Goal: Transaction & Acquisition: Purchase product/service

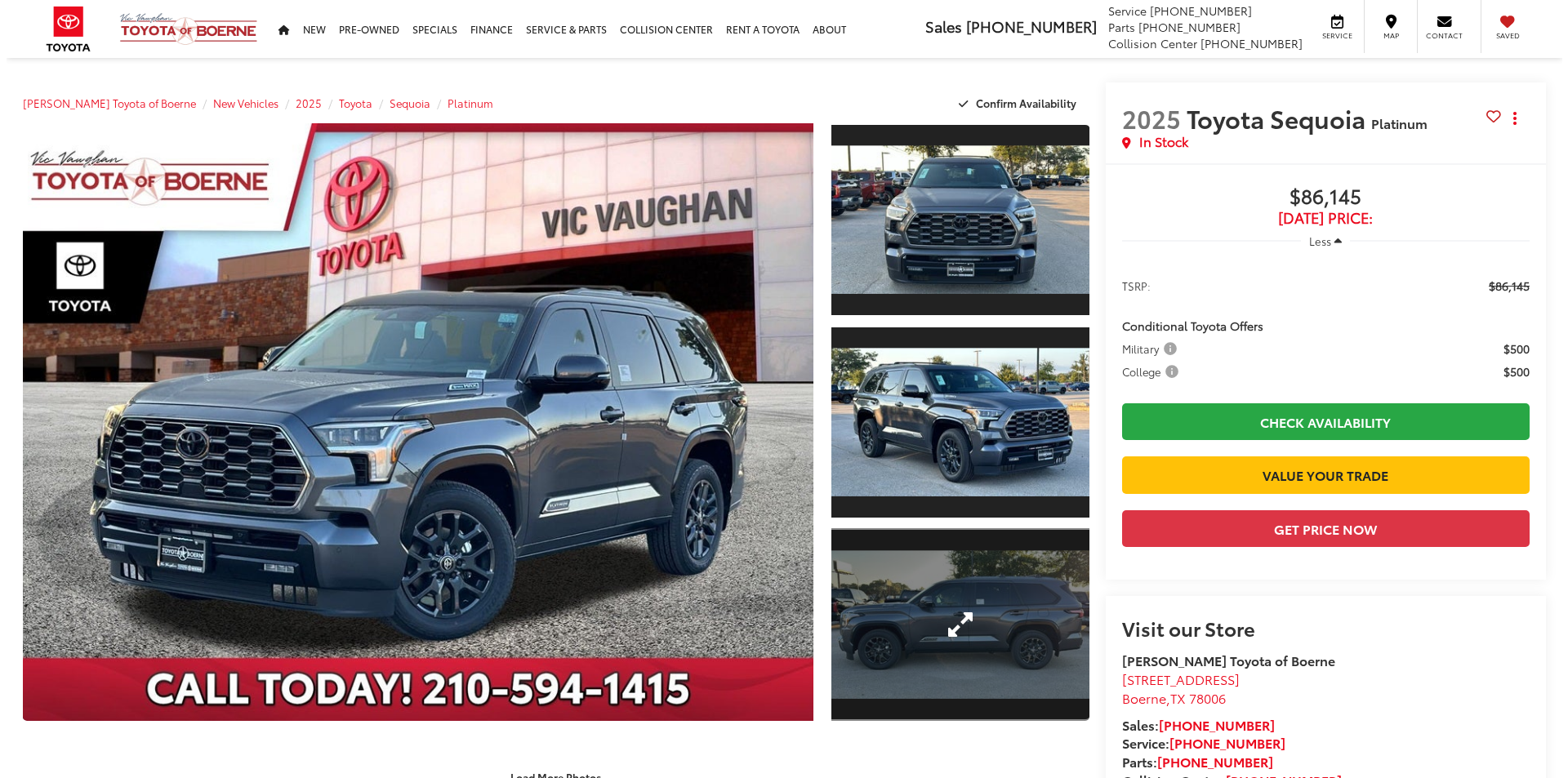
scroll to position [82, 0]
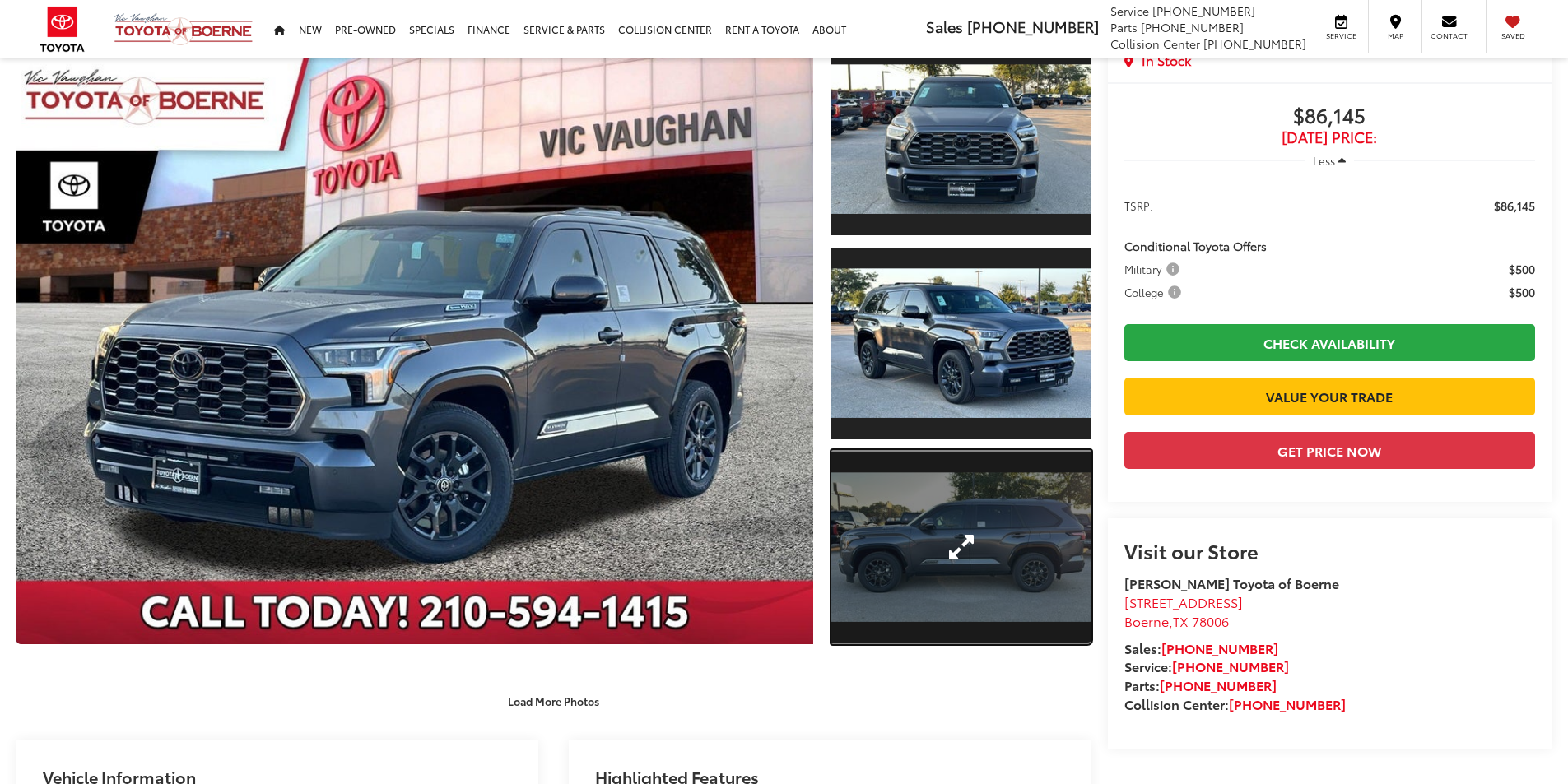
click at [962, 559] on link "Expand Photo 3" at bounding box center [961, 548] width 260 height 195
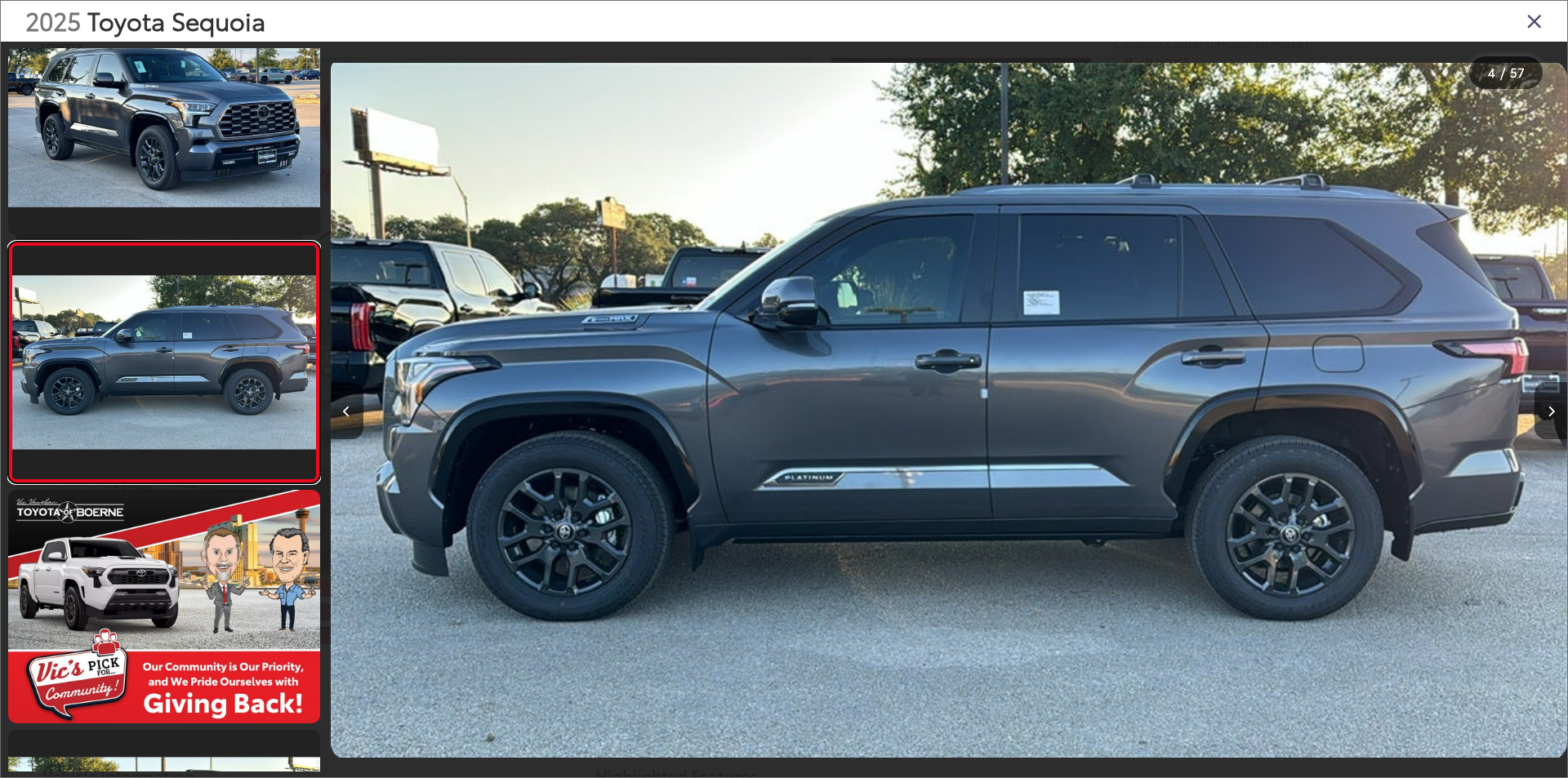
scroll to position [0, 0]
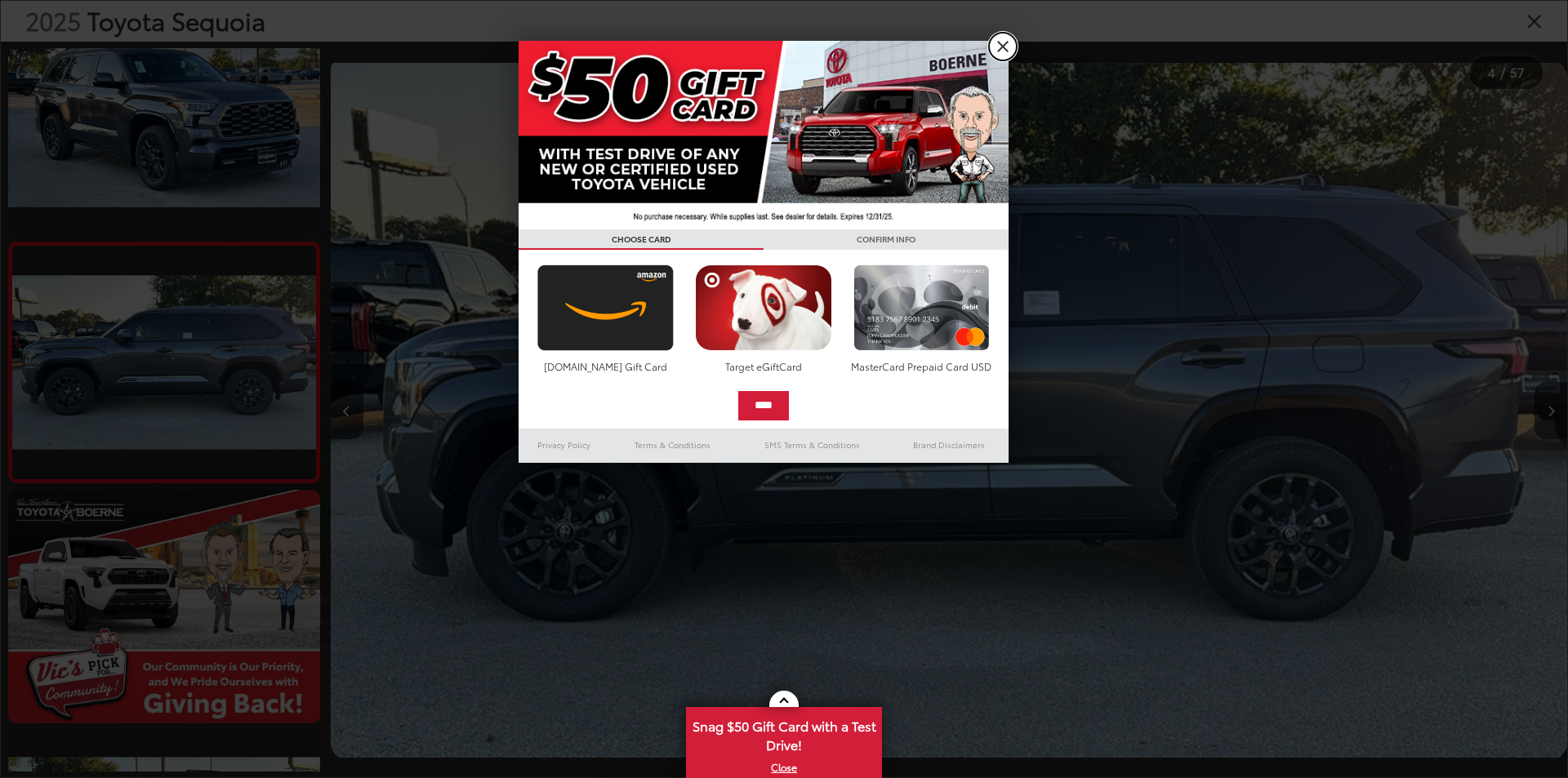
click at [1005, 44] on link "X" at bounding box center [1002, 46] width 28 height 28
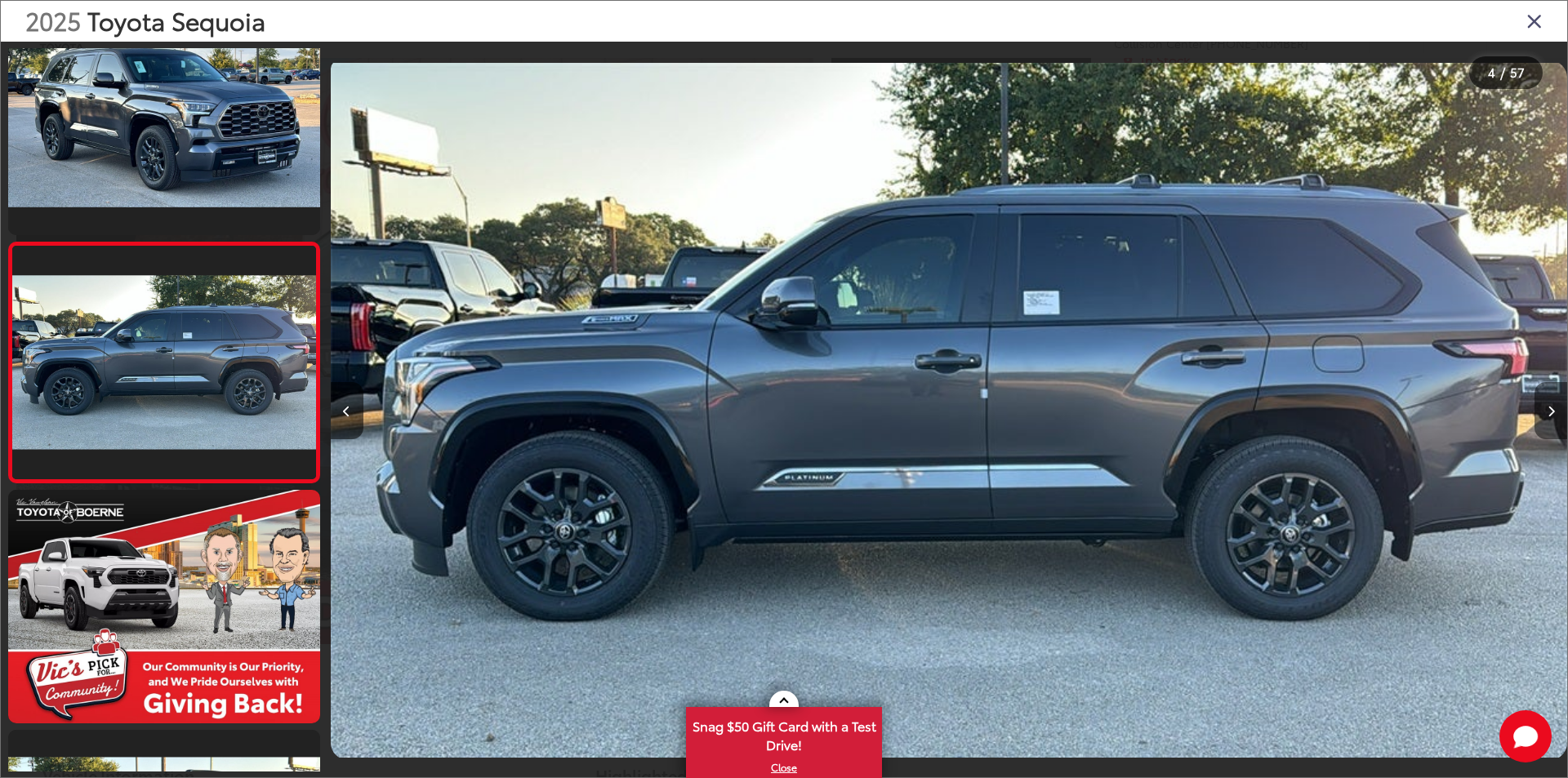
click at [1547, 412] on icon "Next image" at bounding box center [1550, 412] width 8 height 12
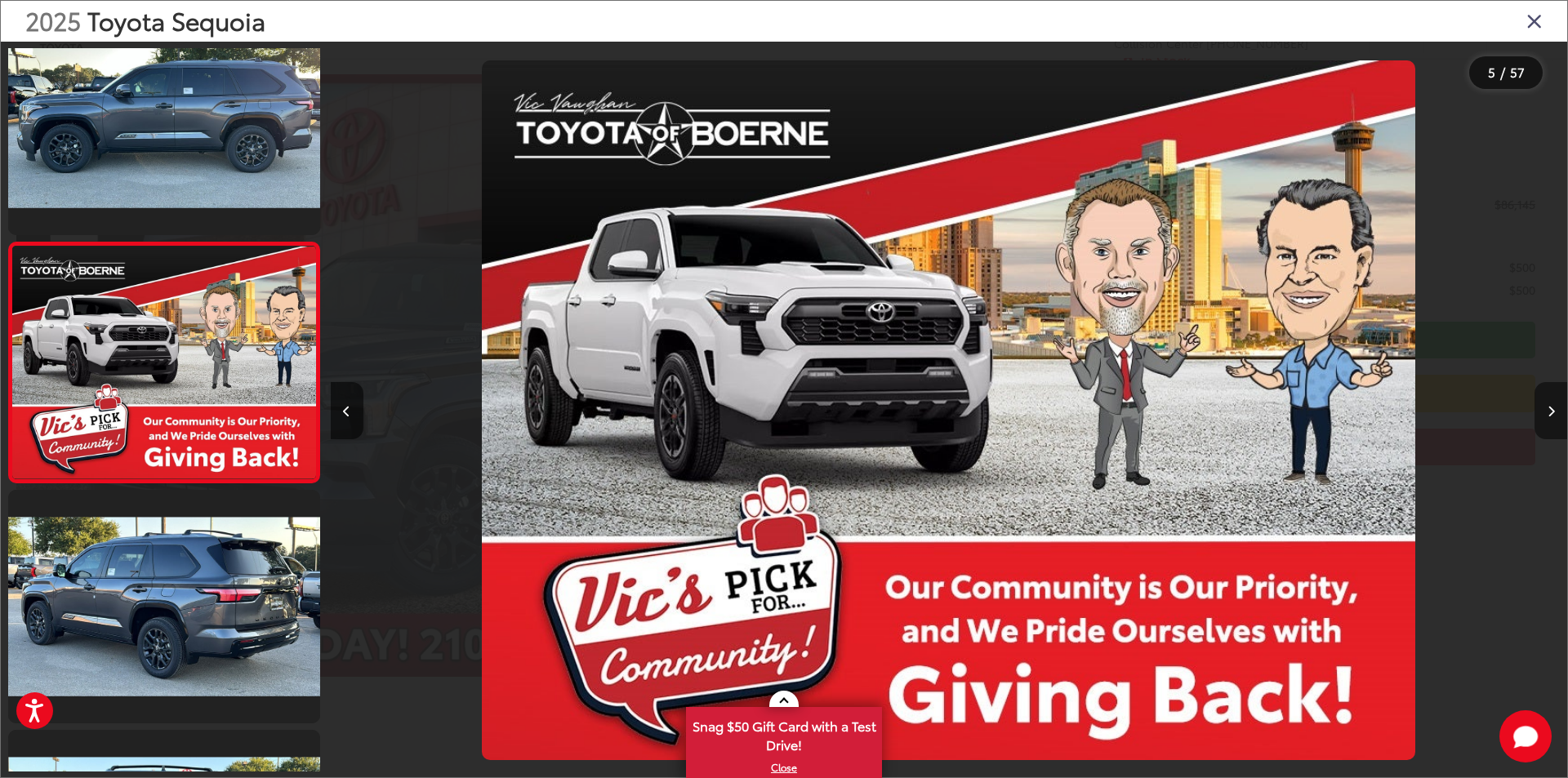
click at [1547, 412] on icon "Next image" at bounding box center [1550, 412] width 8 height 12
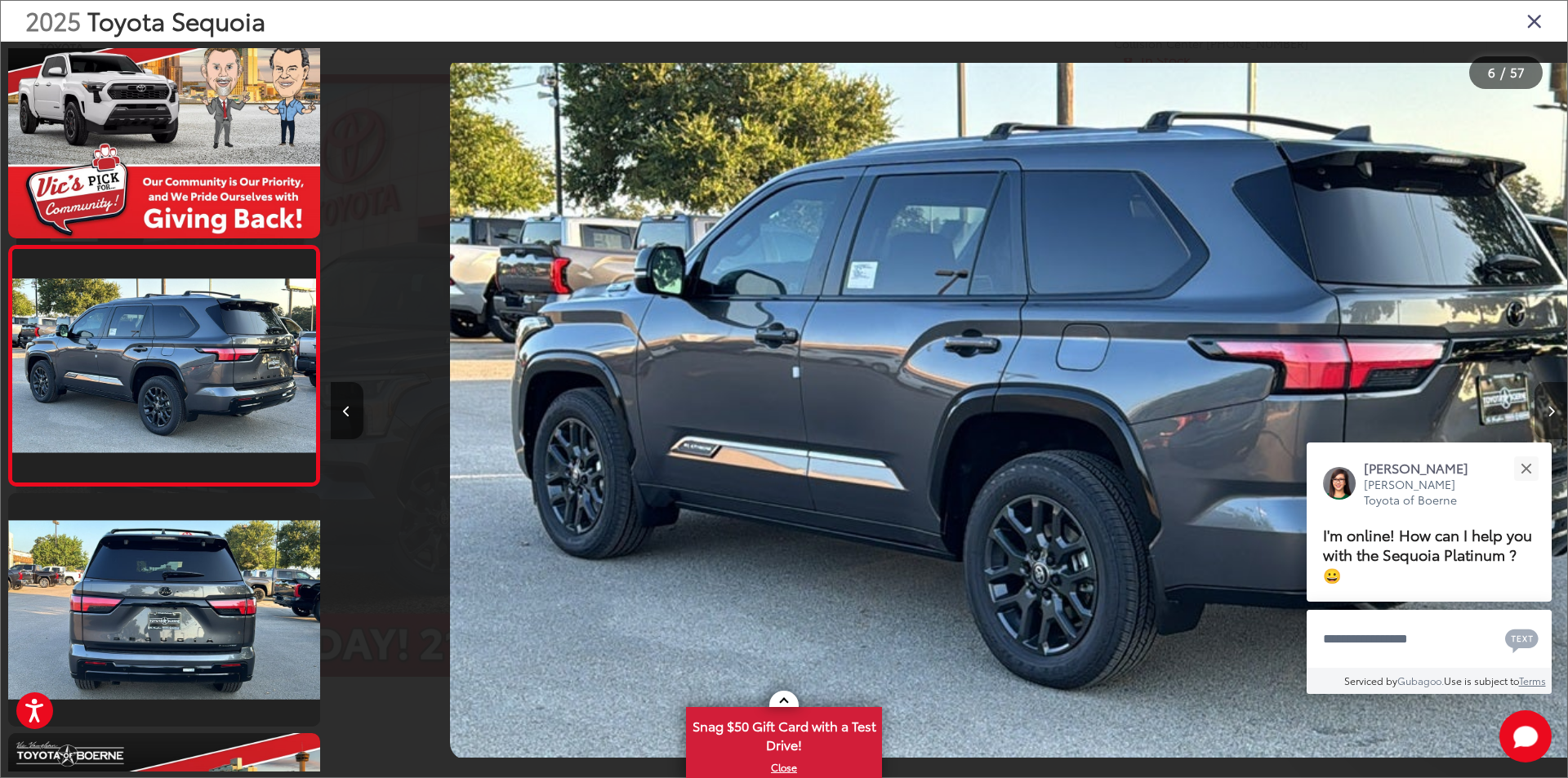
scroll to position [0, 6183]
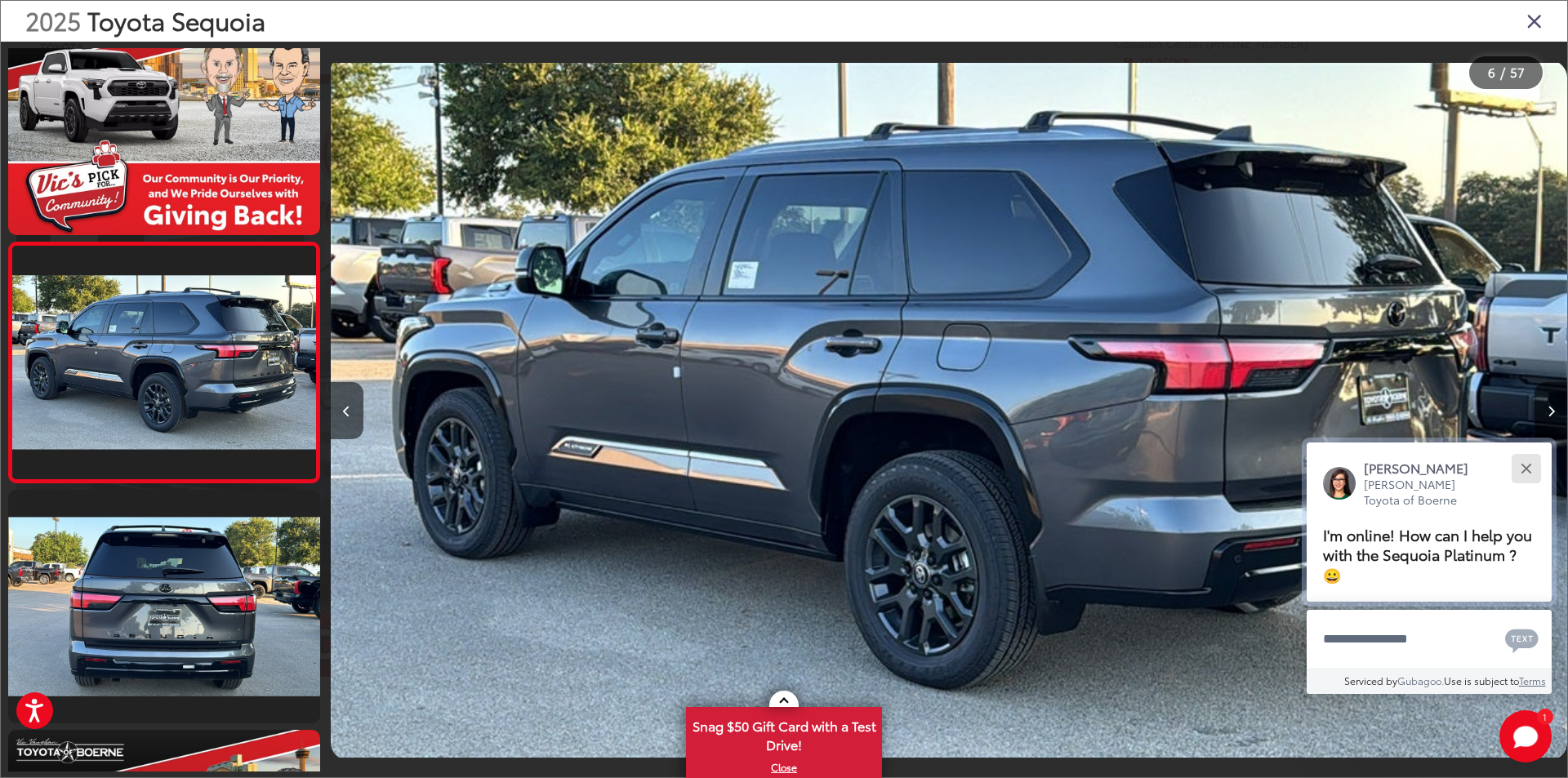
click at [1521, 467] on button "Close" at bounding box center [1525, 468] width 35 height 35
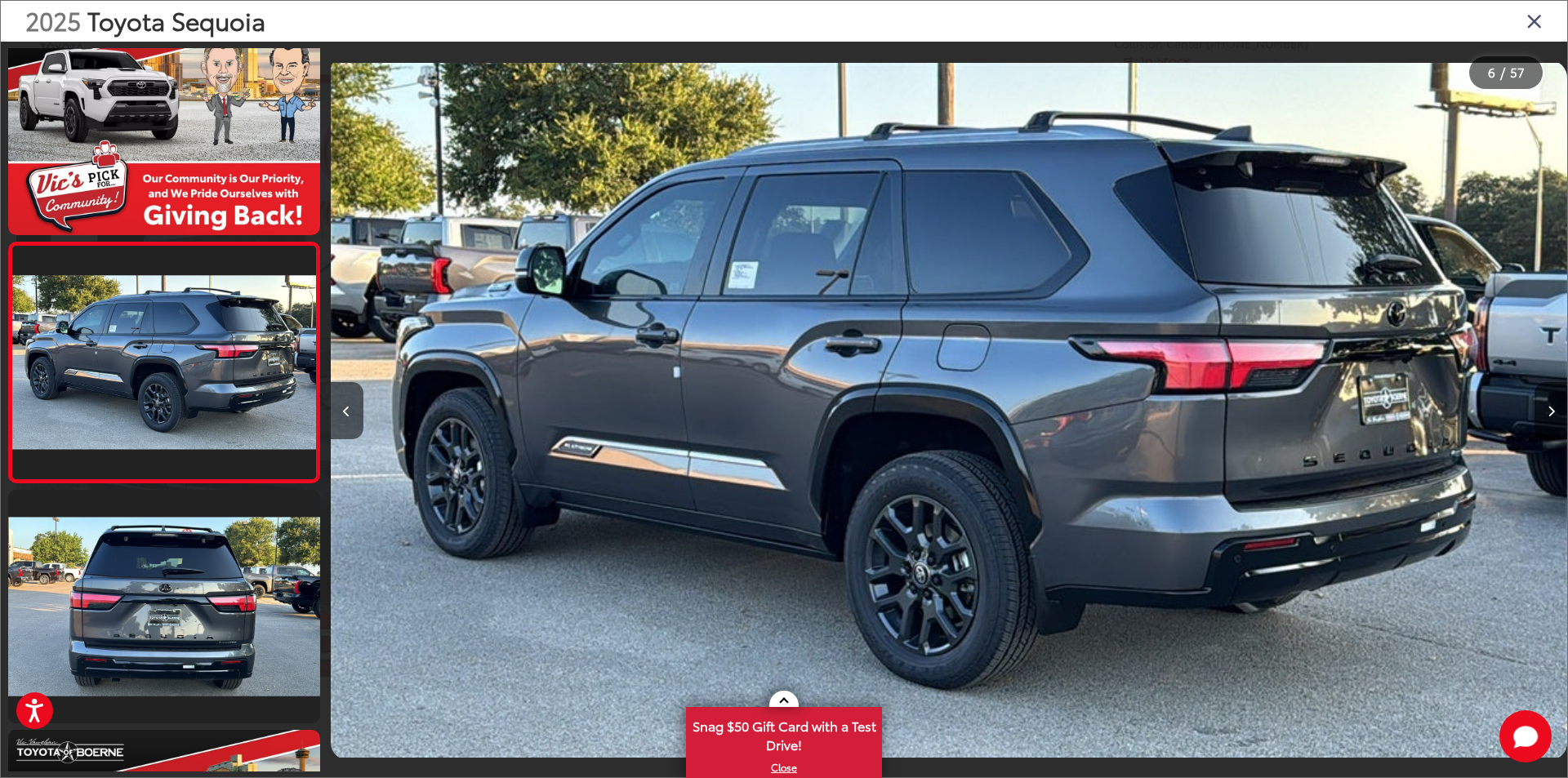
click at [1551, 413] on icon "Next image" at bounding box center [1550, 412] width 8 height 12
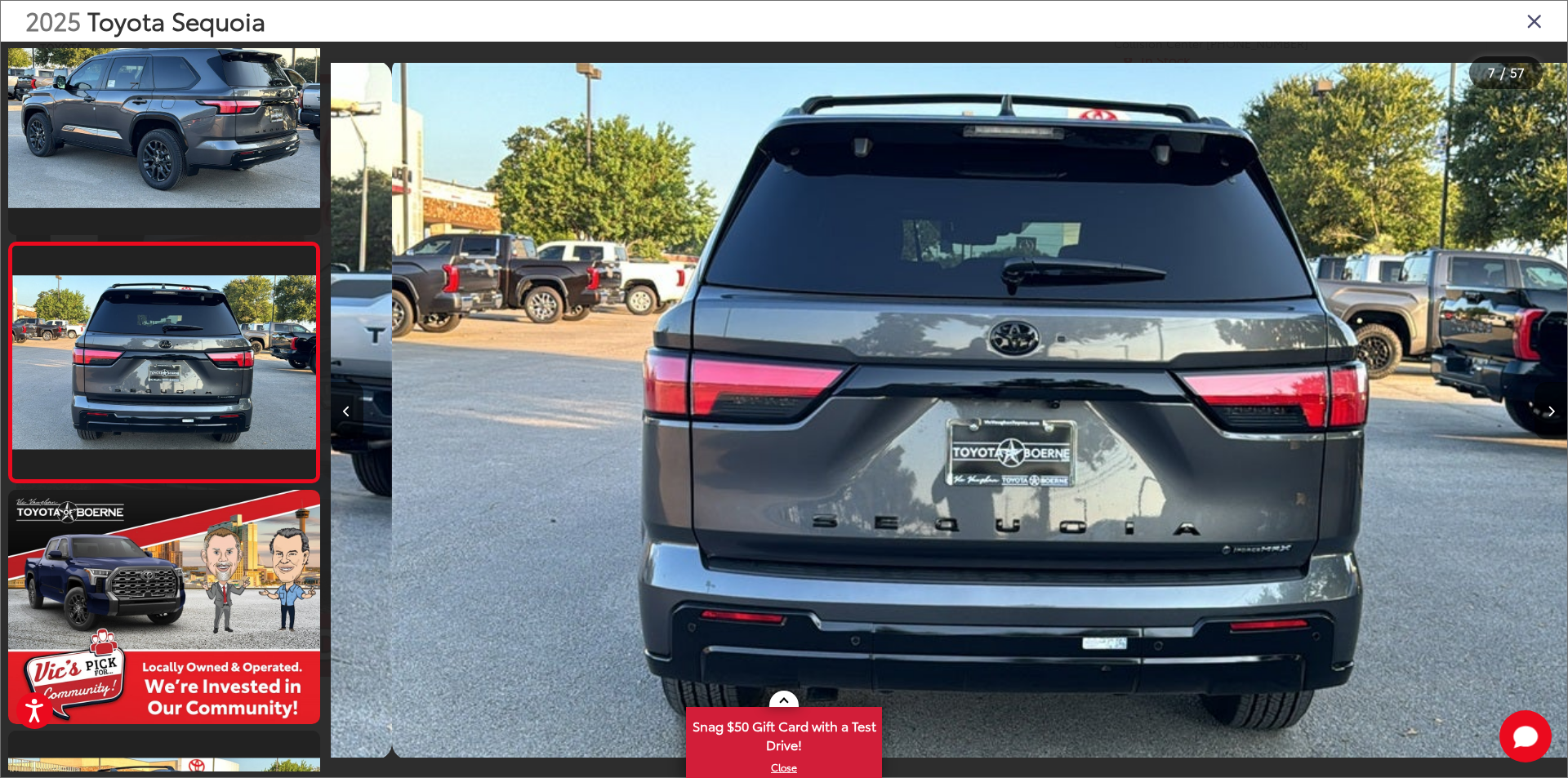
scroll to position [0, 7419]
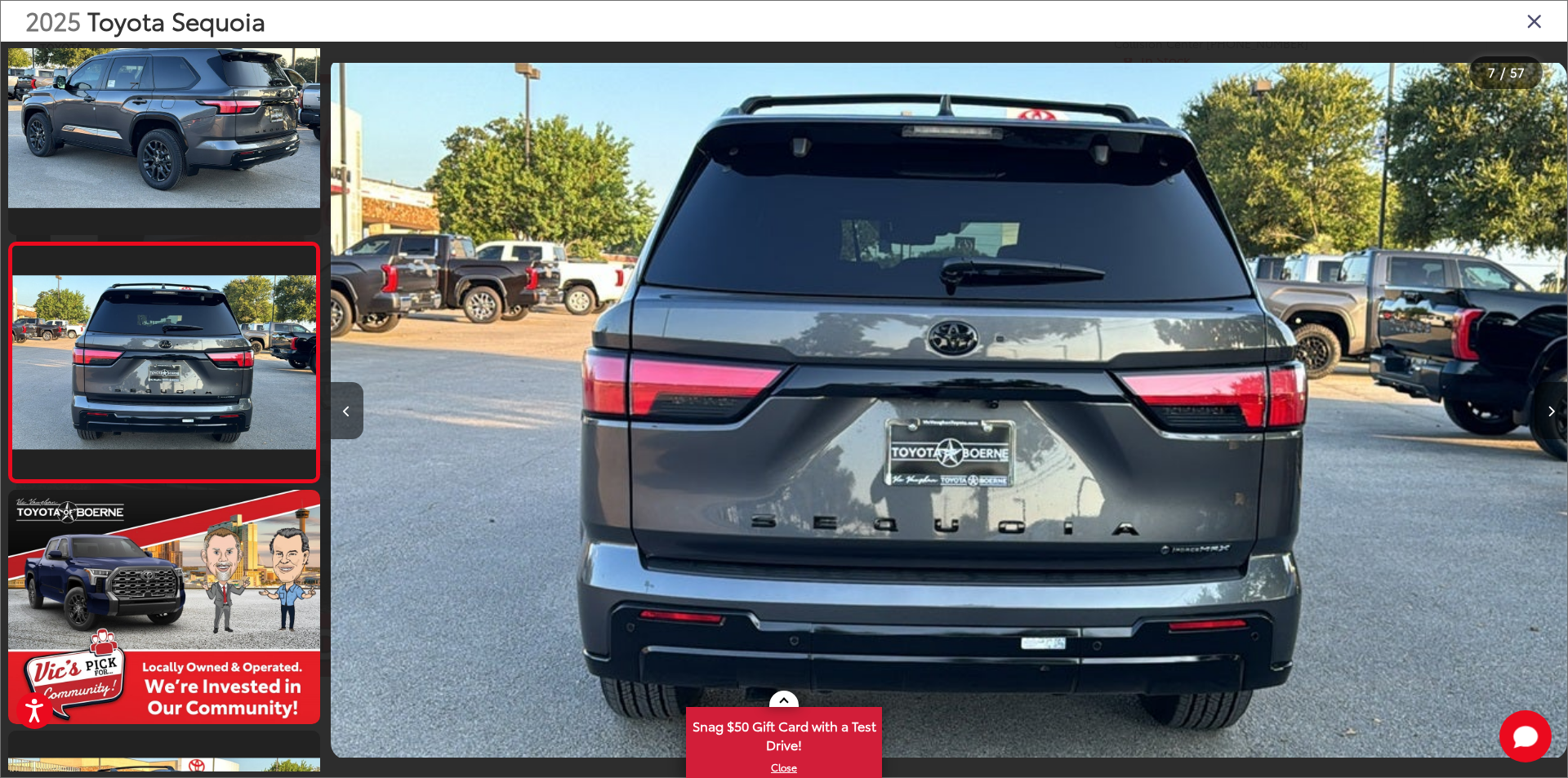
click at [1543, 414] on button "Next image" at bounding box center [1550, 411] width 33 height 57
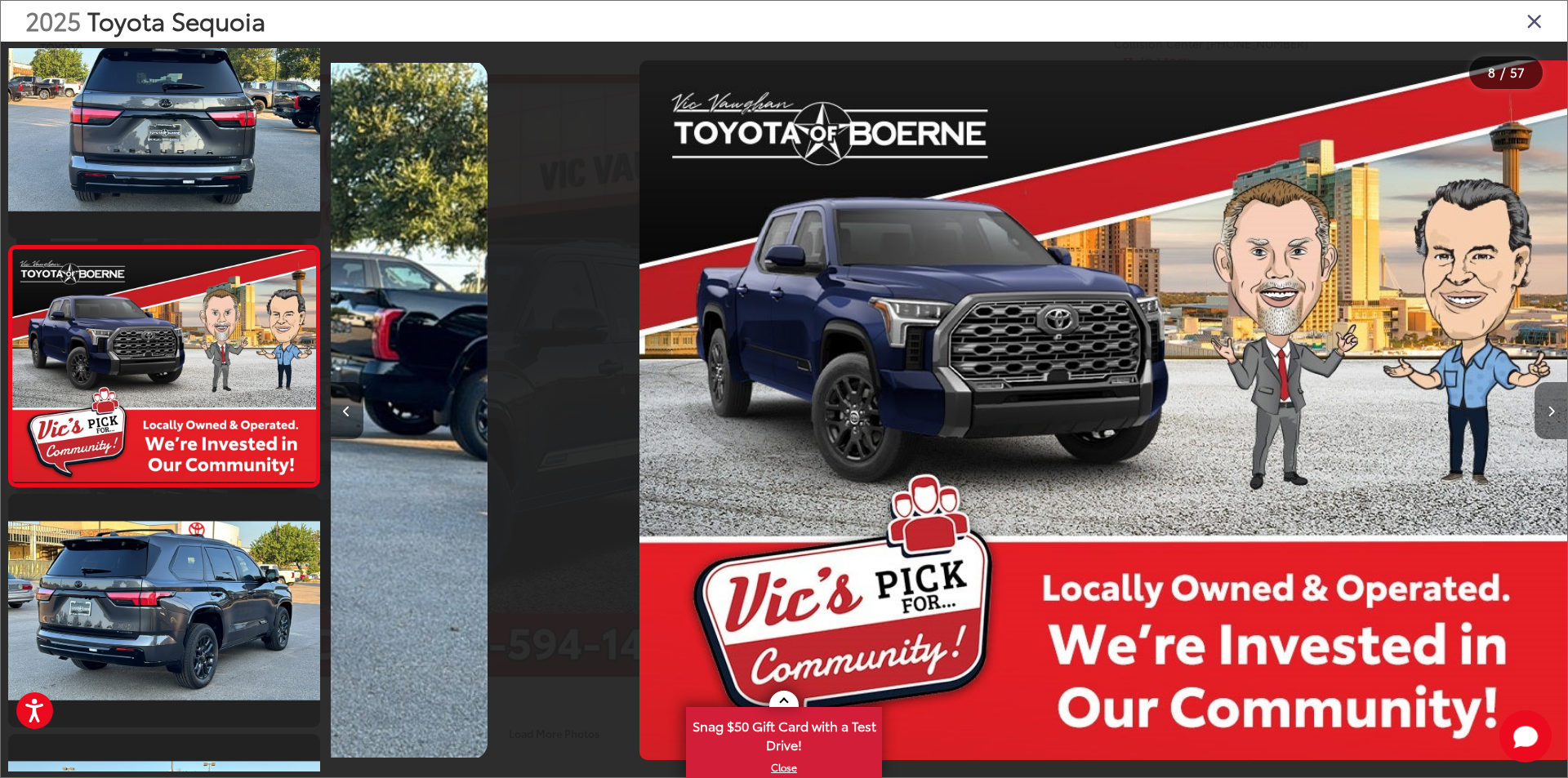
scroll to position [0, 8657]
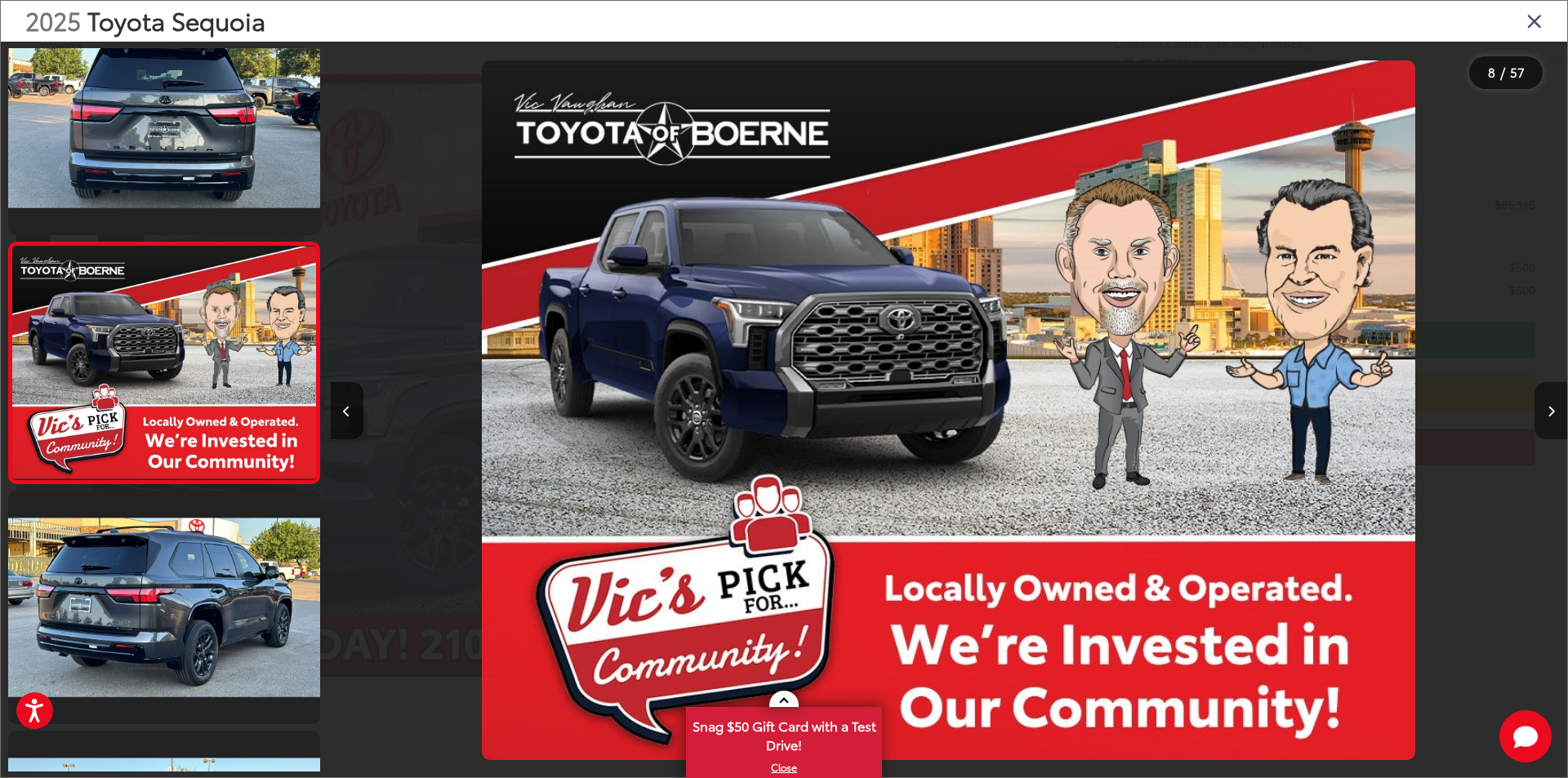
click at [1543, 414] on button "Next image" at bounding box center [1550, 411] width 33 height 57
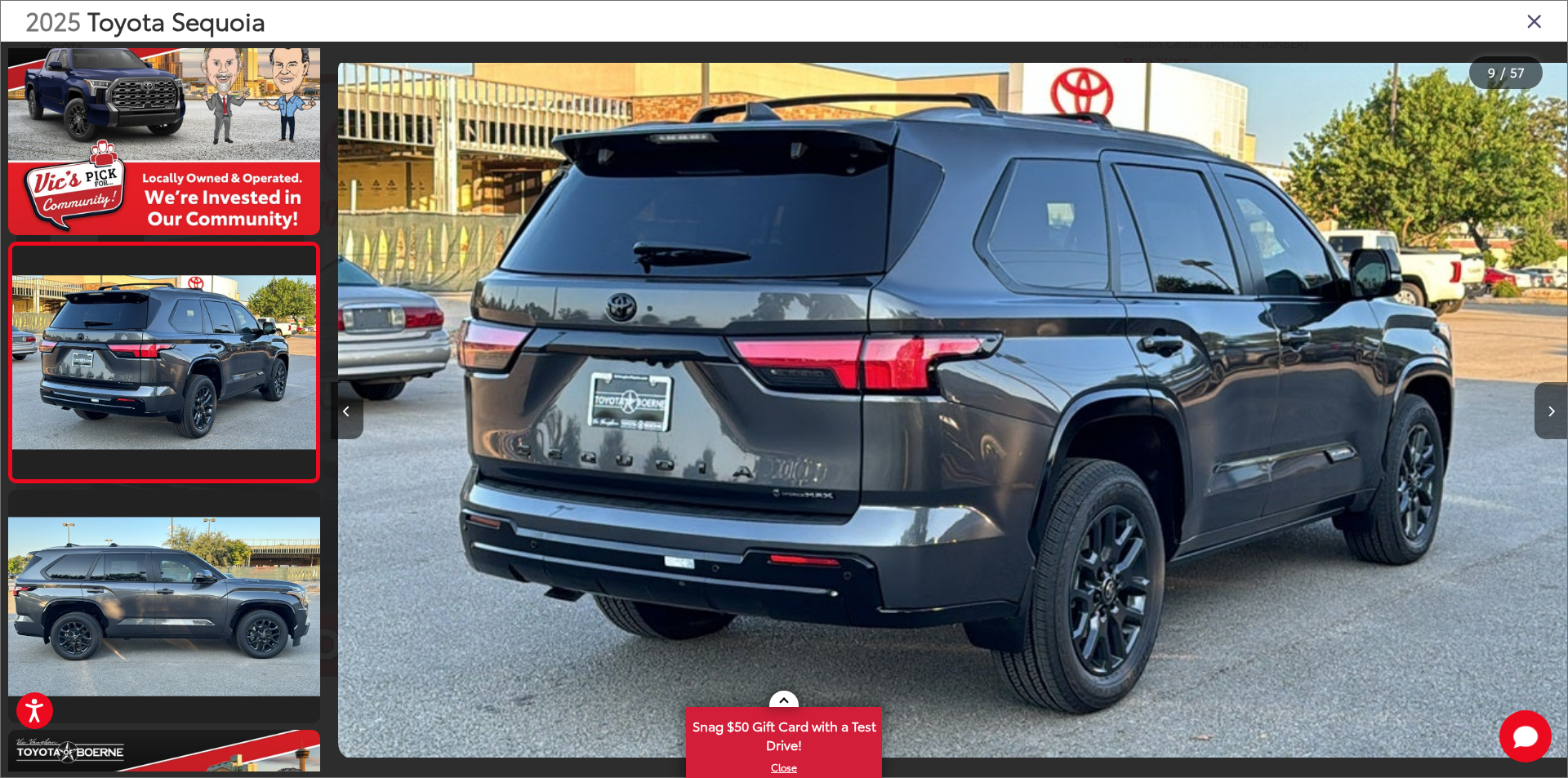
scroll to position [0, 9893]
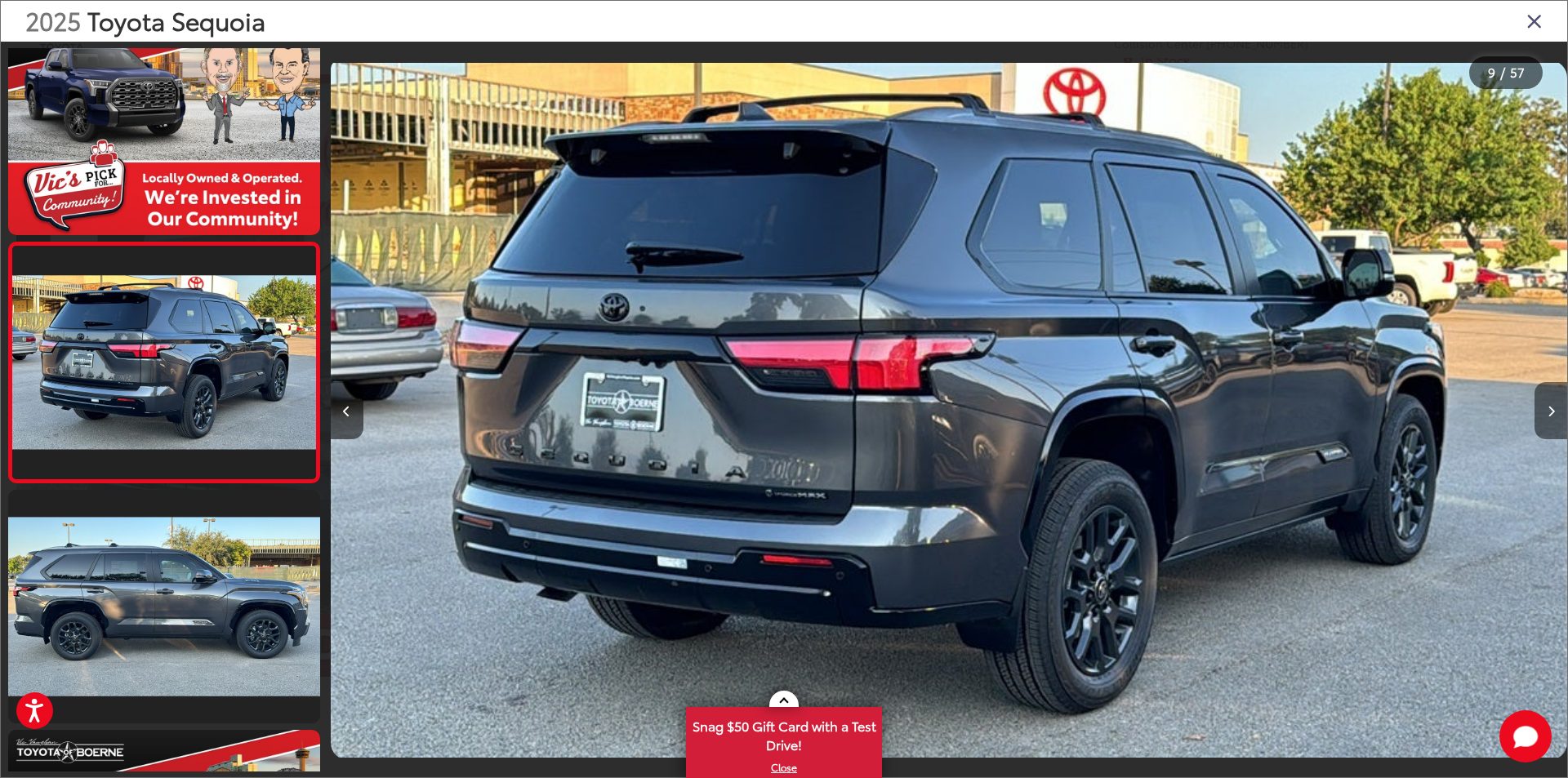
click at [1552, 412] on icon "Next image" at bounding box center [1550, 412] width 8 height 12
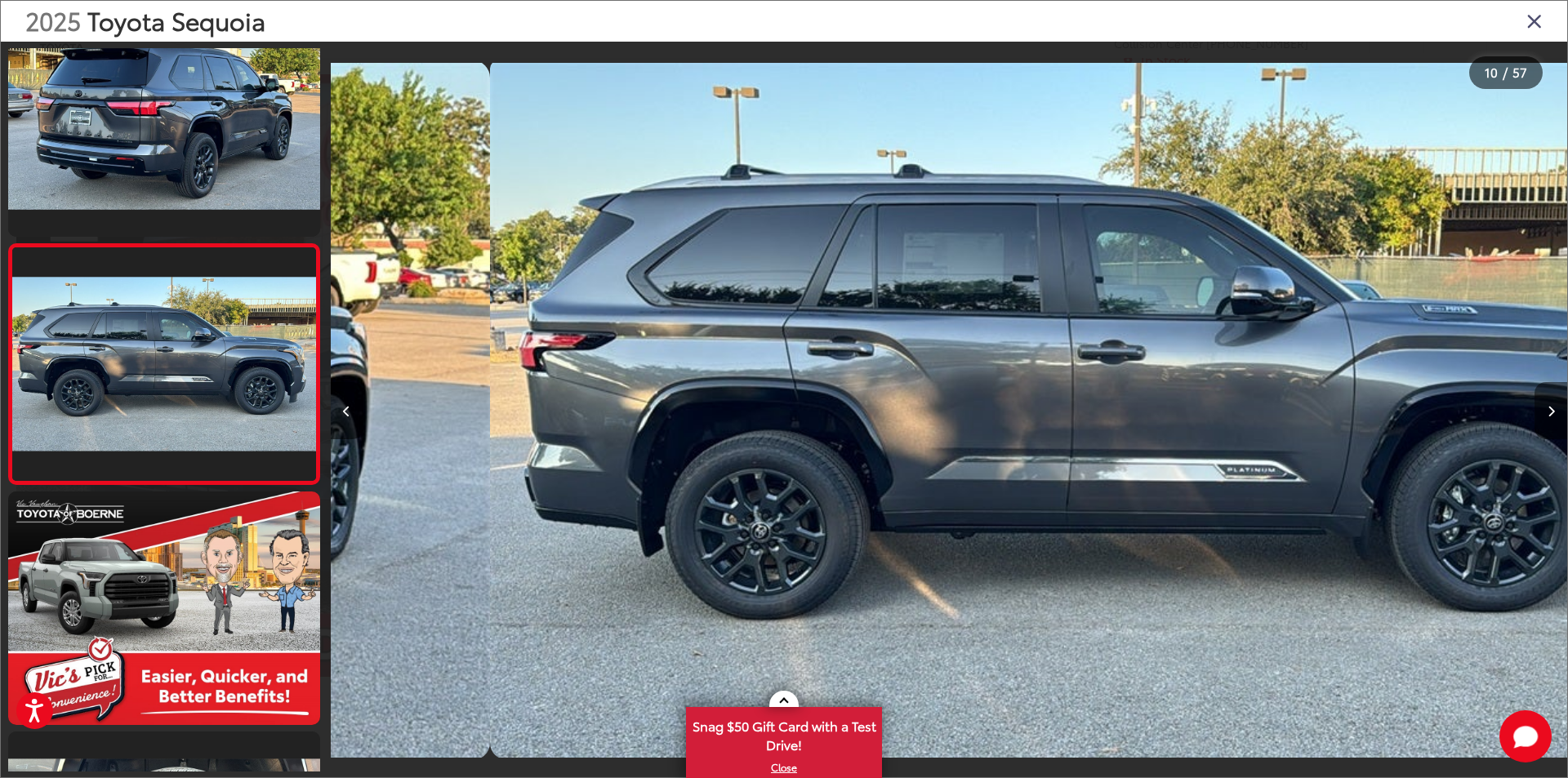
scroll to position [0, 0]
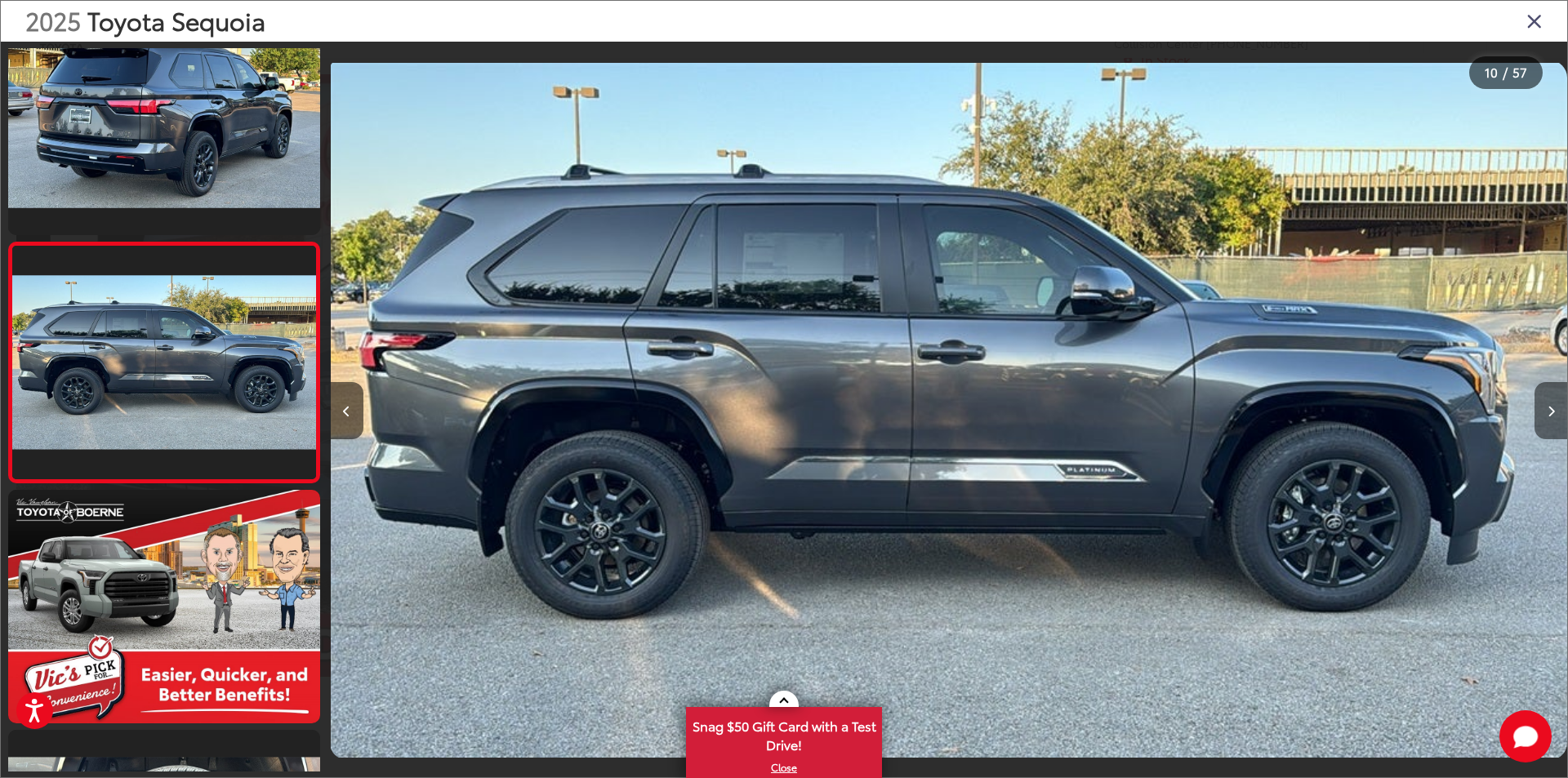
click at [1552, 412] on icon "Next image" at bounding box center [1550, 412] width 8 height 12
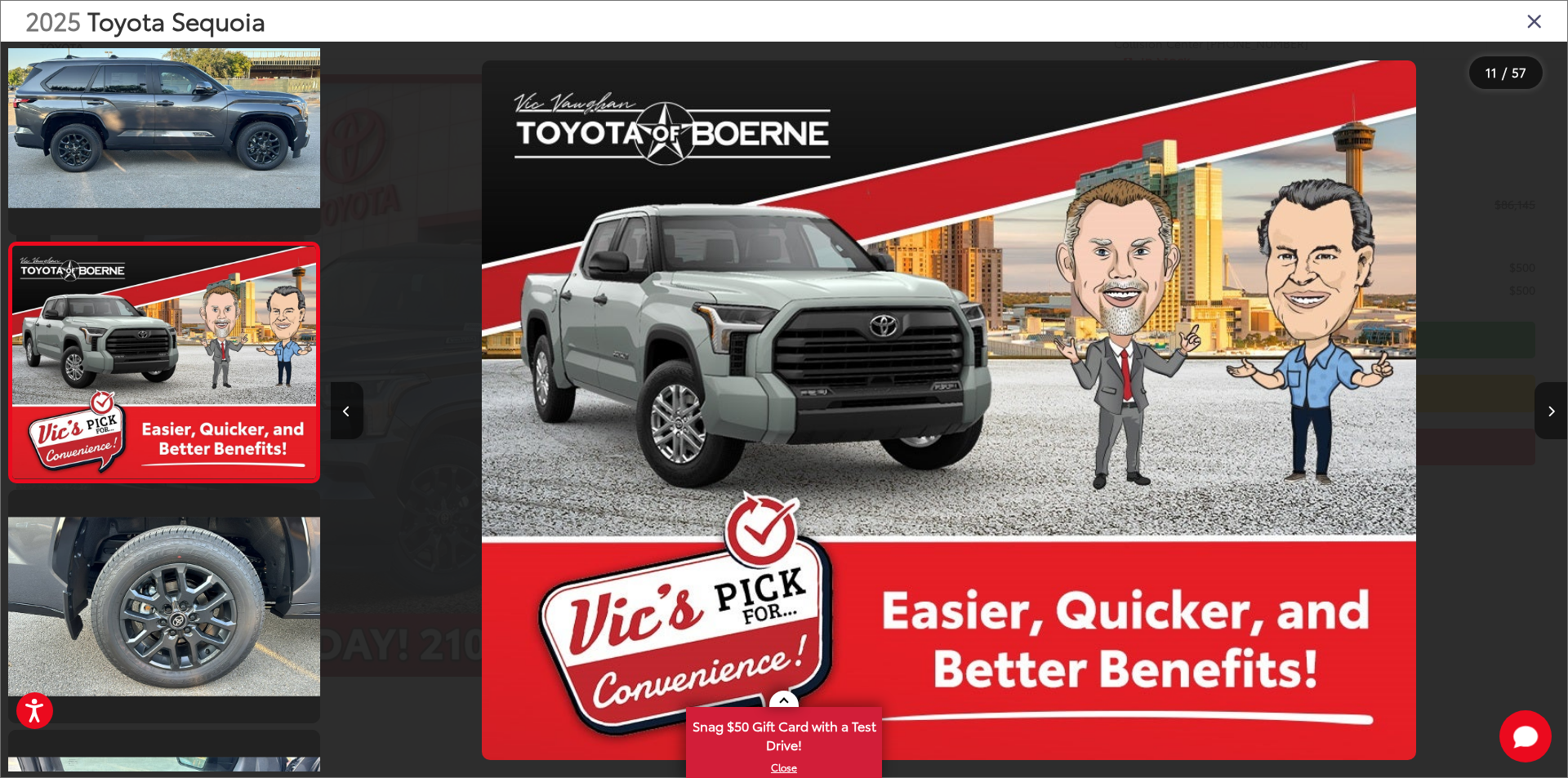
click at [1552, 412] on icon "Next image" at bounding box center [1550, 412] width 8 height 12
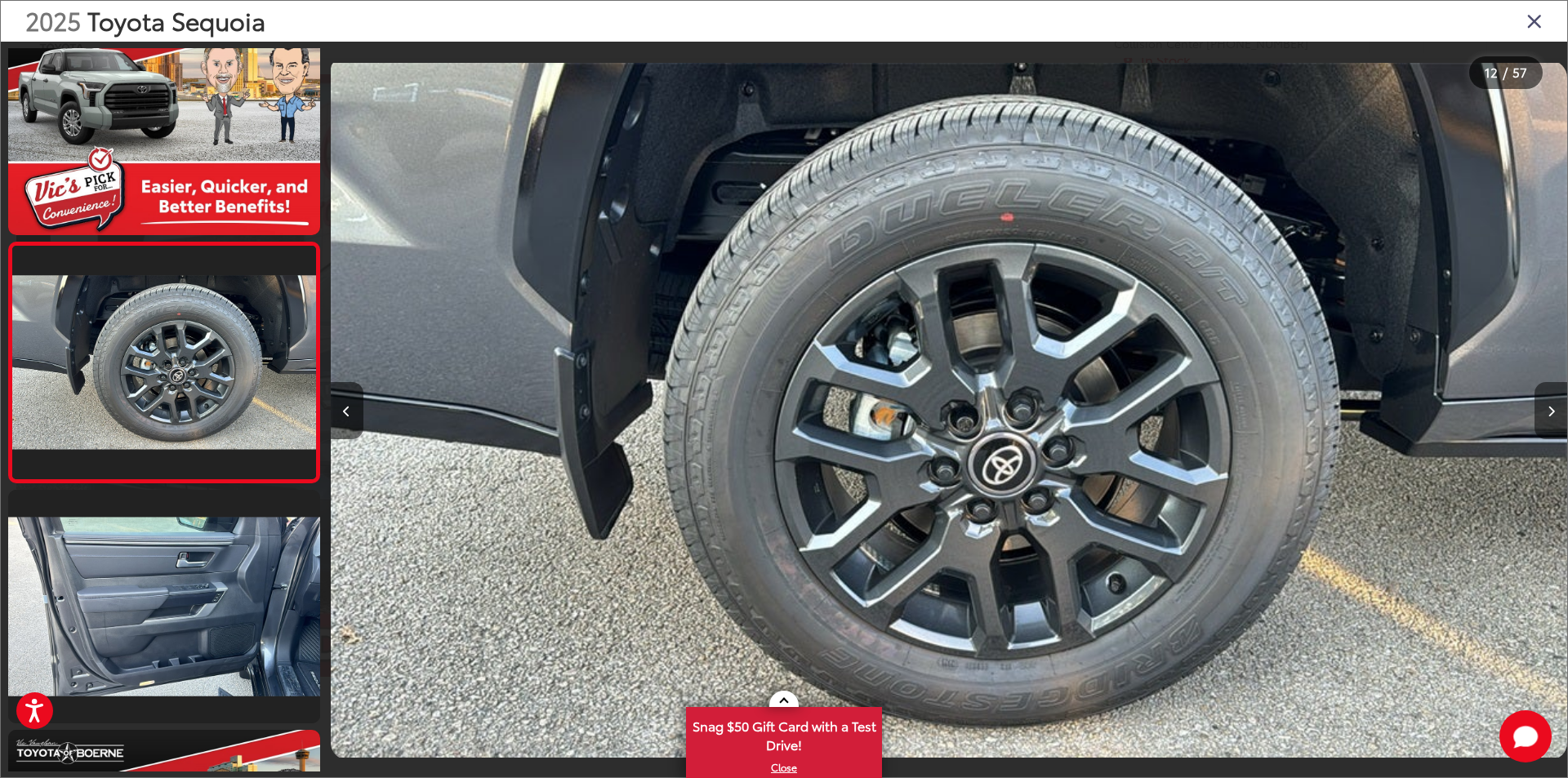
click at [1552, 412] on icon "Next image" at bounding box center [1550, 412] width 8 height 12
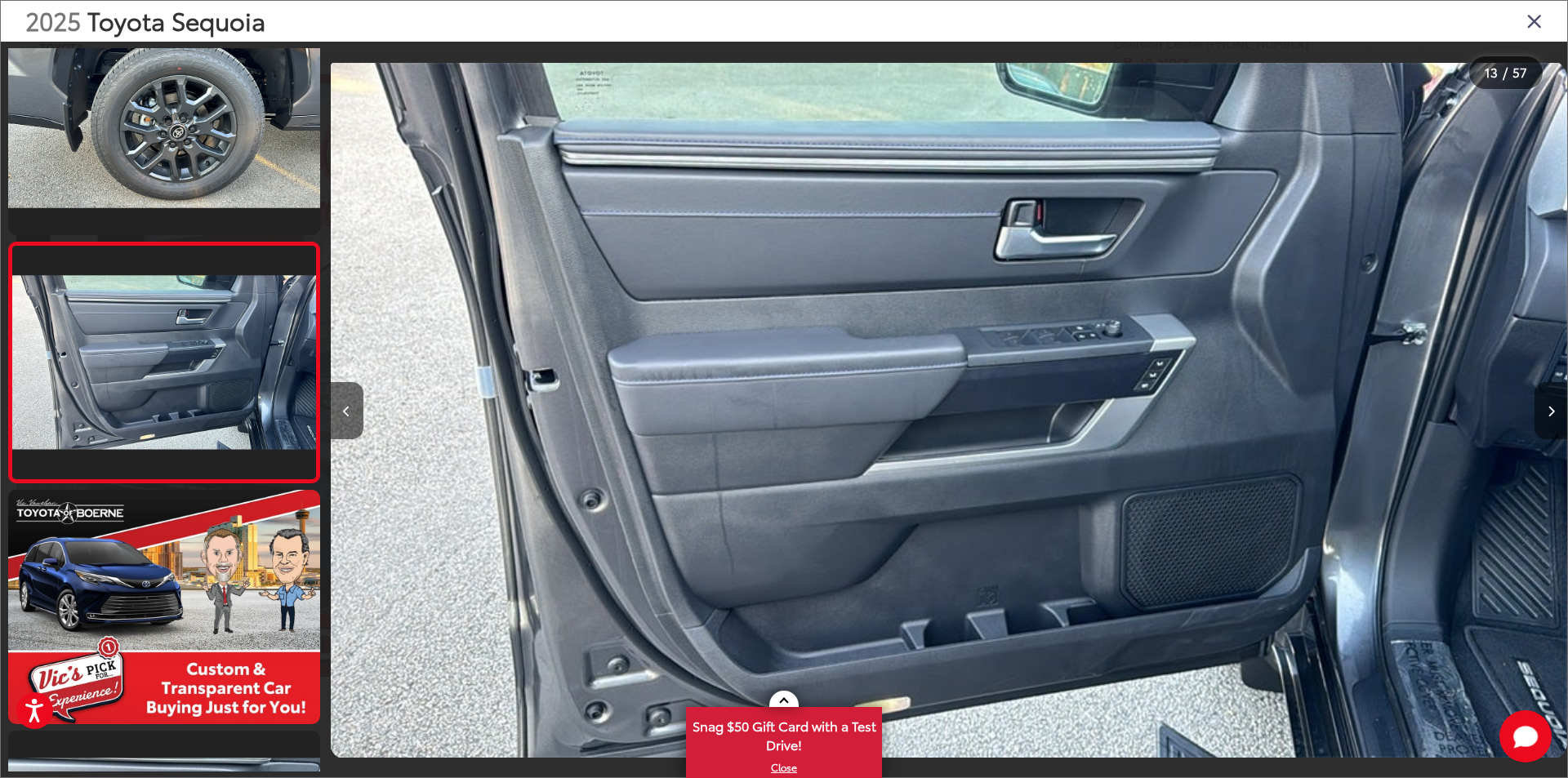
click at [1552, 412] on icon "Next image" at bounding box center [1550, 412] width 8 height 12
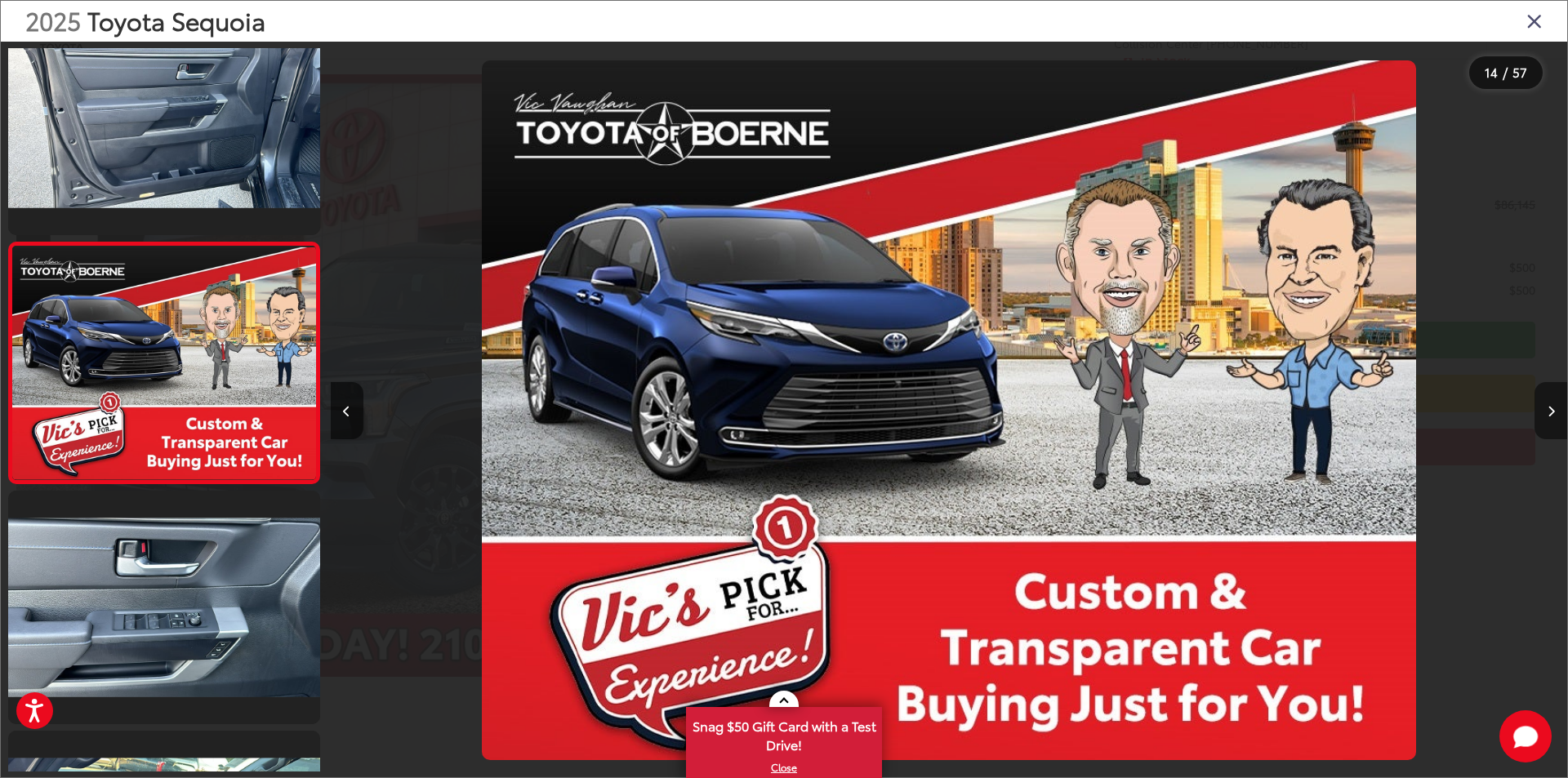
click at [1552, 412] on icon "Next image" at bounding box center [1550, 412] width 8 height 12
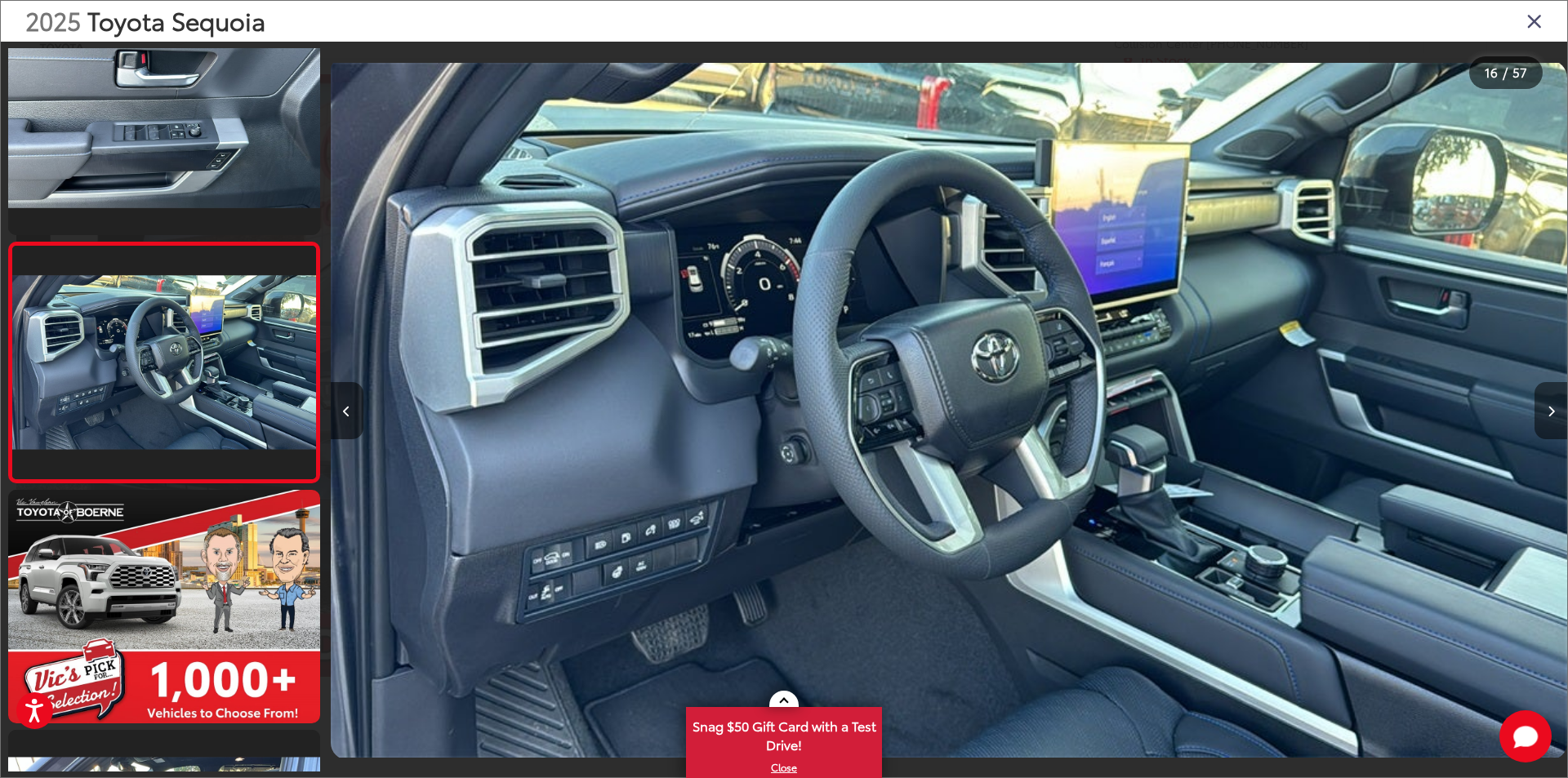
click at [1552, 412] on icon "Next image" at bounding box center [1550, 412] width 8 height 12
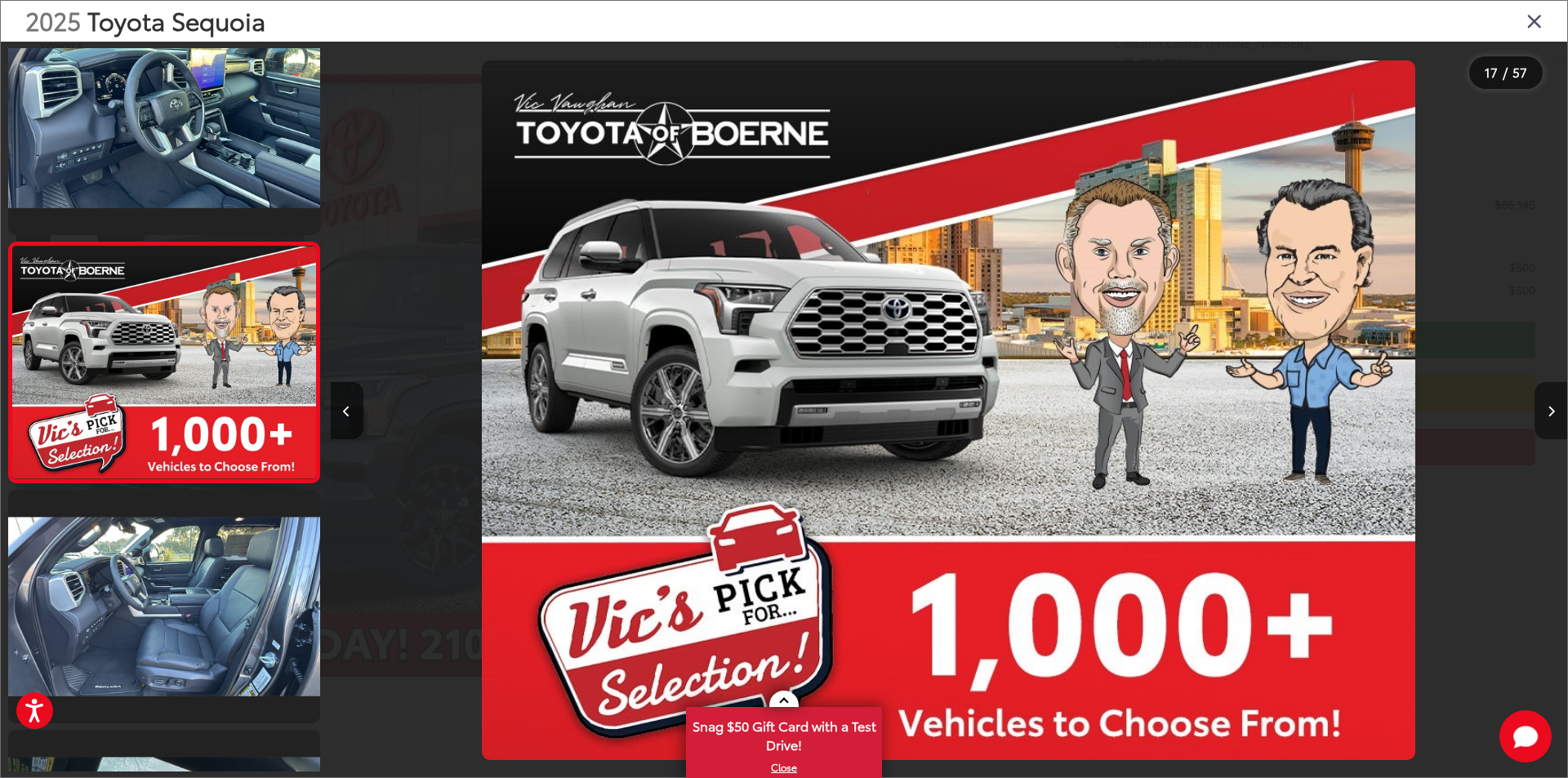
click at [1552, 412] on icon "Next image" at bounding box center [1550, 412] width 8 height 12
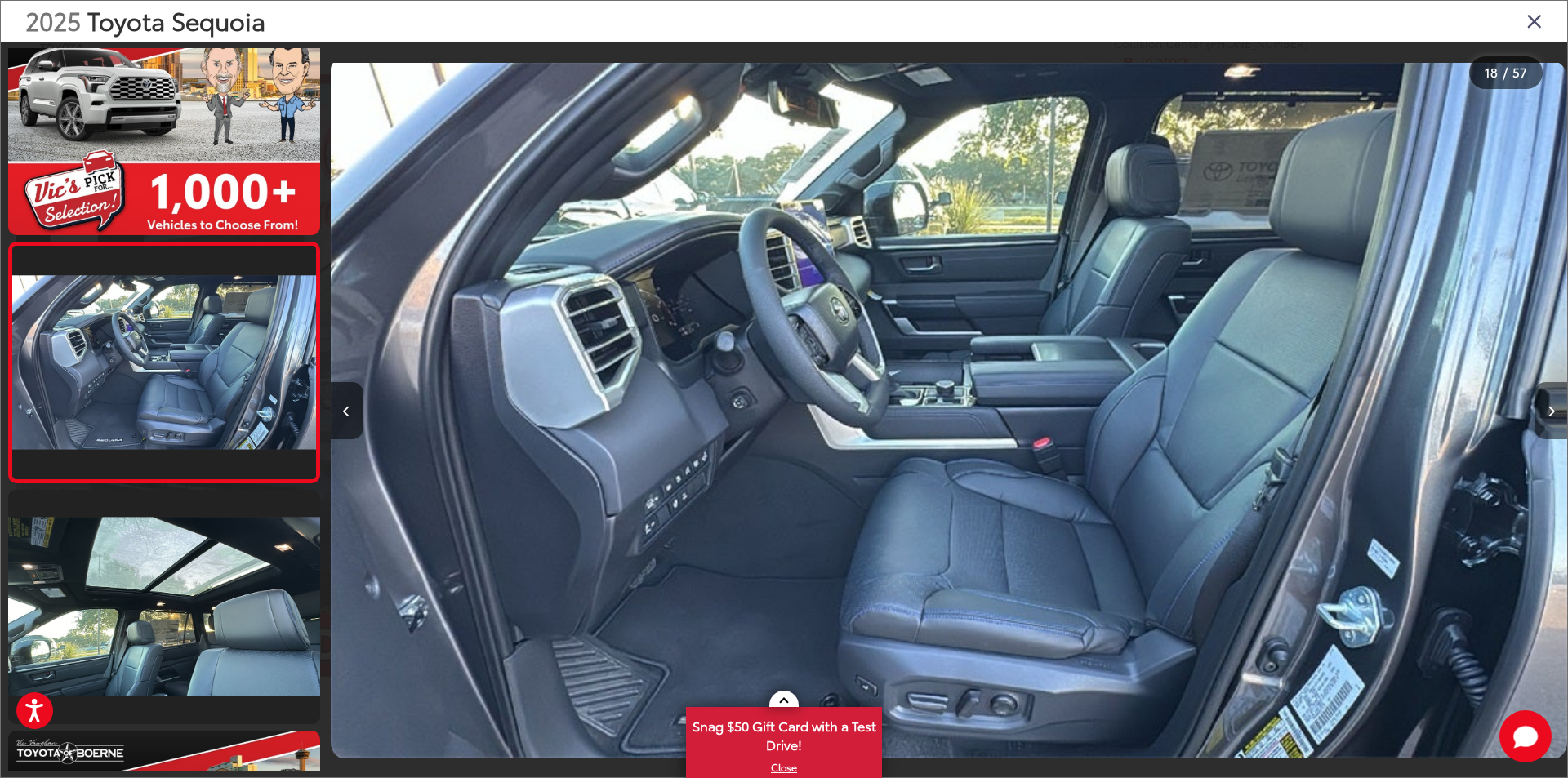
click at [1552, 412] on icon "Next image" at bounding box center [1550, 412] width 8 height 12
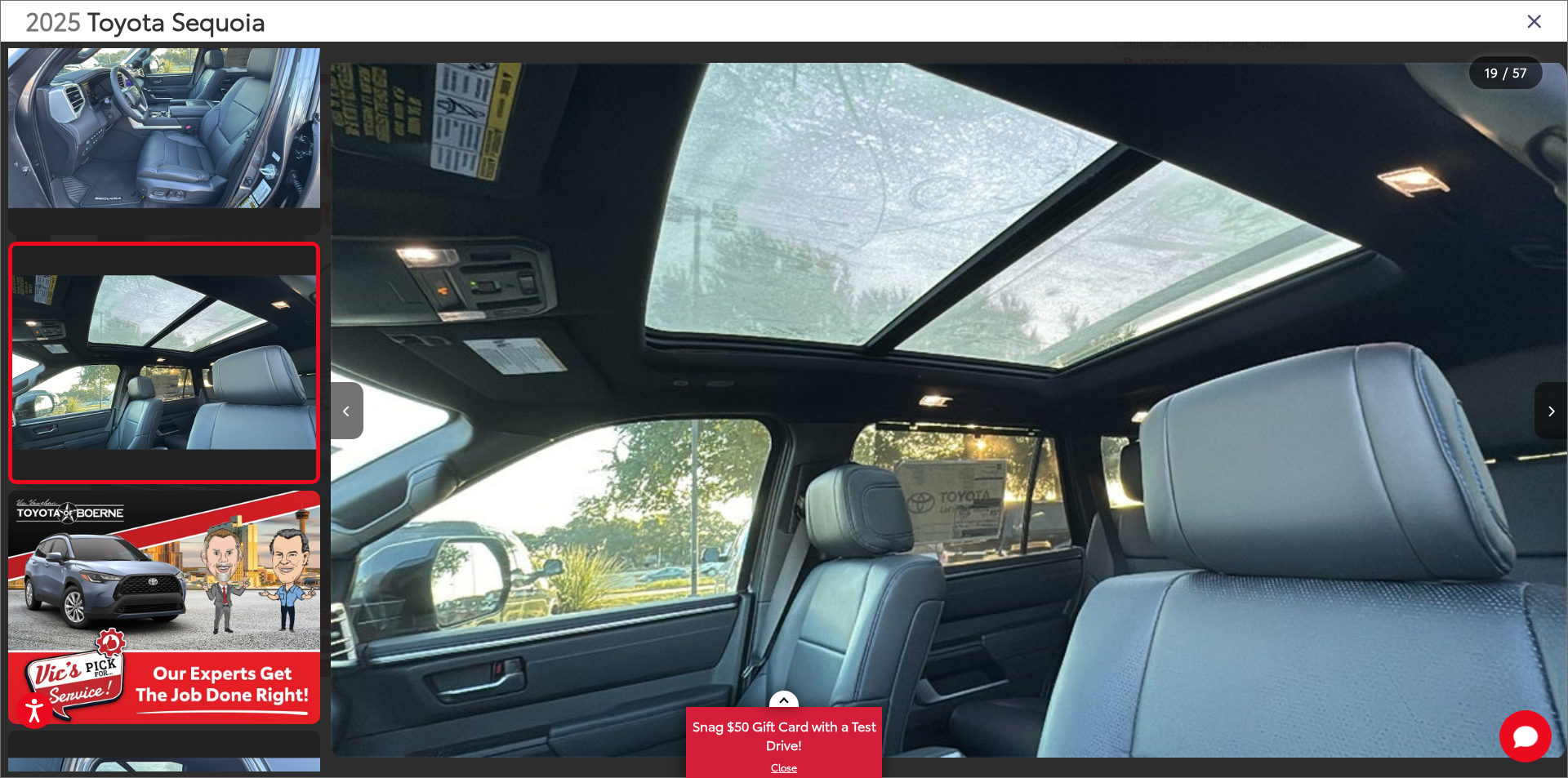
click at [1552, 412] on icon "Next image" at bounding box center [1550, 412] width 8 height 12
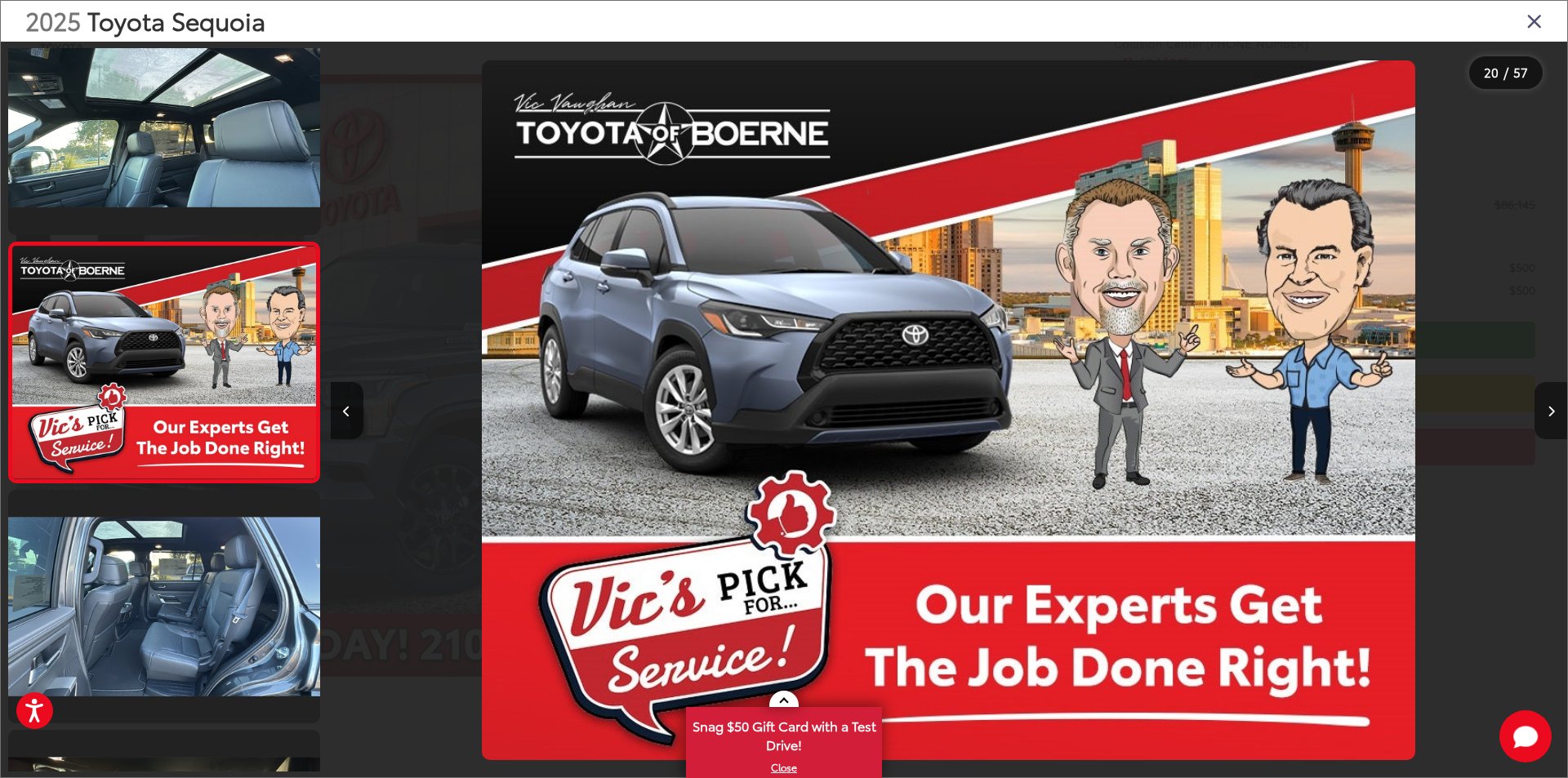
click at [1552, 412] on icon "Next image" at bounding box center [1550, 412] width 8 height 12
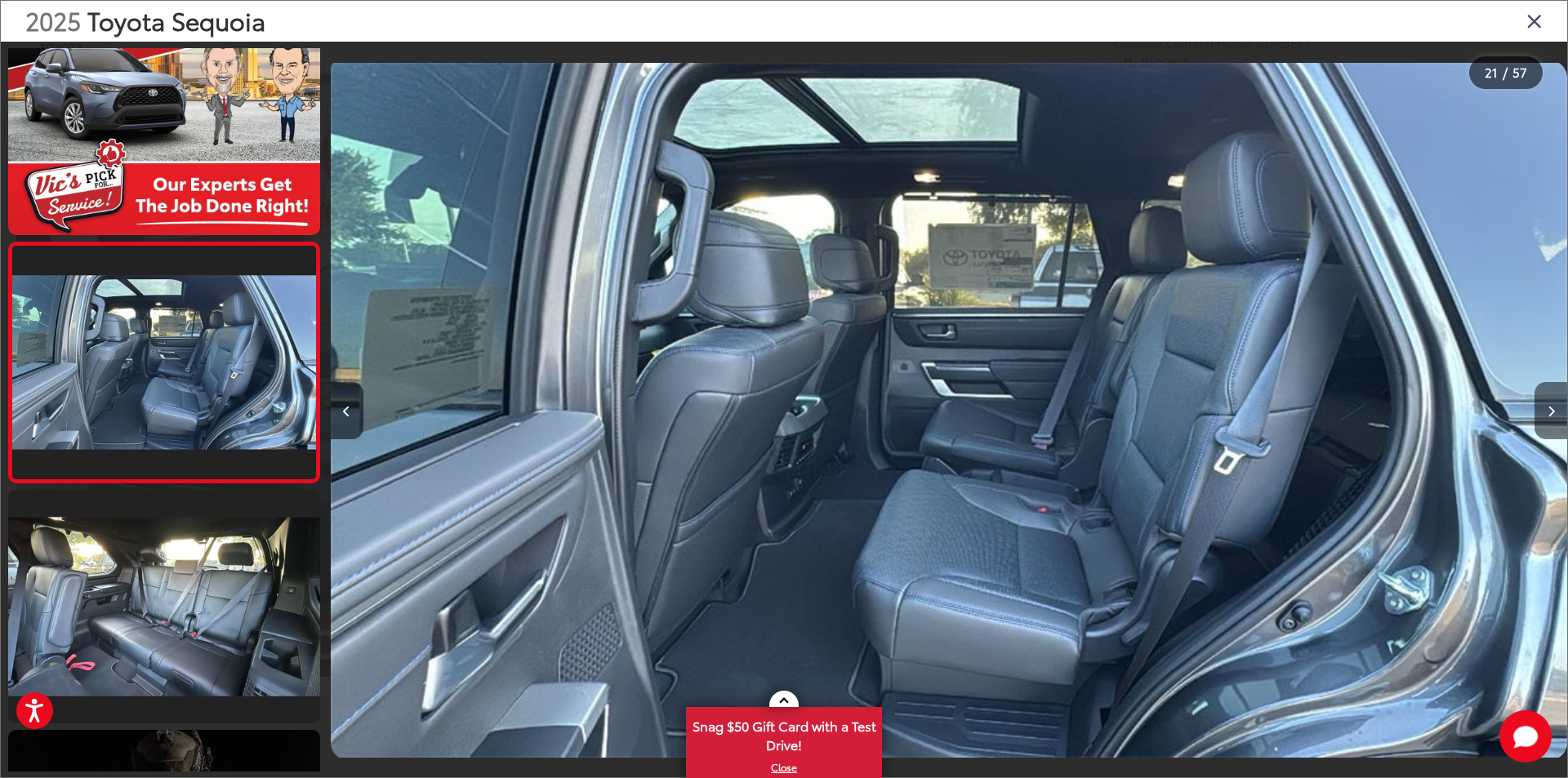
click at [1552, 412] on icon "Next image" at bounding box center [1550, 412] width 8 height 12
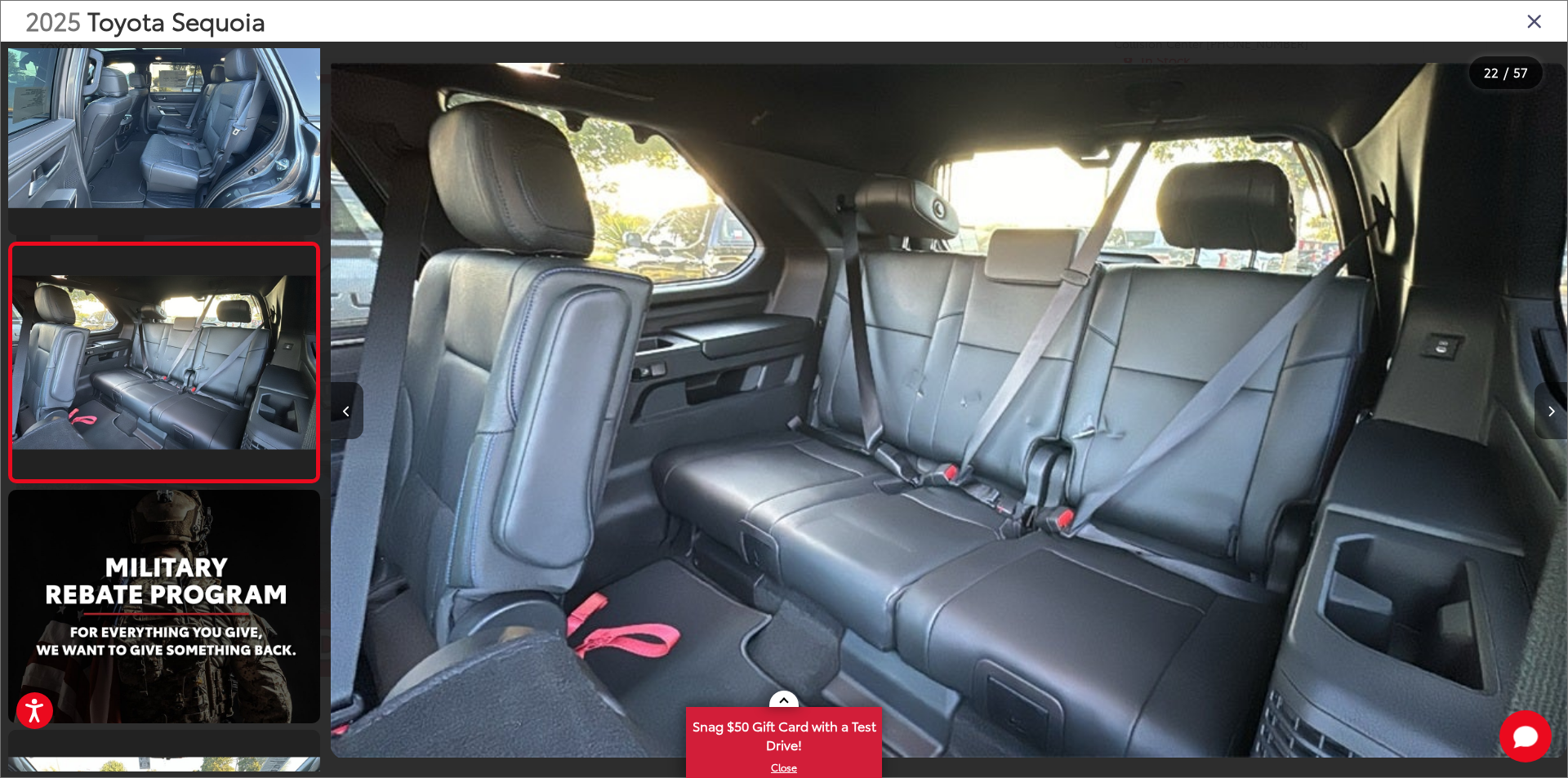
click at [1552, 412] on icon "Next image" at bounding box center [1550, 412] width 8 height 12
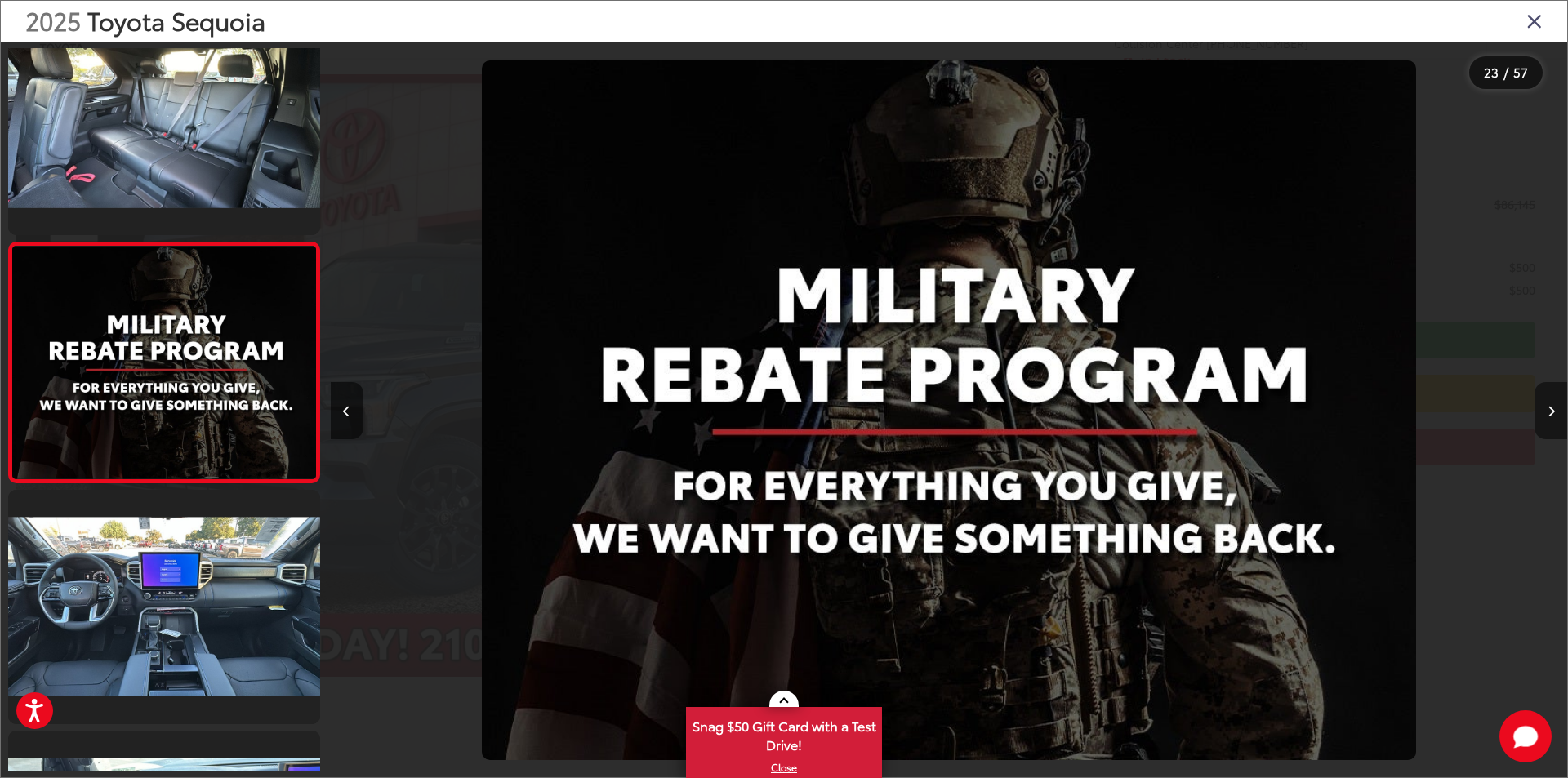
click at [1552, 412] on icon "Next image" at bounding box center [1550, 412] width 8 height 12
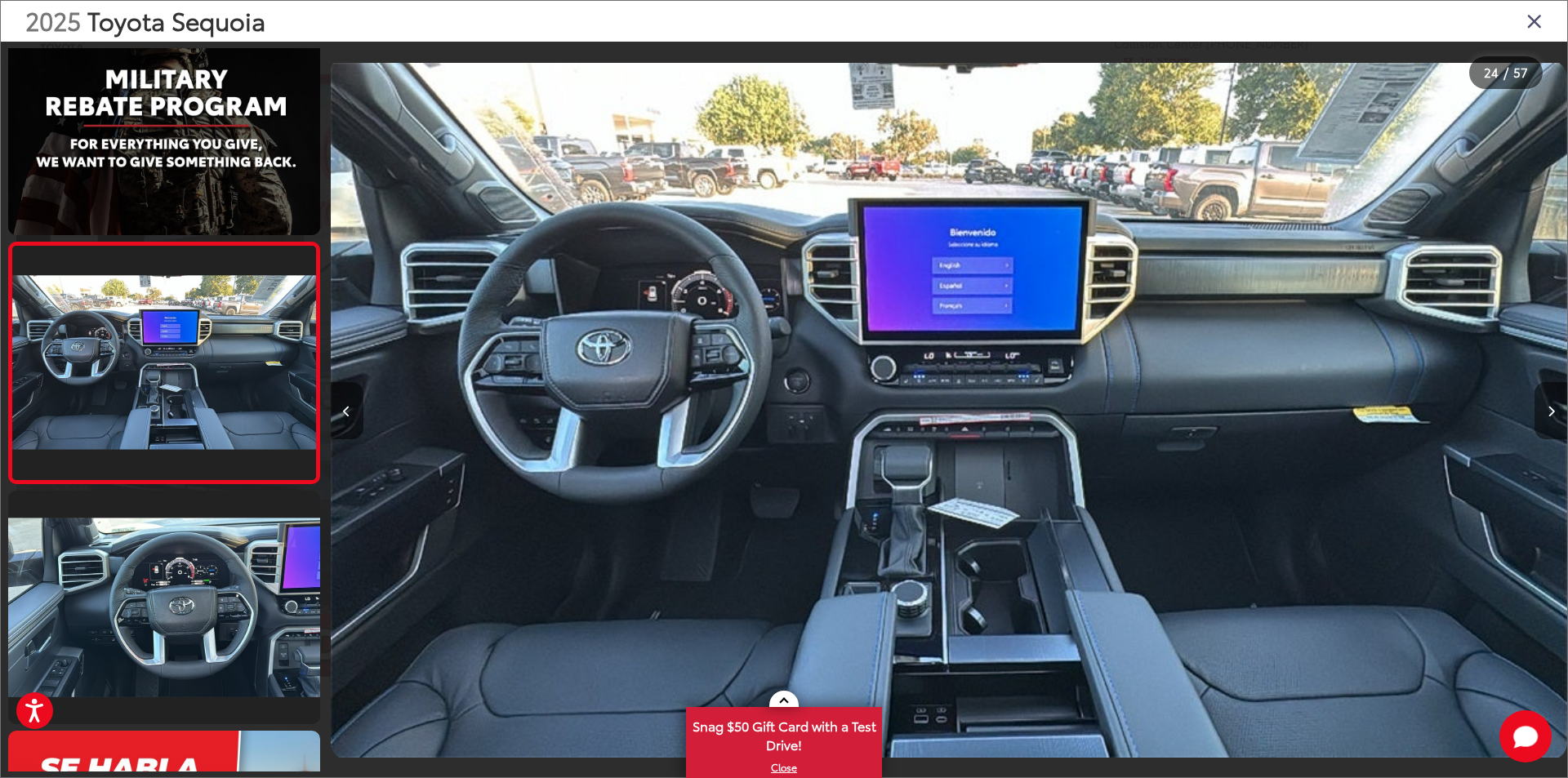
click at [1552, 412] on icon "Next image" at bounding box center [1550, 412] width 8 height 12
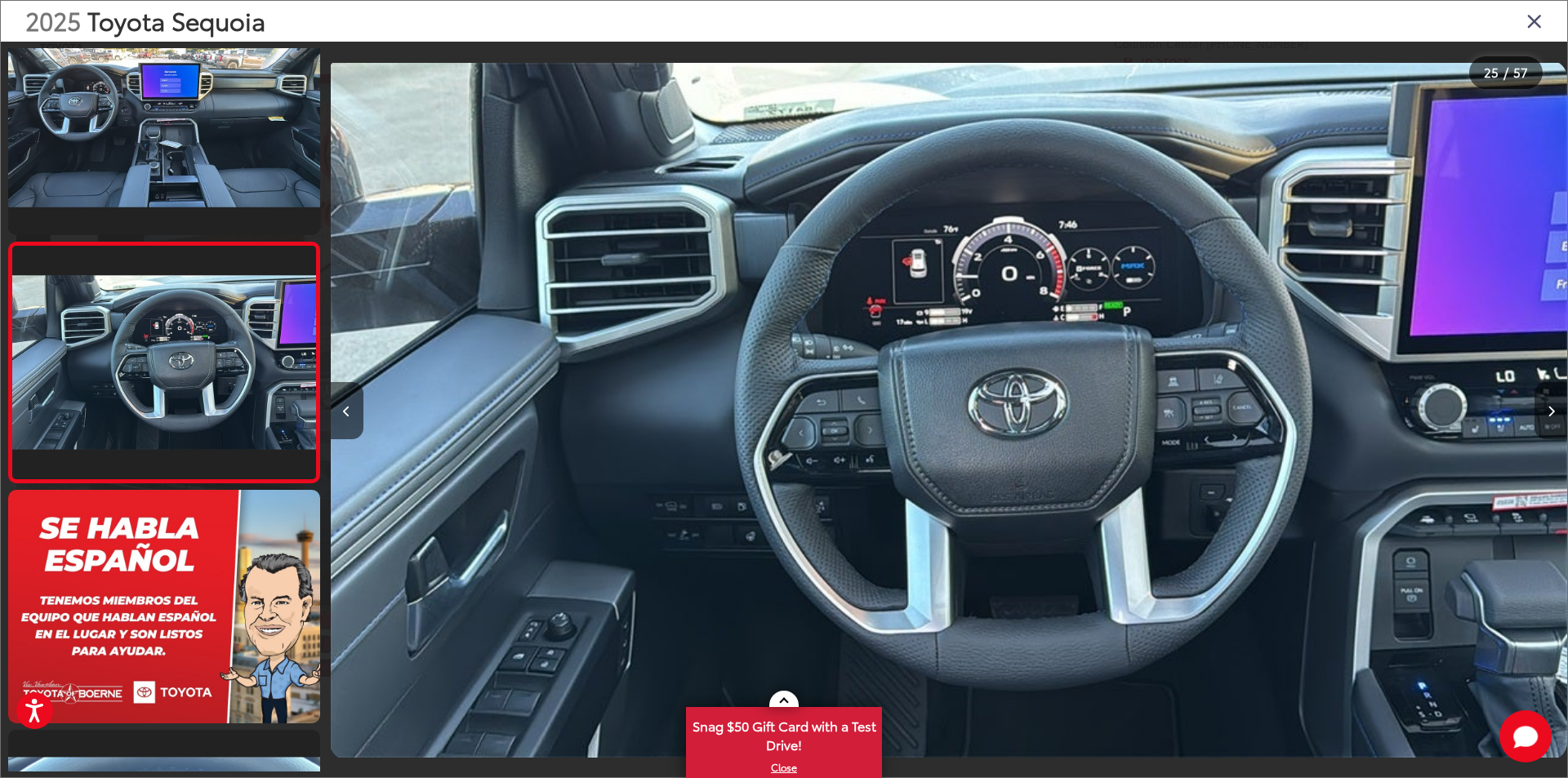
click at [1552, 412] on icon "Next image" at bounding box center [1550, 412] width 8 height 12
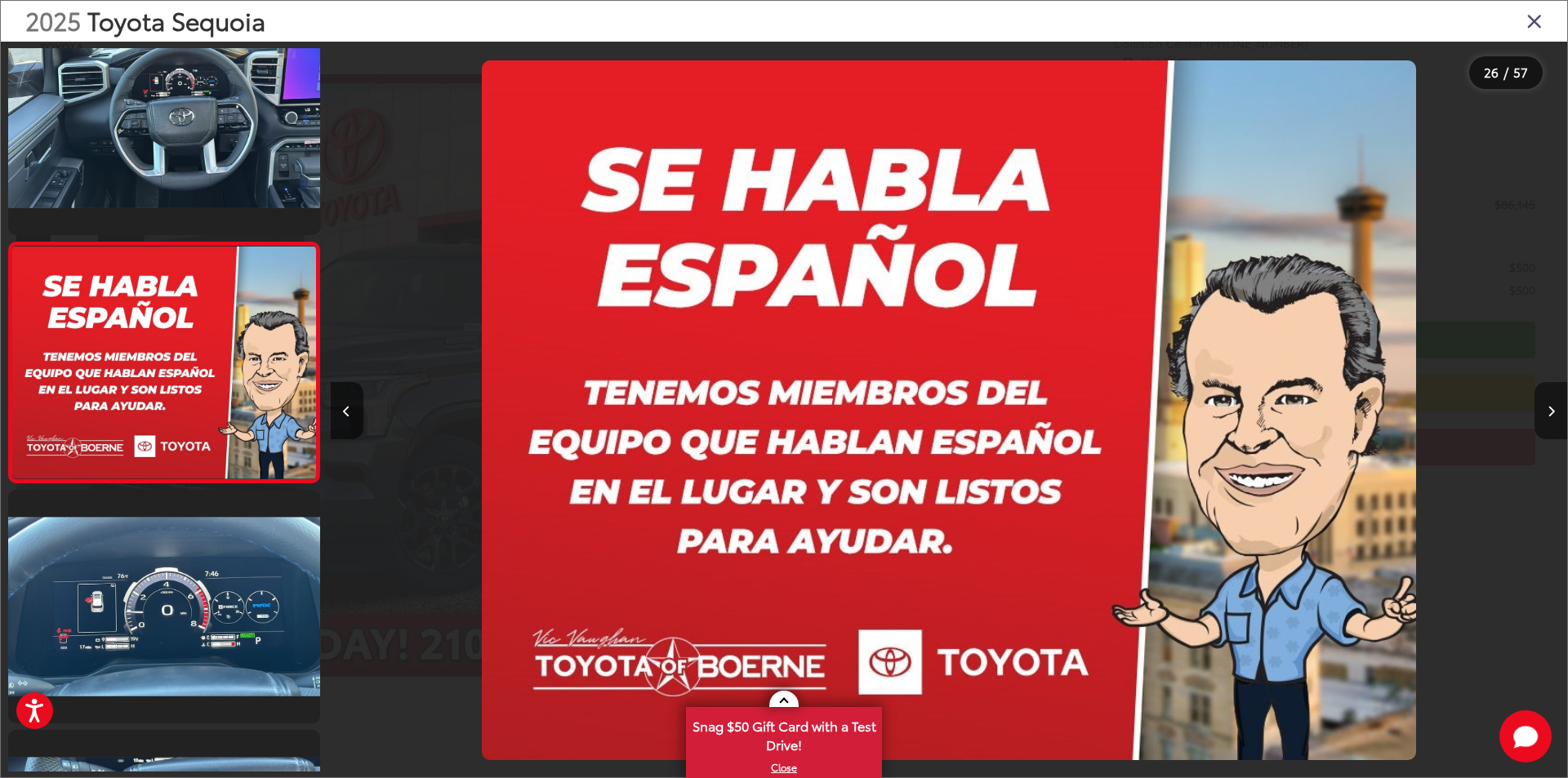
click at [1552, 412] on icon "Next image" at bounding box center [1550, 412] width 8 height 12
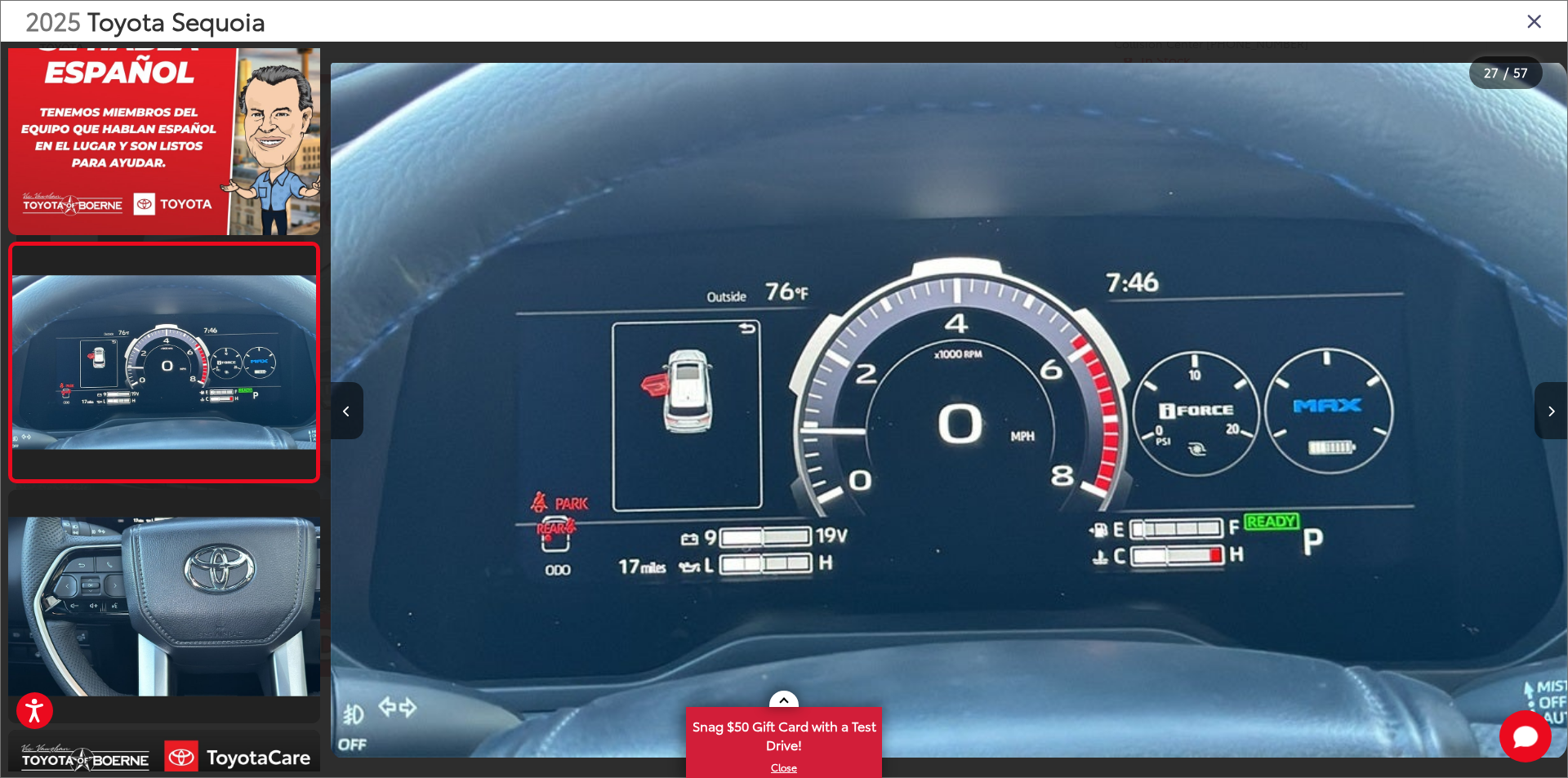
click at [1552, 412] on icon "Next image" at bounding box center [1550, 412] width 8 height 12
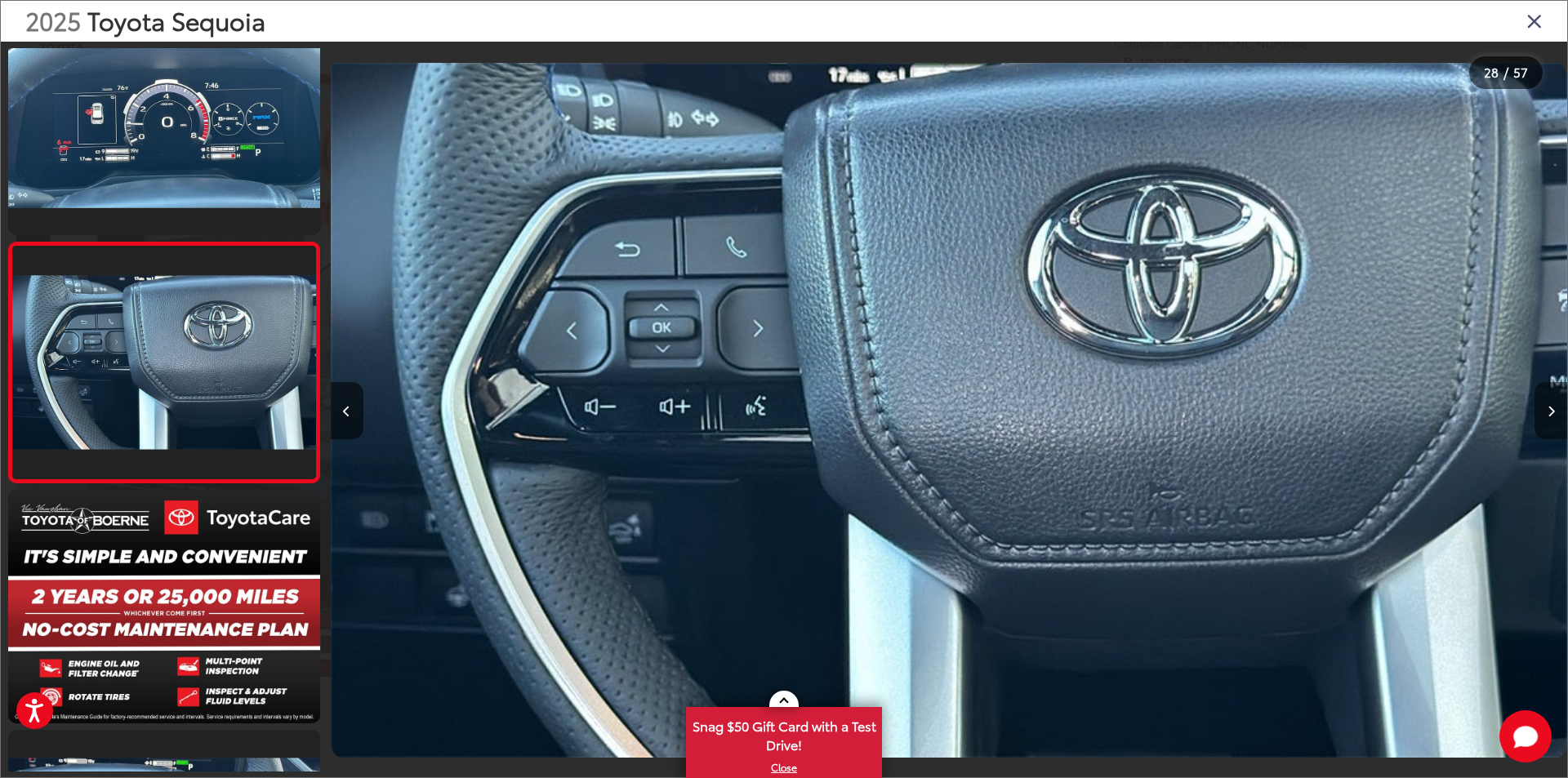
click at [1548, 411] on icon "Next image" at bounding box center [1550, 412] width 8 height 12
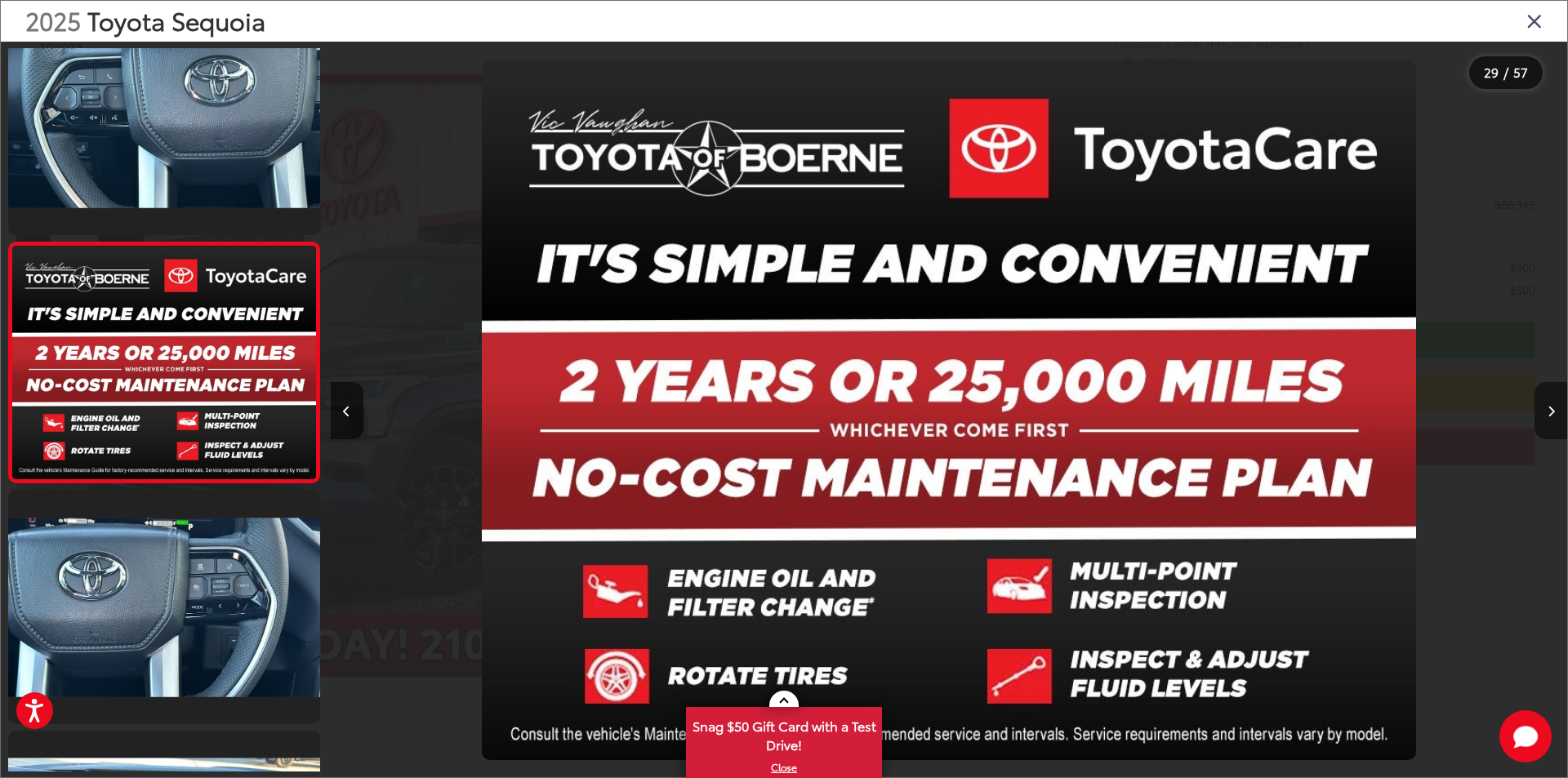
click at [1548, 411] on icon "Next image" at bounding box center [1550, 412] width 8 height 12
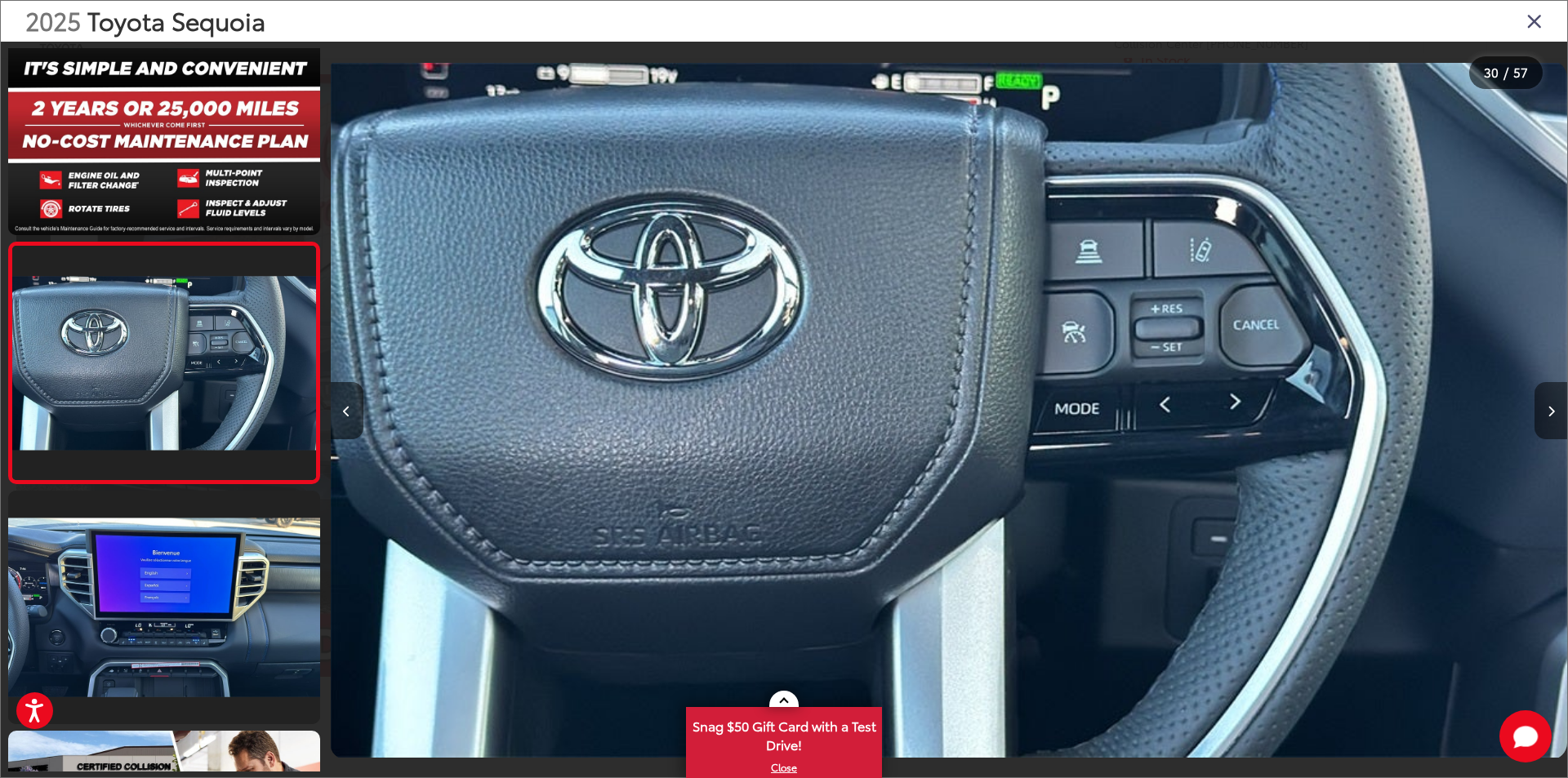
click at [1548, 411] on icon "Next image" at bounding box center [1550, 412] width 8 height 12
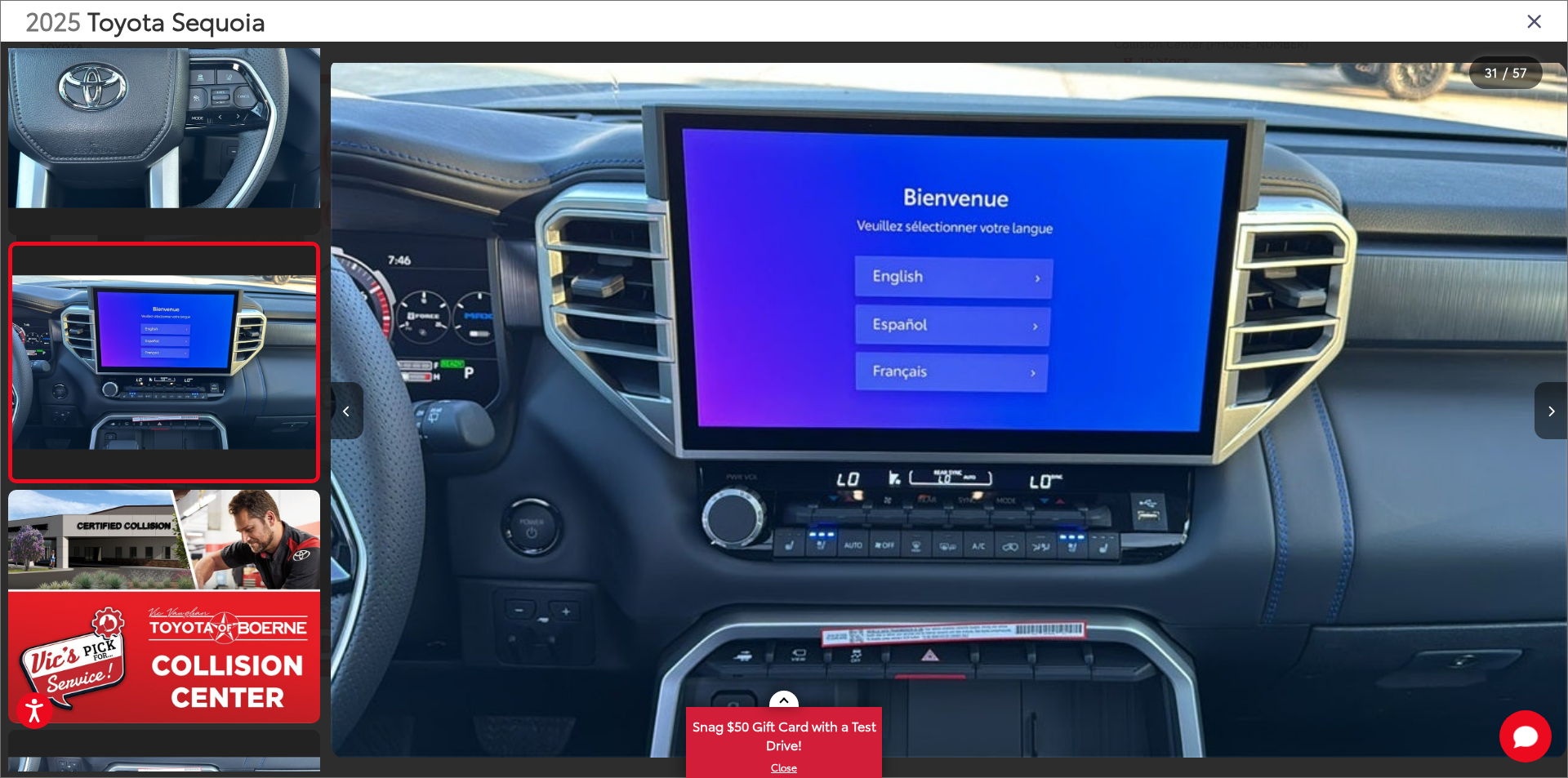
click at [1548, 411] on icon "Next image" at bounding box center [1550, 412] width 8 height 12
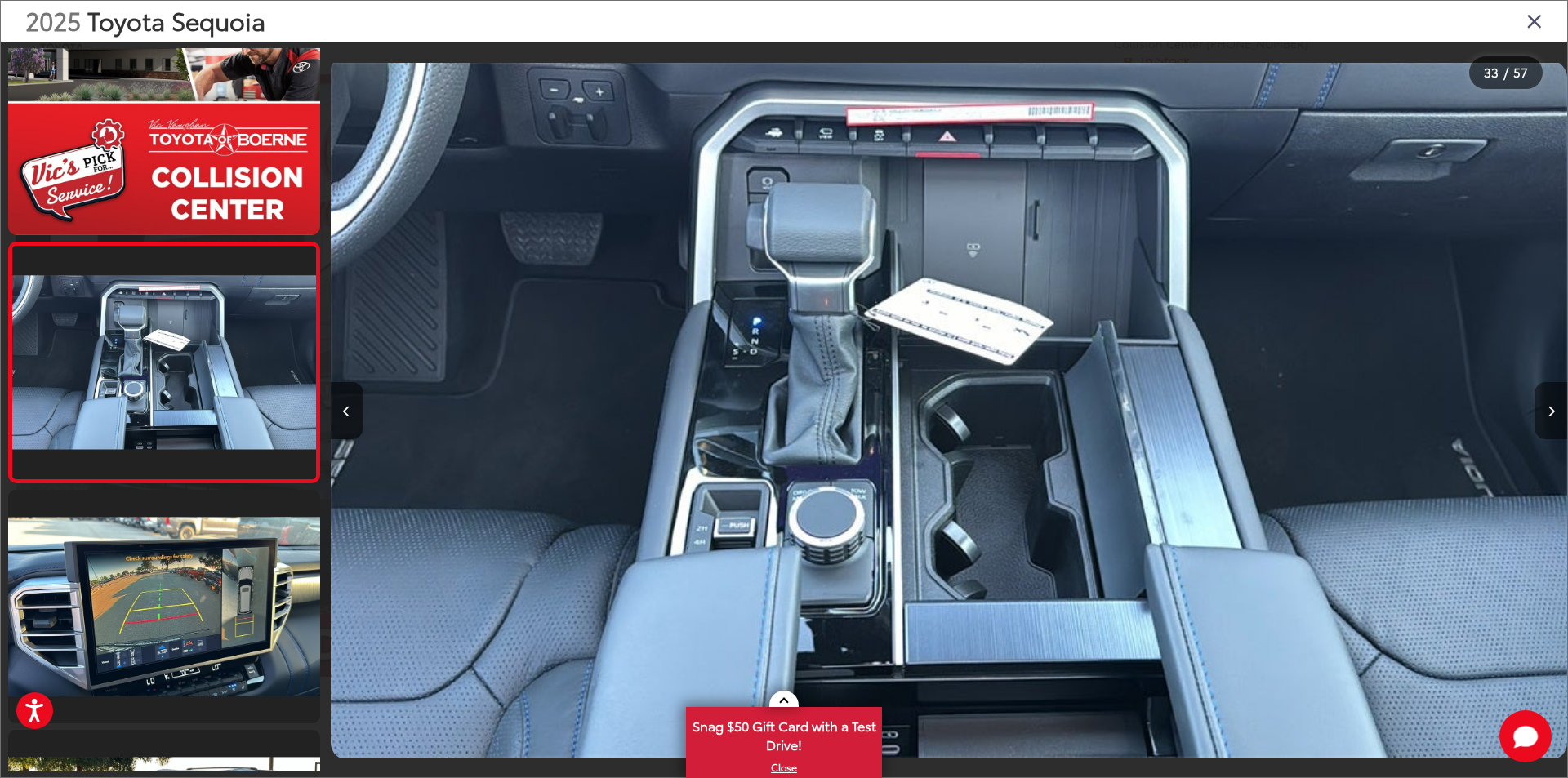
click at [1548, 411] on icon "Next image" at bounding box center [1550, 412] width 8 height 12
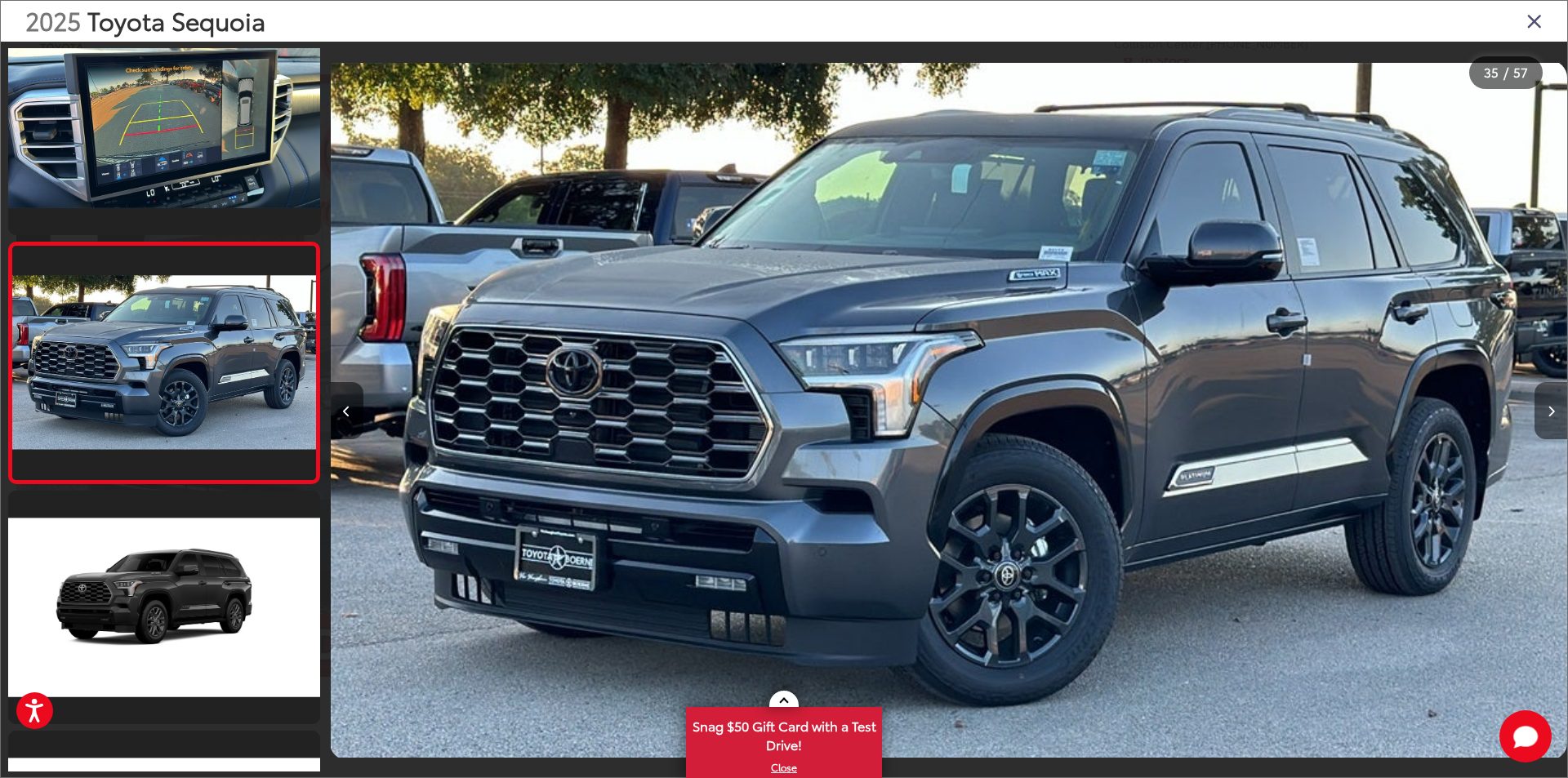
click at [1548, 411] on icon "Next image" at bounding box center [1550, 412] width 8 height 12
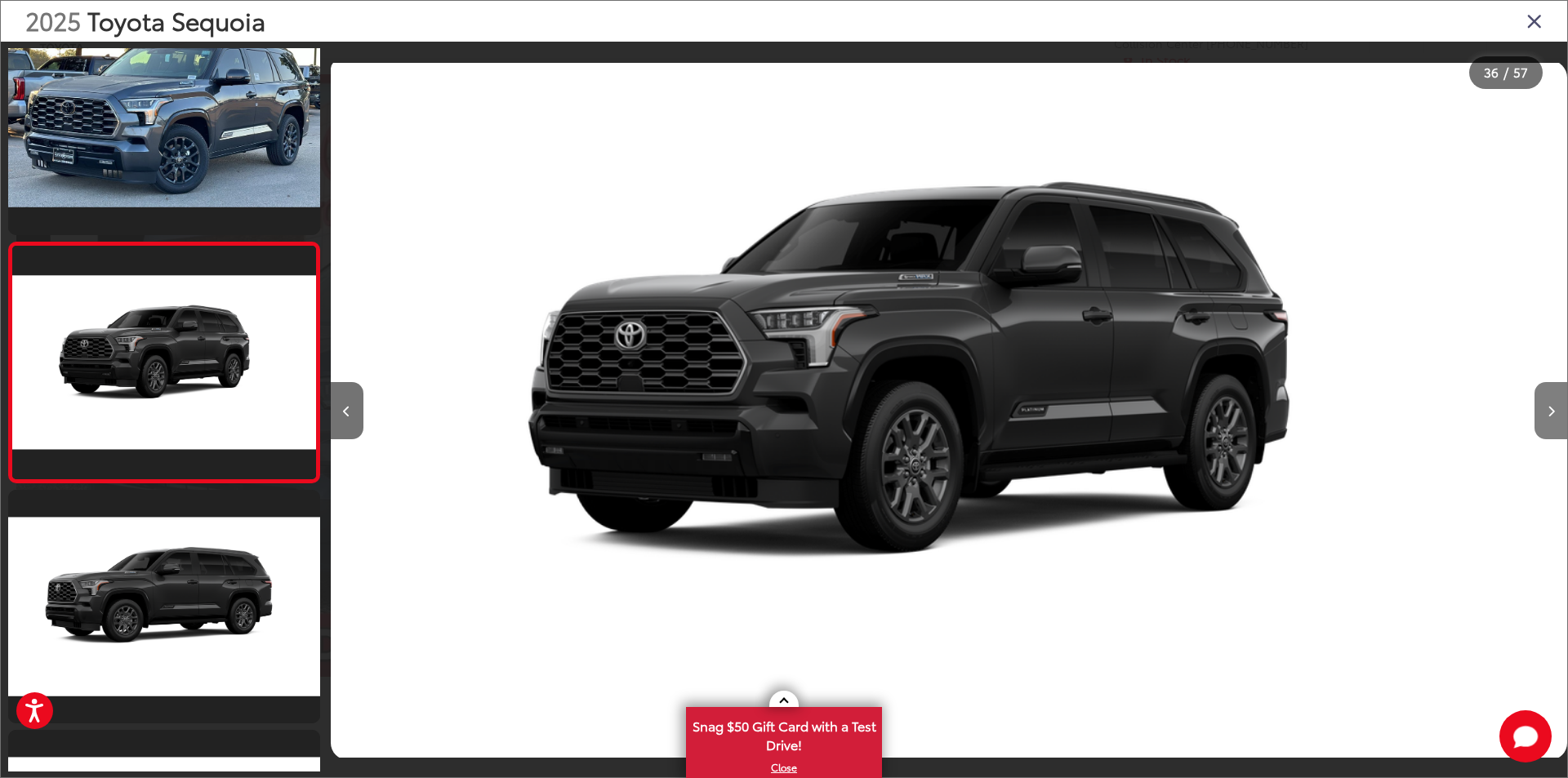
click at [1548, 411] on icon "Next image" at bounding box center [1550, 412] width 8 height 12
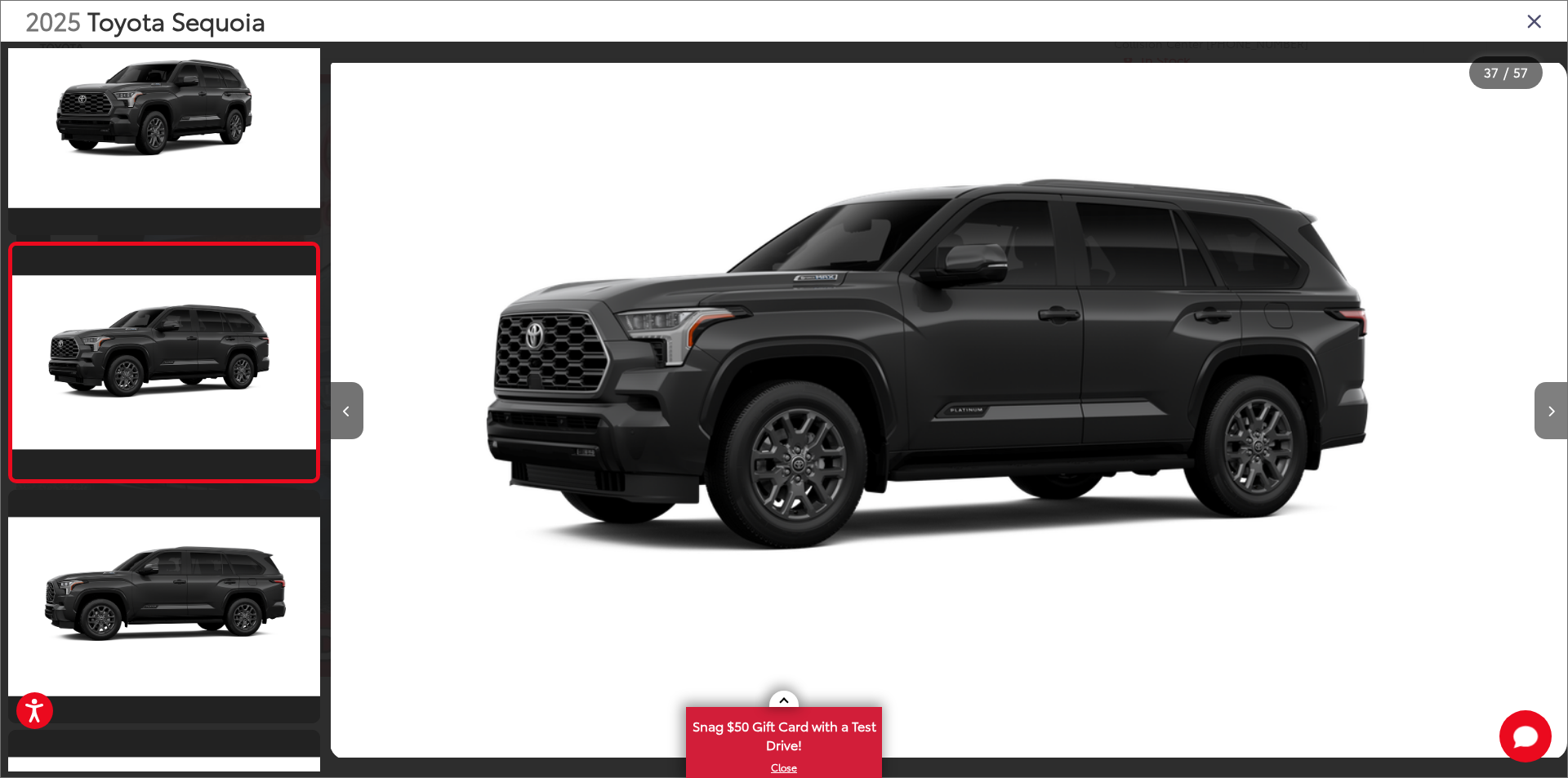
click at [1548, 411] on icon "Next image" at bounding box center [1550, 412] width 8 height 12
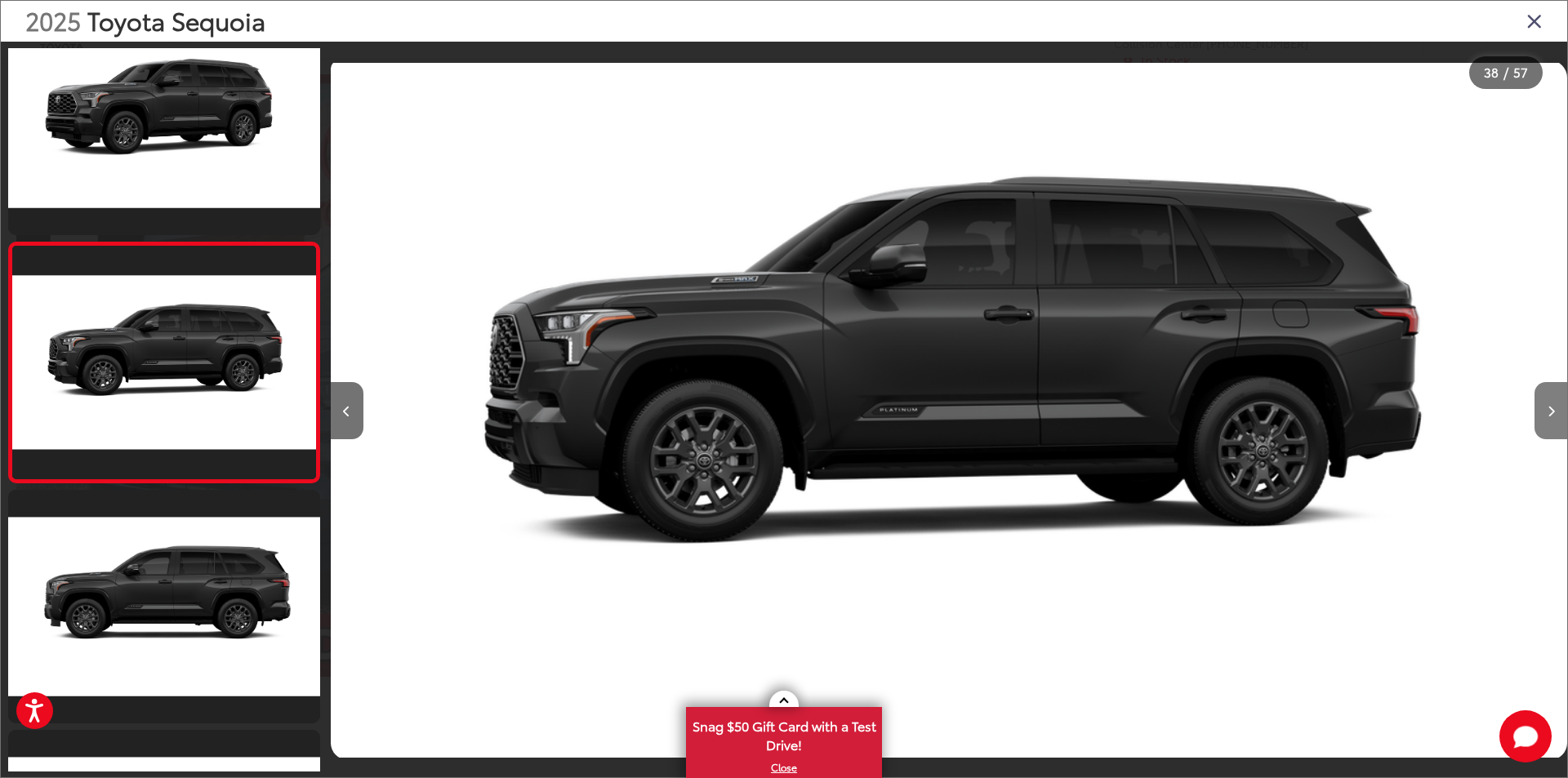
click at [1548, 411] on icon "Next image" at bounding box center [1550, 412] width 8 height 12
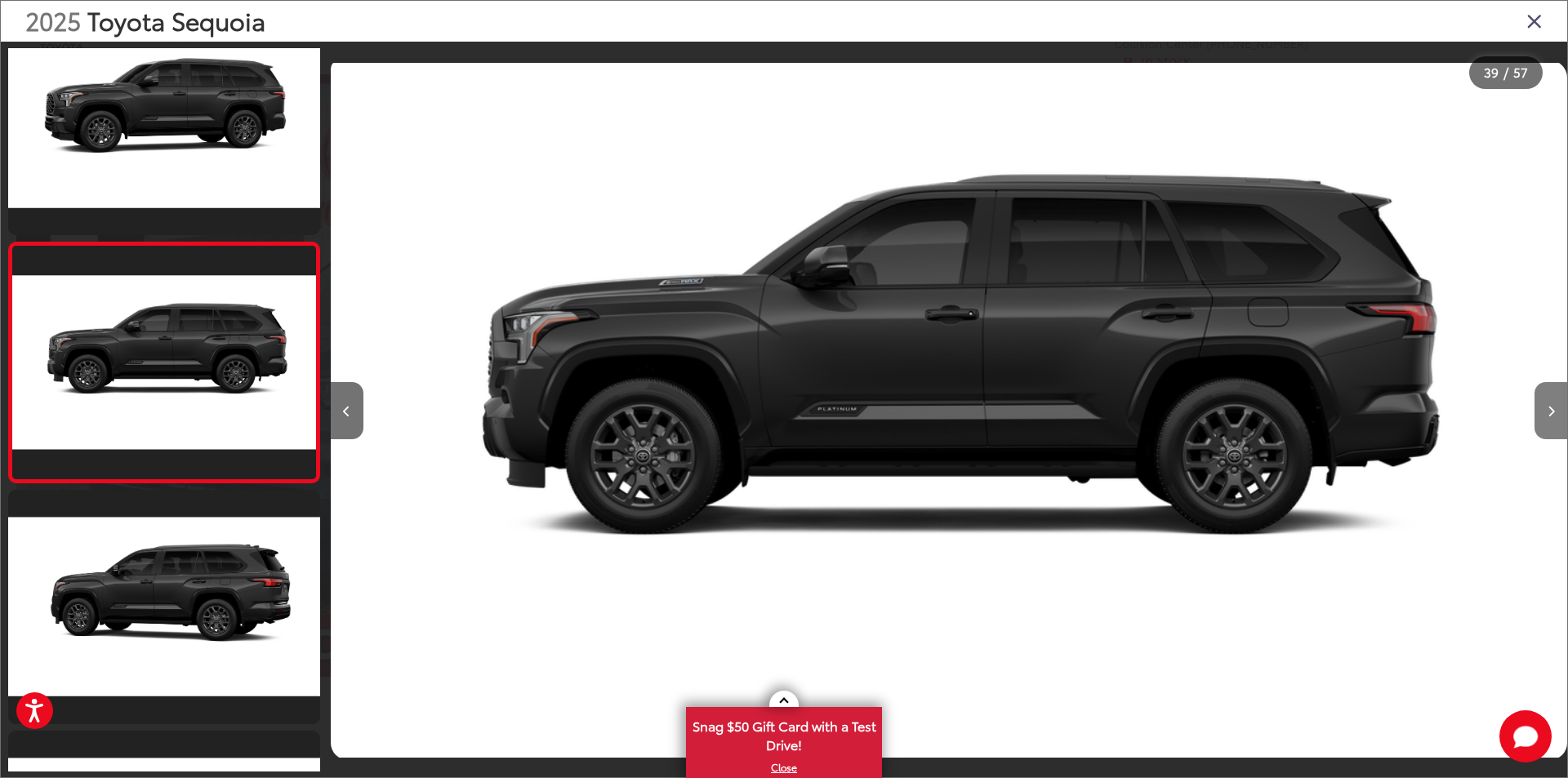
click at [1548, 411] on icon "Next image" at bounding box center [1550, 412] width 8 height 12
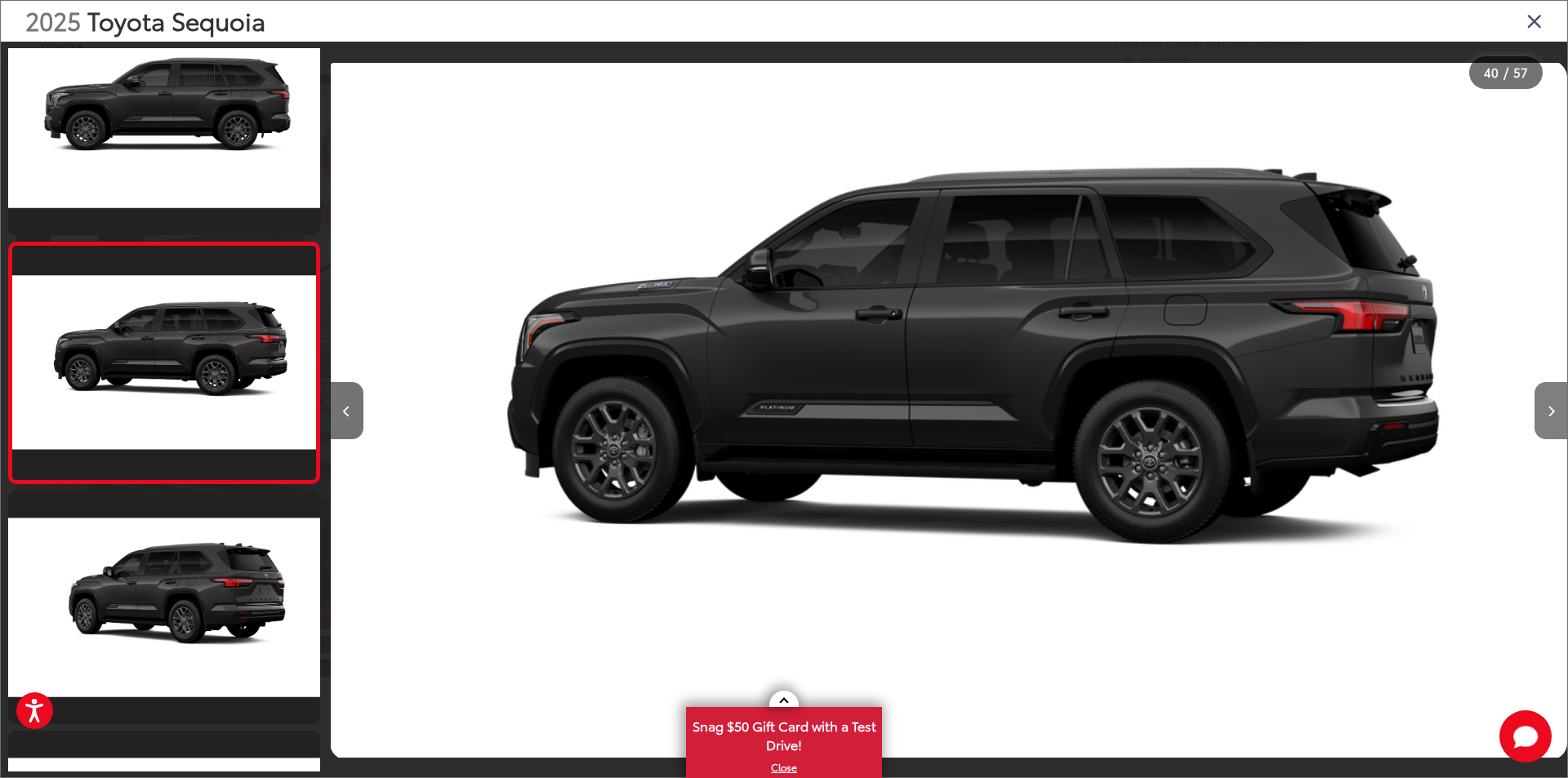
click at [1548, 411] on icon "Next image" at bounding box center [1550, 412] width 8 height 12
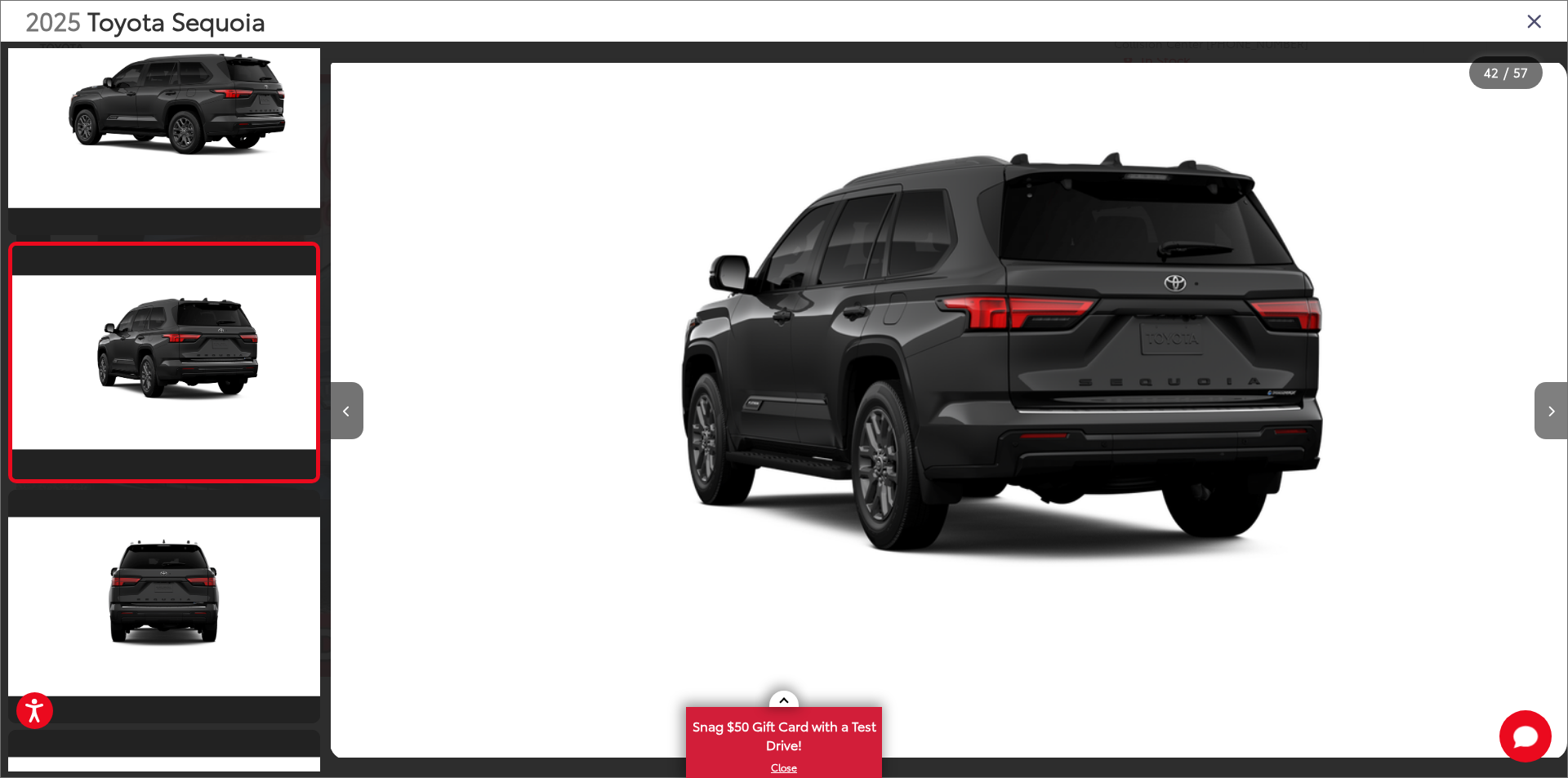
click at [1548, 411] on icon "Next image" at bounding box center [1550, 412] width 8 height 12
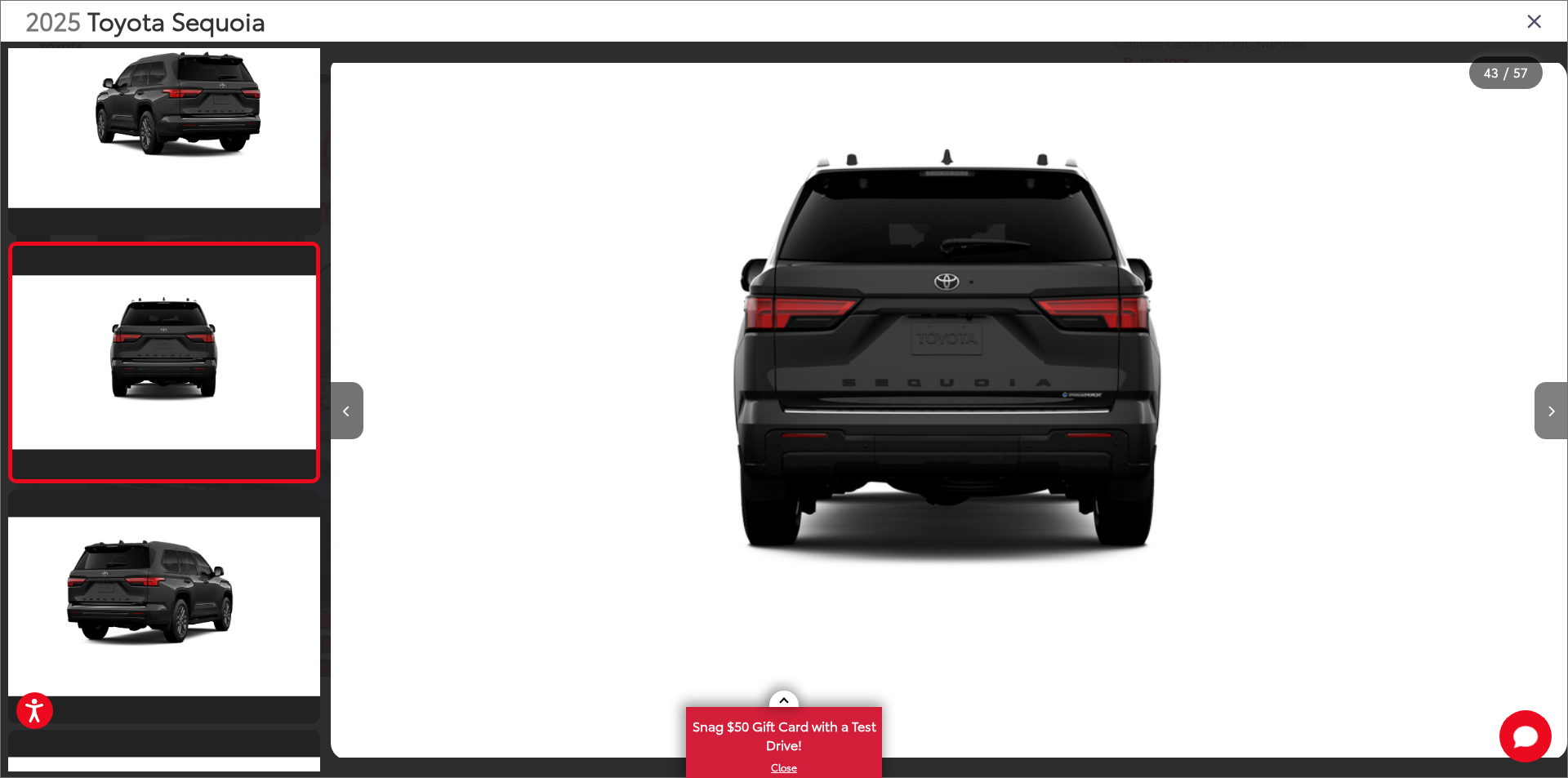
click at [1548, 411] on icon "Next image" at bounding box center [1550, 412] width 8 height 12
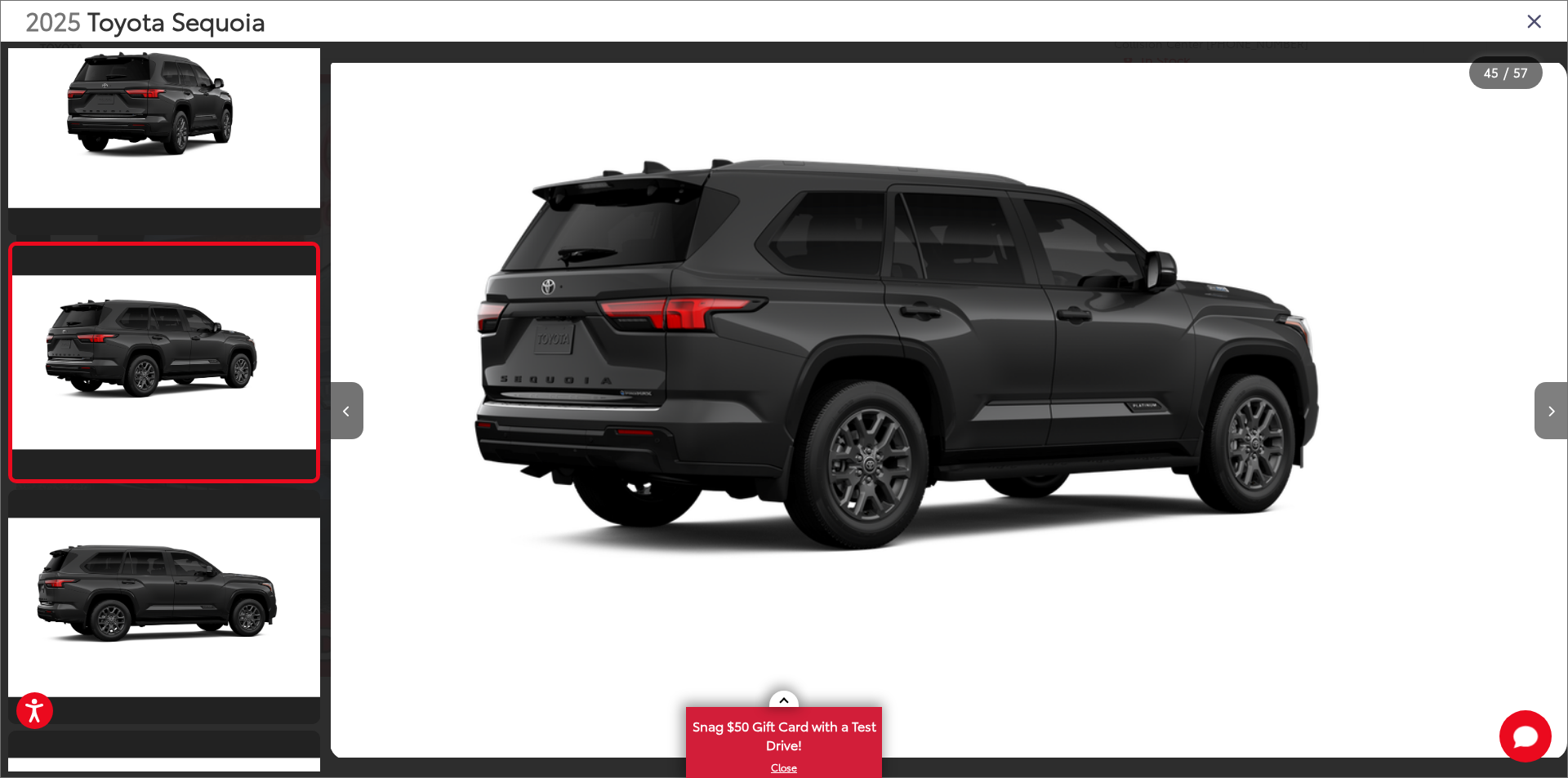
click at [1548, 411] on icon "Next image" at bounding box center [1550, 412] width 8 height 12
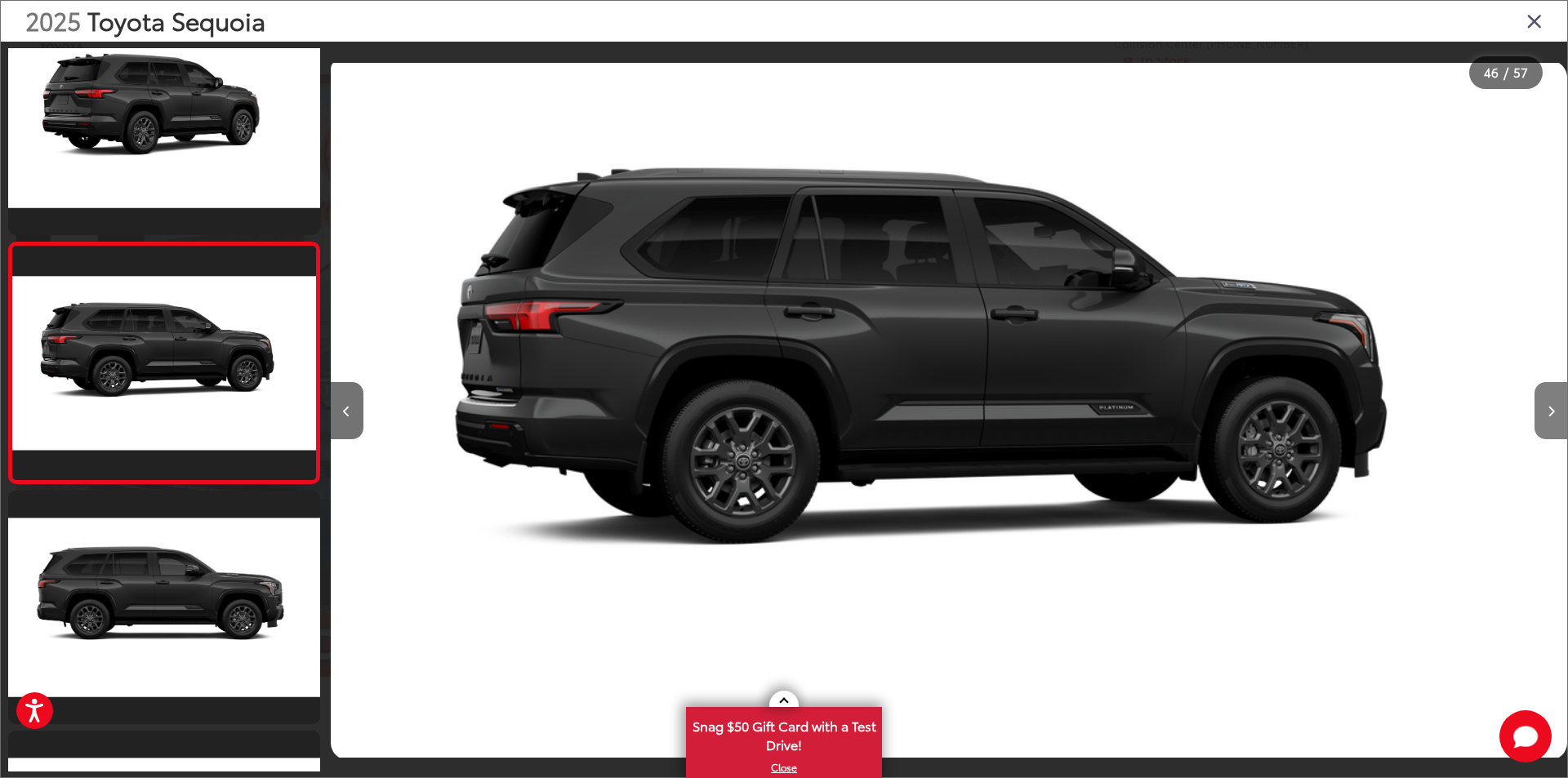
click at [1548, 411] on icon "Next image" at bounding box center [1550, 412] width 8 height 12
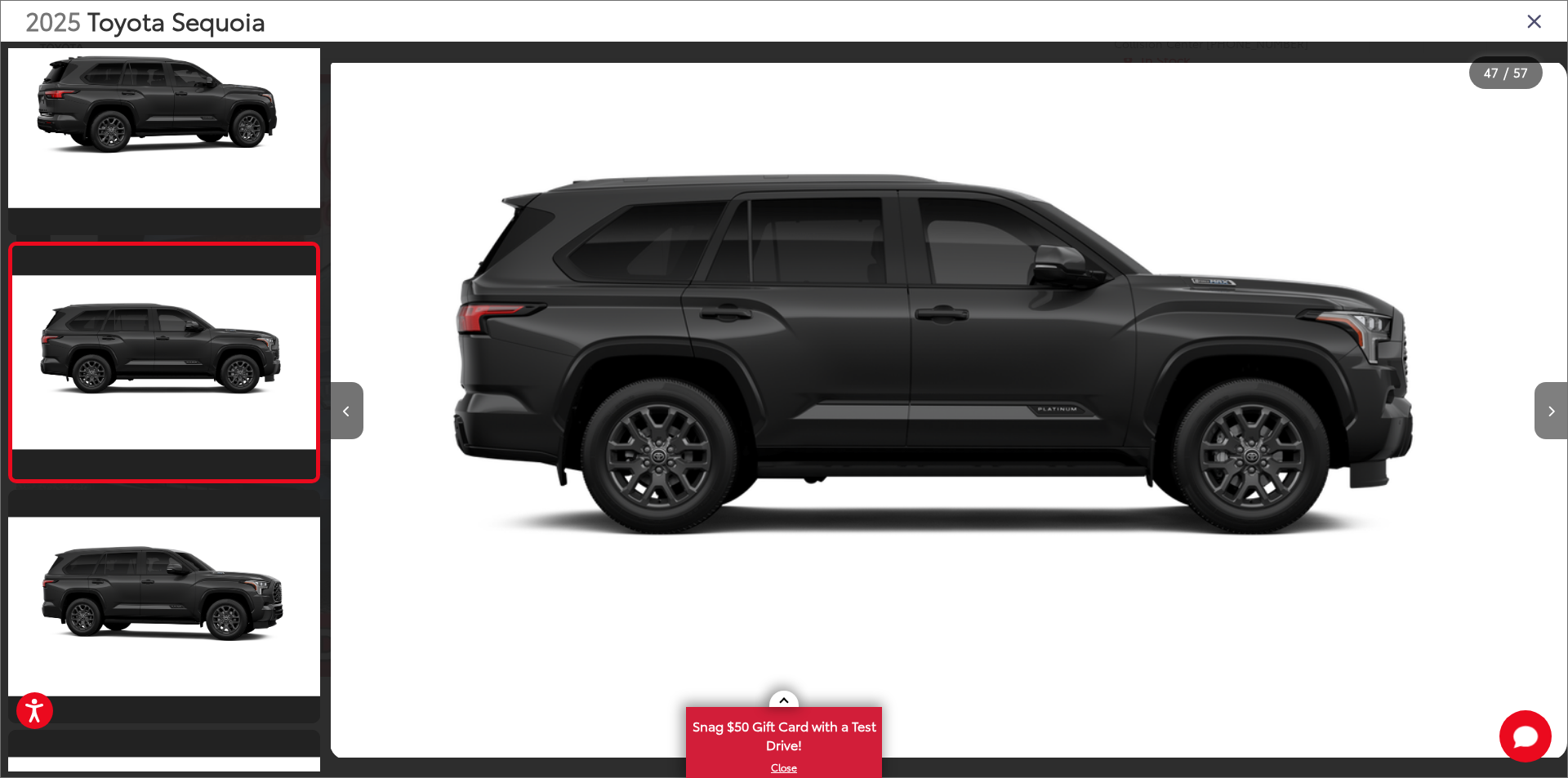
click at [1548, 411] on icon "Next image" at bounding box center [1550, 412] width 8 height 12
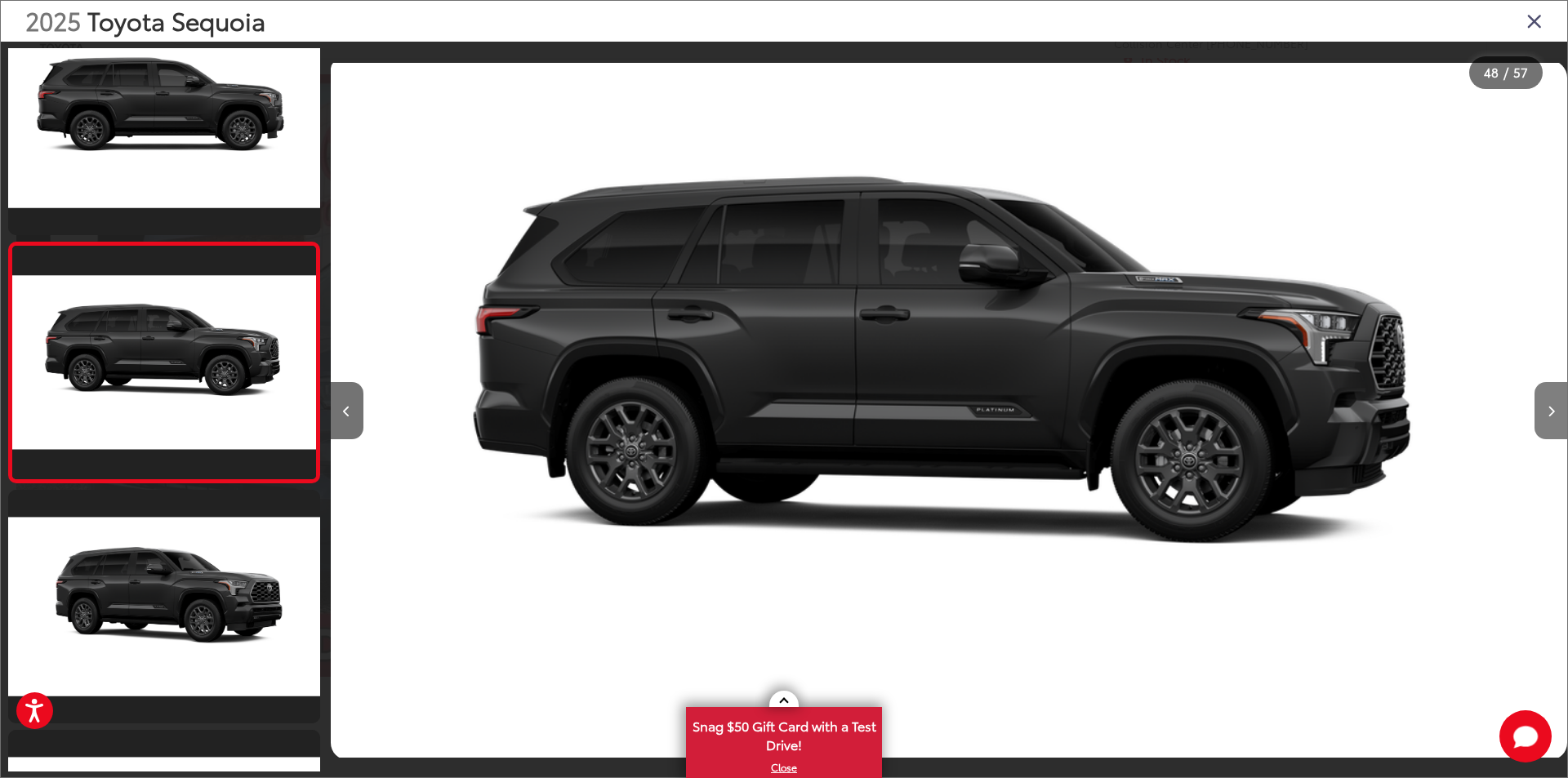
click at [1548, 411] on icon "Next image" at bounding box center [1550, 412] width 8 height 12
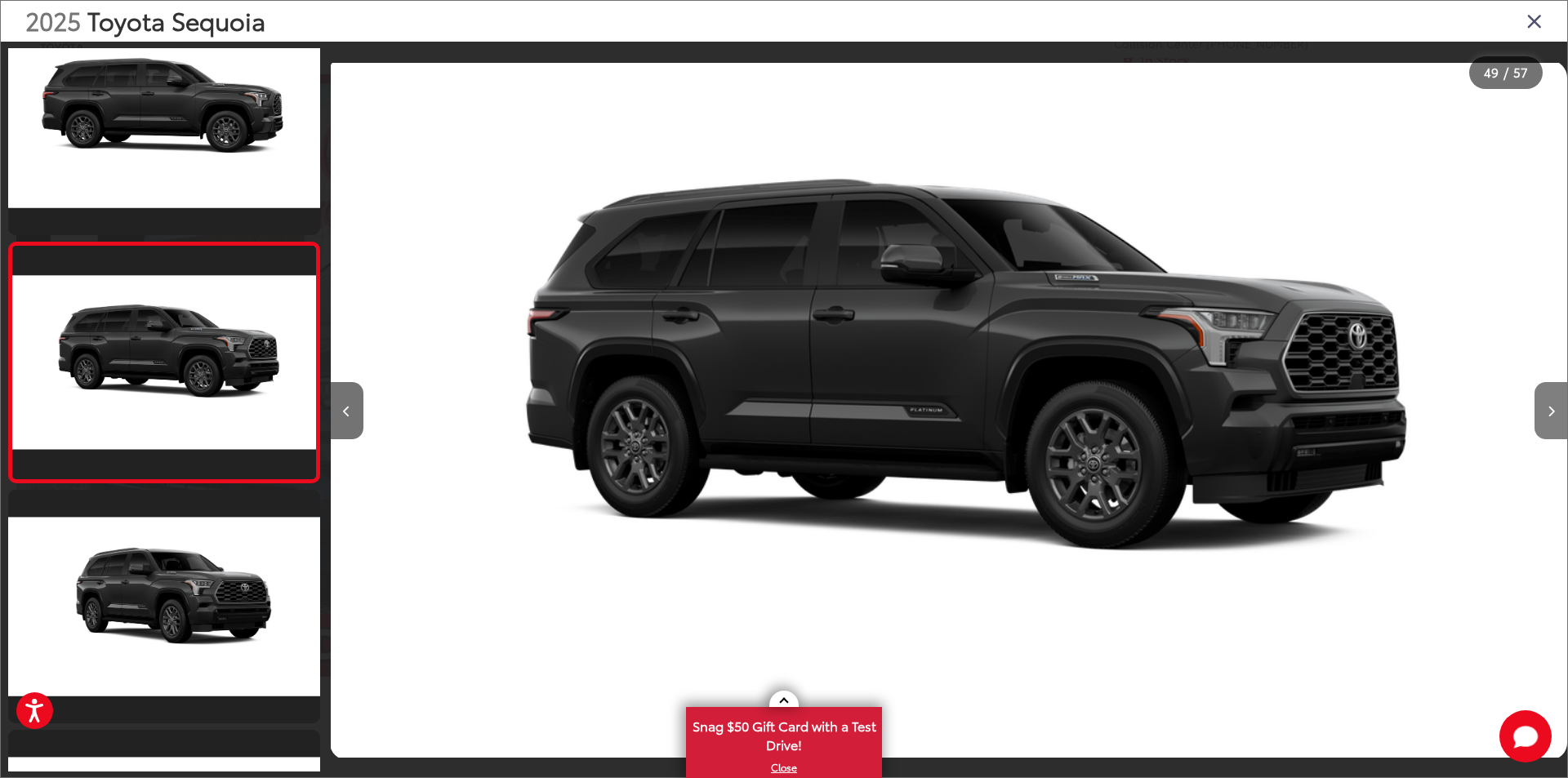
click at [1548, 411] on icon "Next image" at bounding box center [1550, 412] width 8 height 12
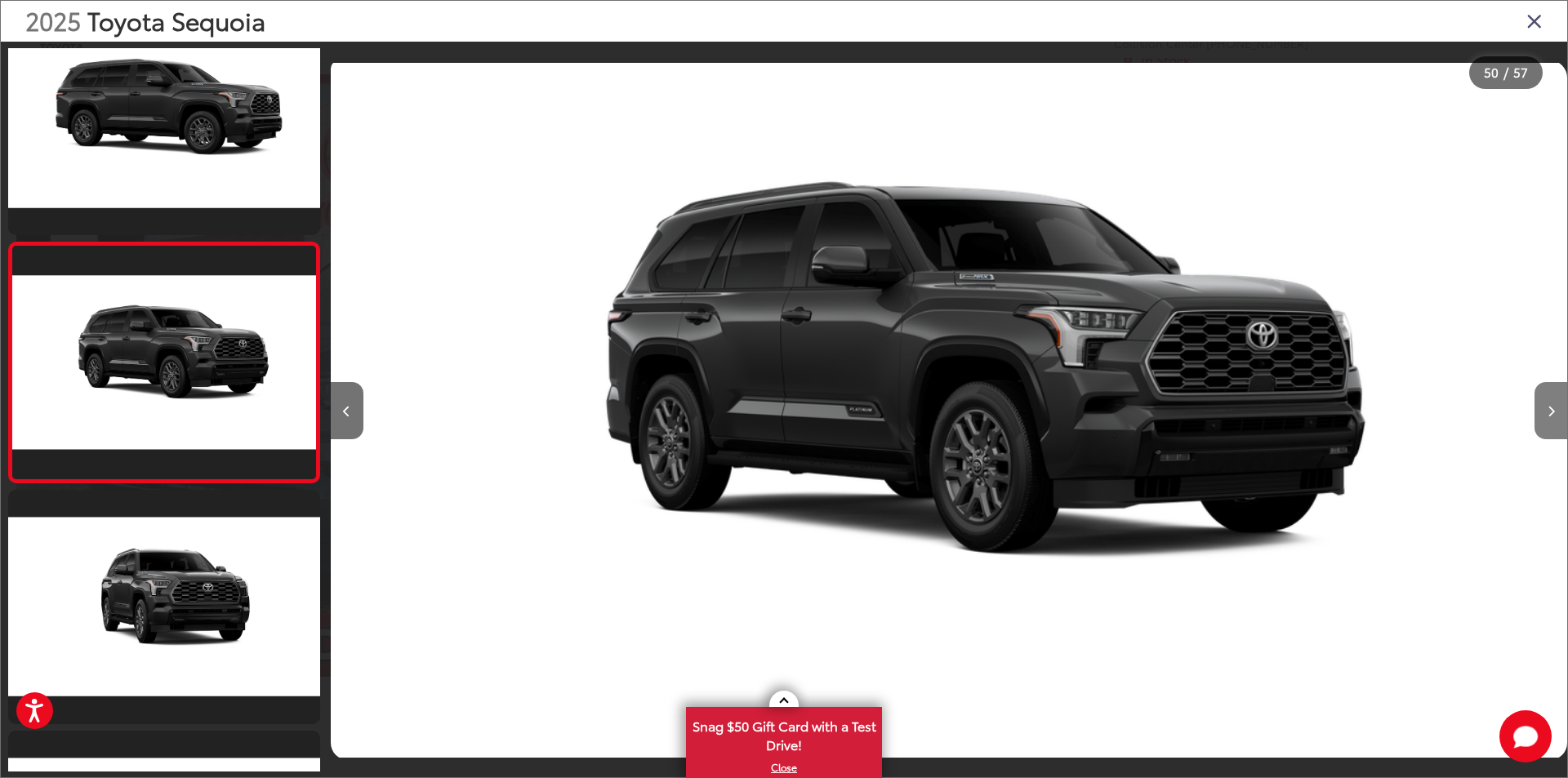
click at [1548, 411] on icon "Next image" at bounding box center [1550, 412] width 8 height 12
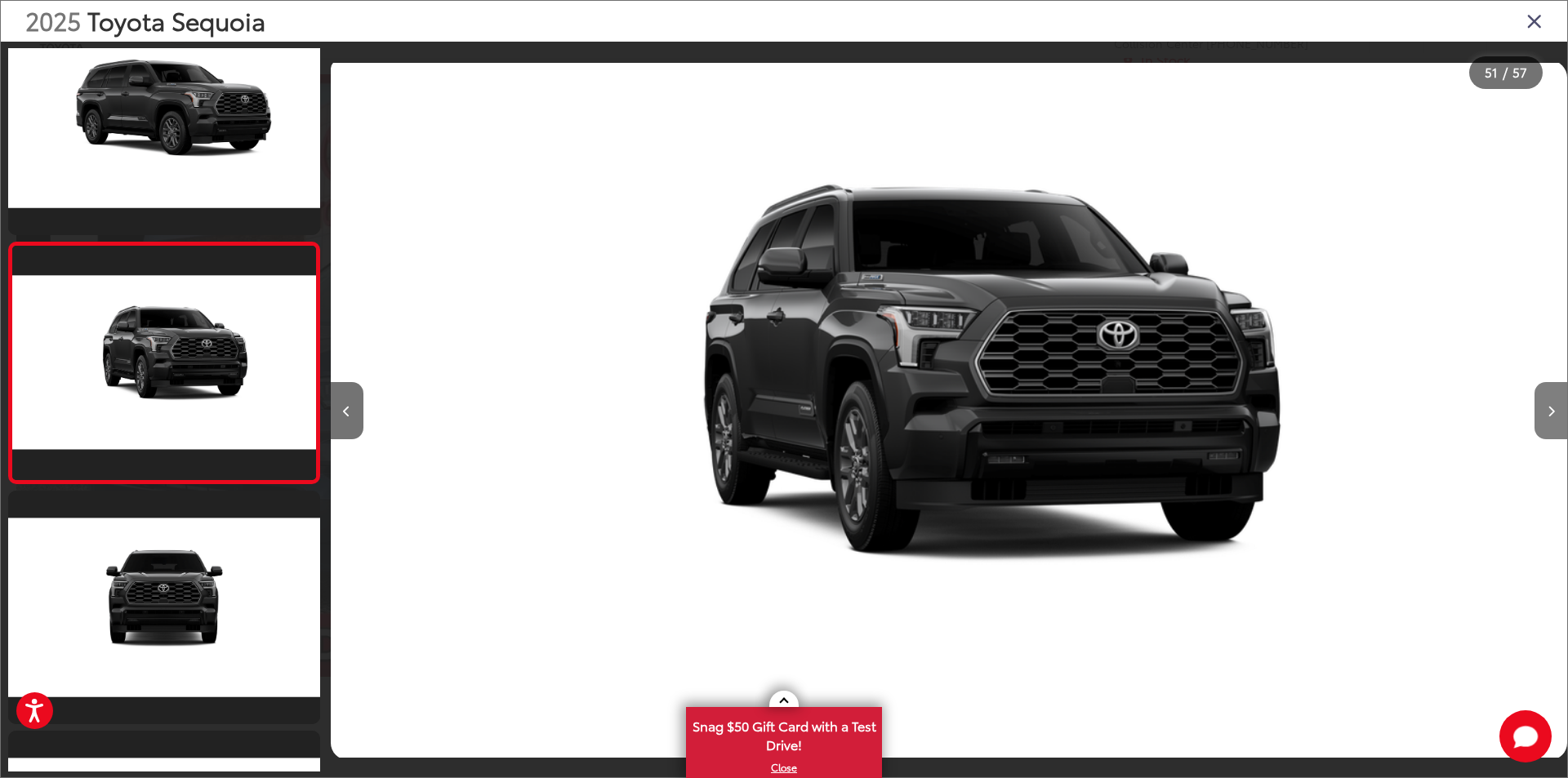
click at [1548, 411] on icon "Next image" at bounding box center [1550, 412] width 8 height 12
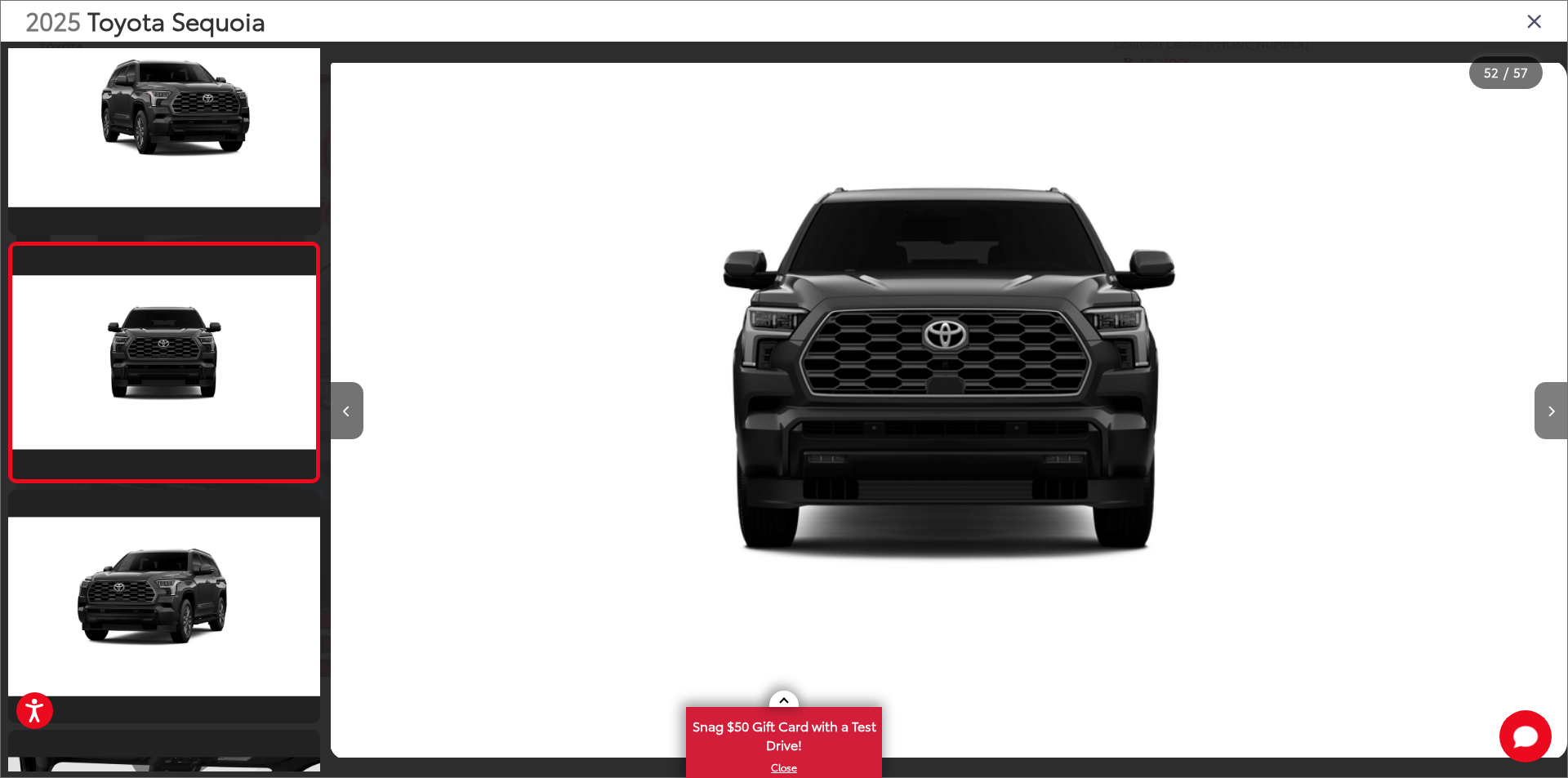
click at [1548, 411] on icon "Next image" at bounding box center [1550, 412] width 8 height 12
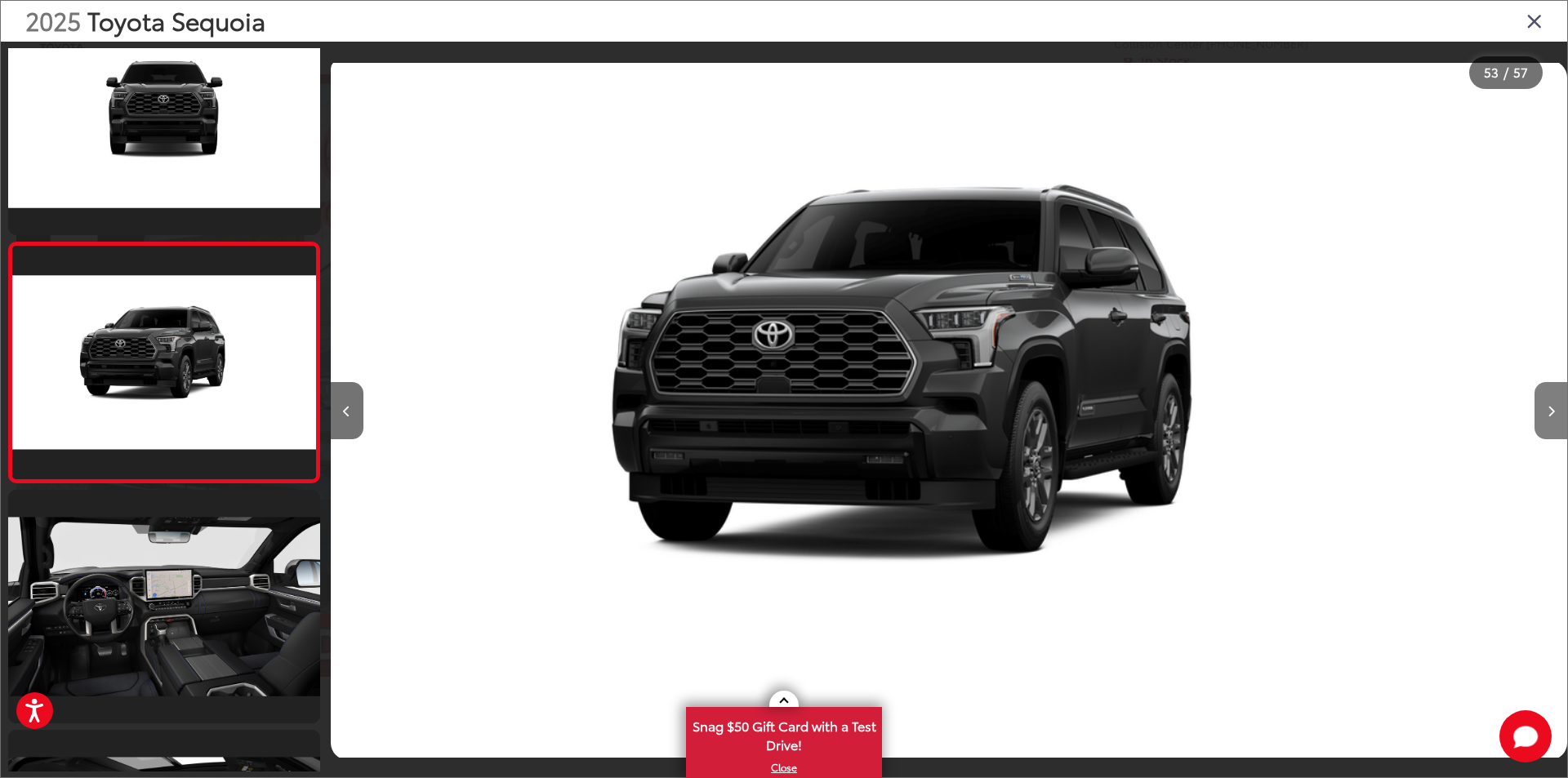
click at [1548, 411] on icon "Next image" at bounding box center [1550, 412] width 8 height 12
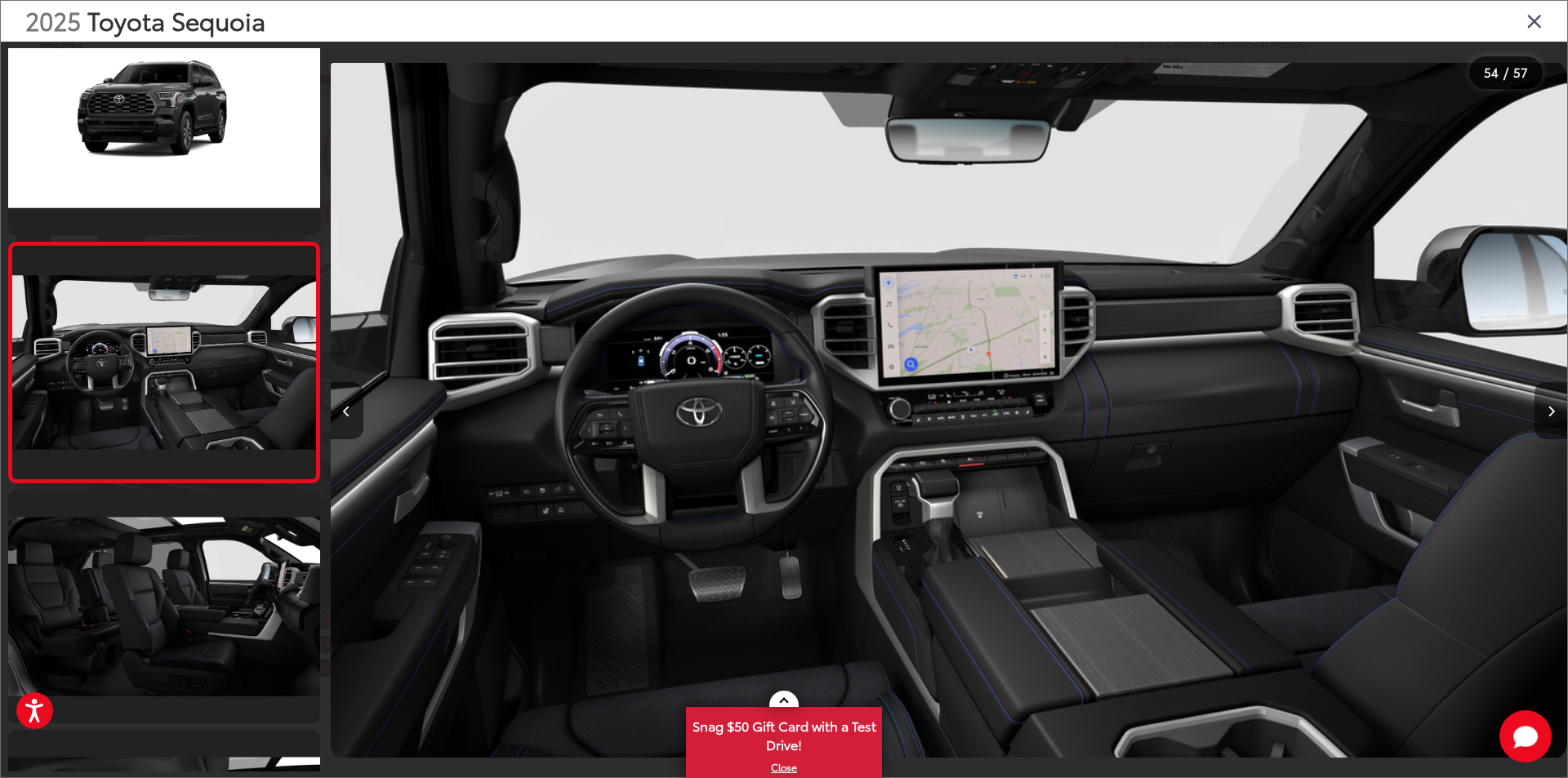
click at [1548, 411] on icon "Next image" at bounding box center [1550, 412] width 8 height 12
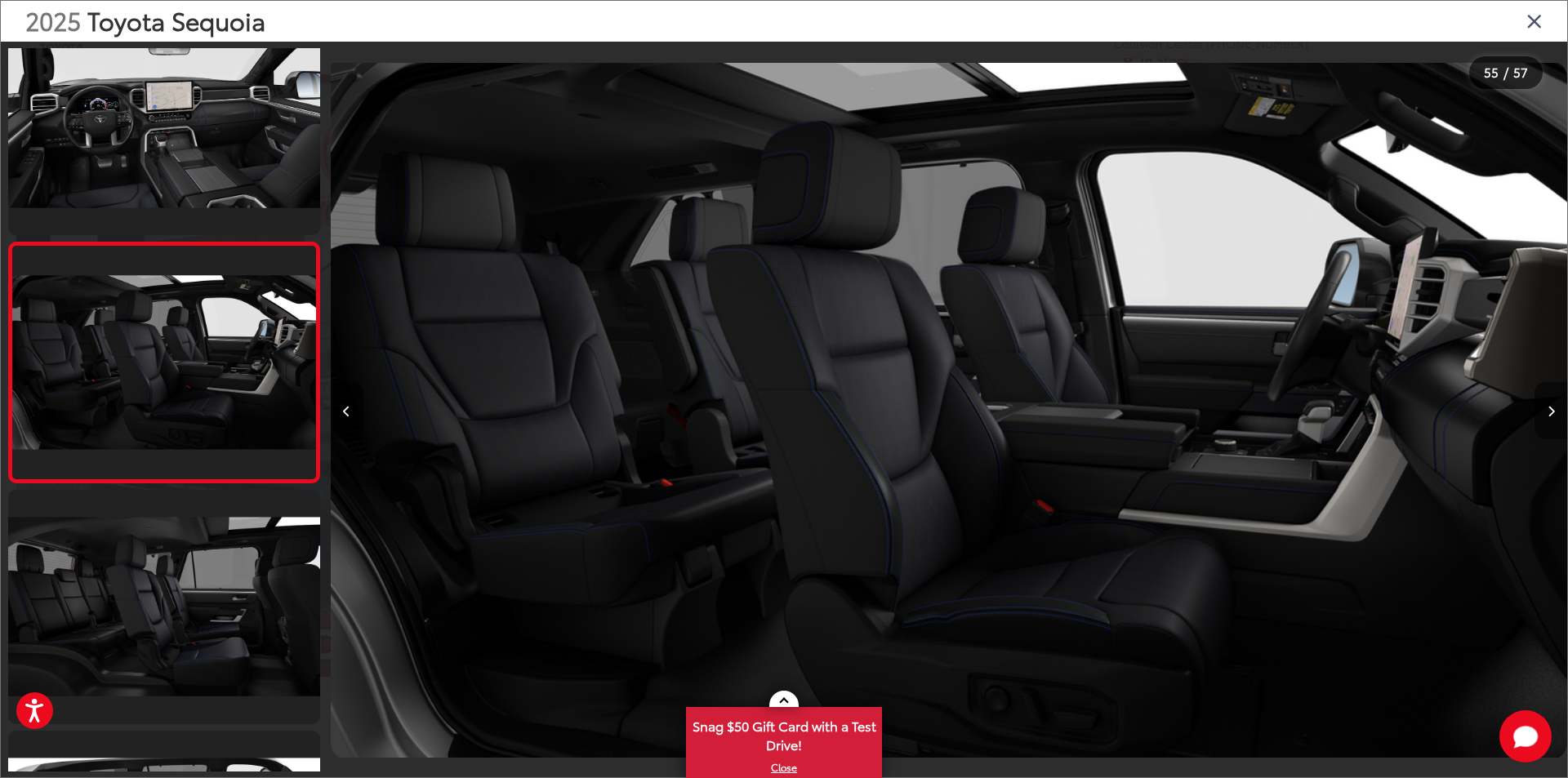
click at [1548, 411] on icon "Next image" at bounding box center [1550, 412] width 8 height 12
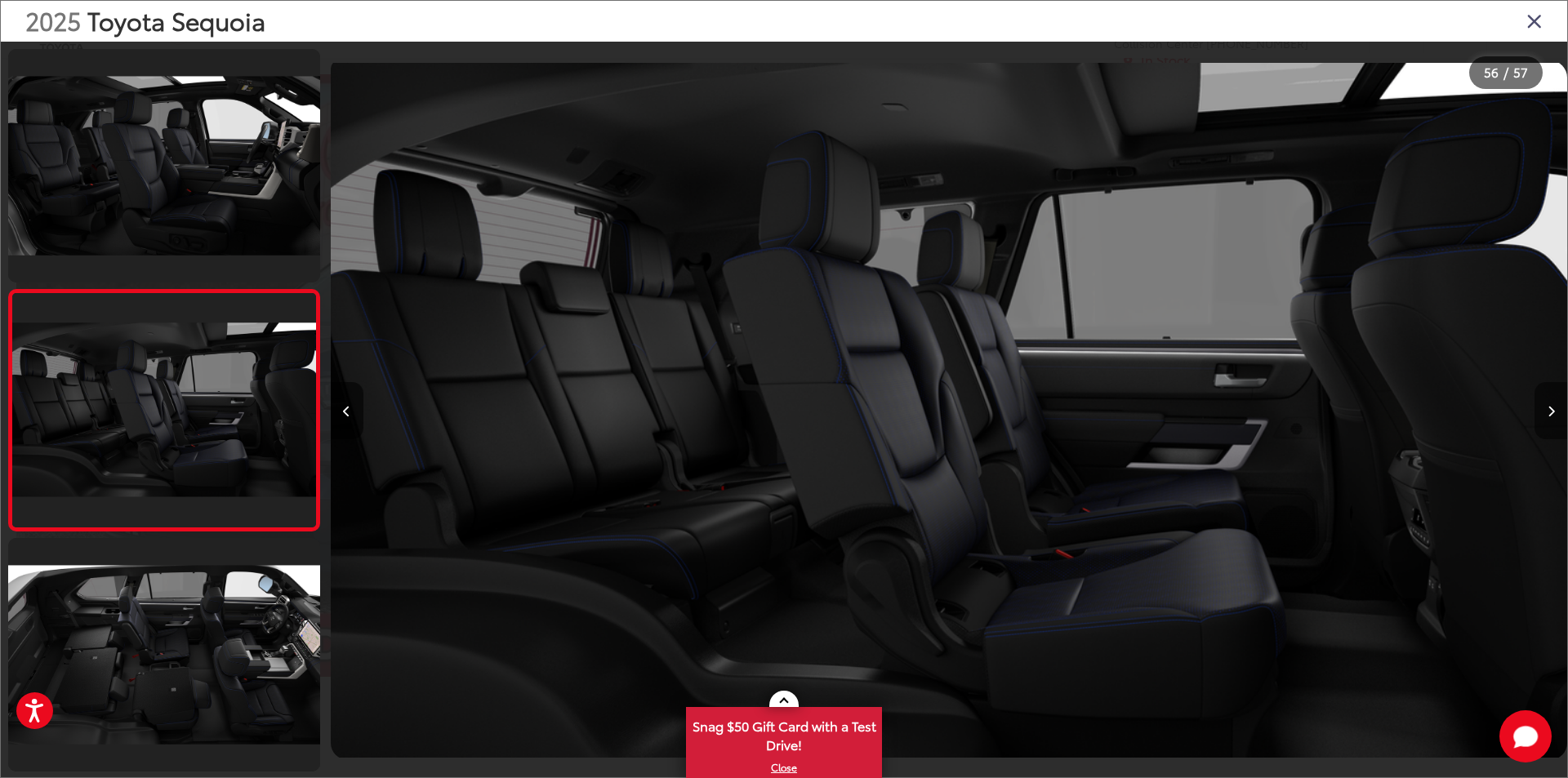
click at [1548, 411] on icon "Next image" at bounding box center [1550, 412] width 8 height 12
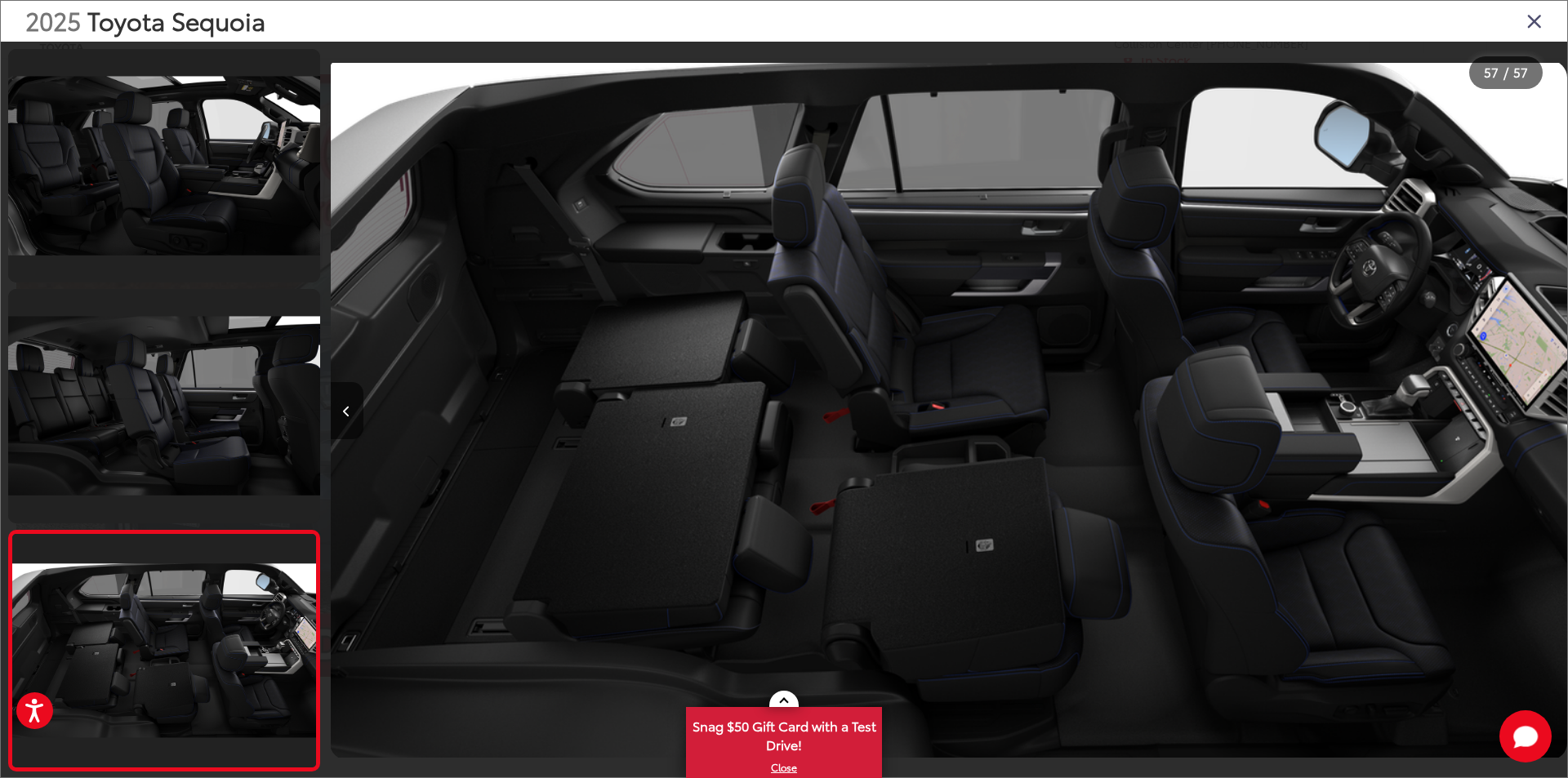
click at [1548, 411] on div at bounding box center [1412, 410] width 310 height 737
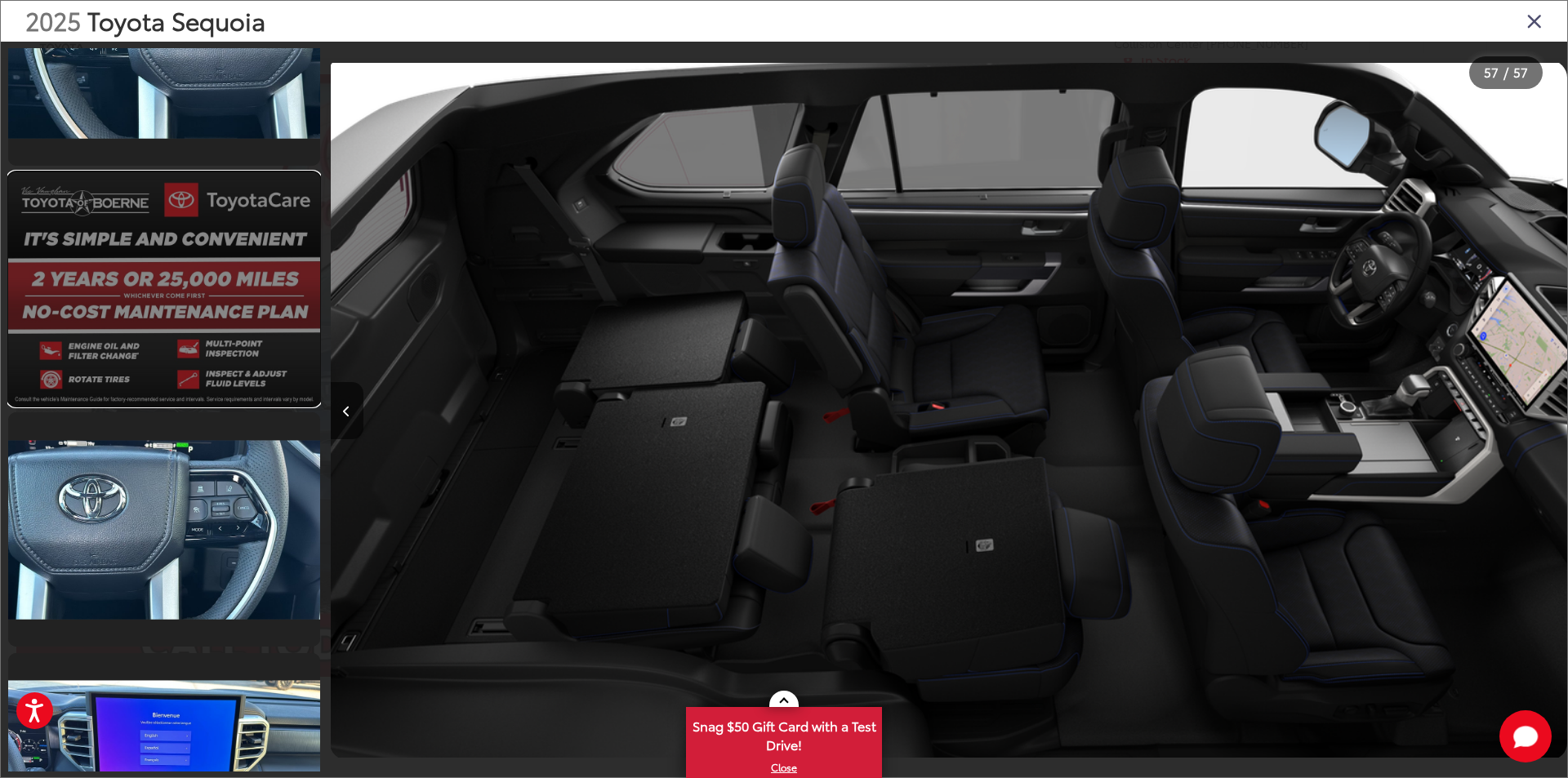
click at [170, 358] on link at bounding box center [164, 289] width 312 height 234
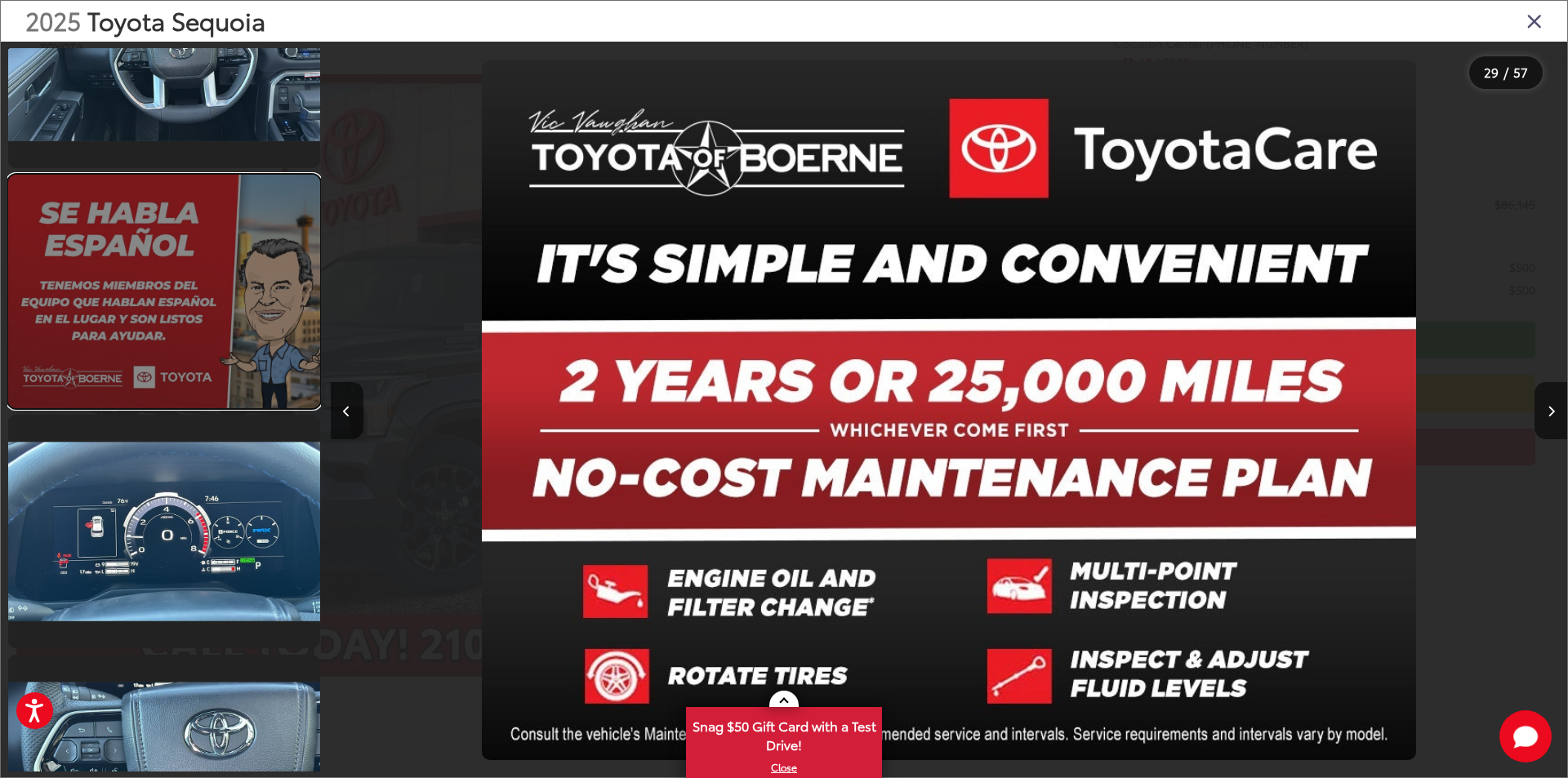
click at [171, 359] on link at bounding box center [164, 291] width 312 height 234
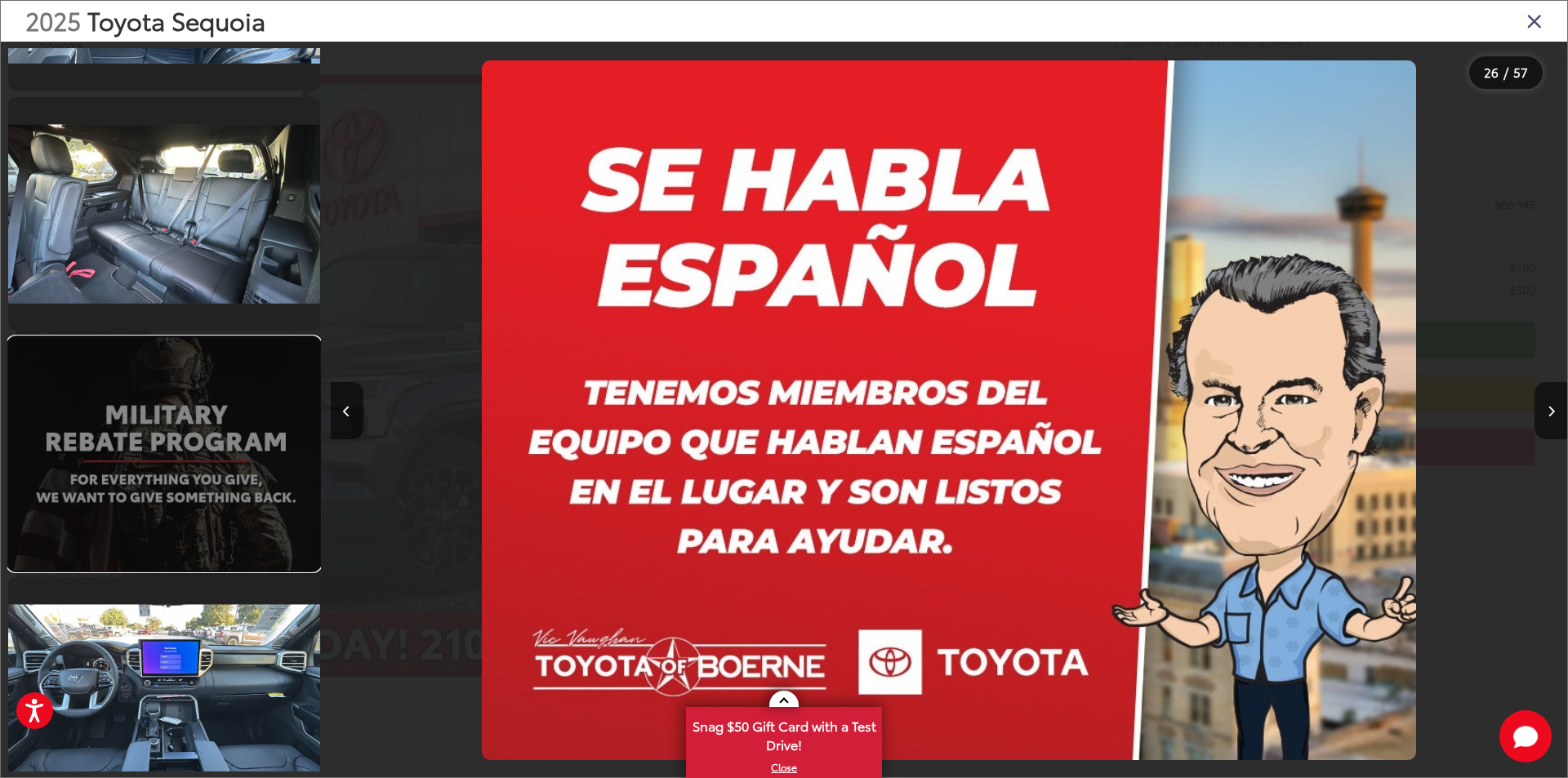
click at [165, 424] on link at bounding box center [164, 454] width 312 height 234
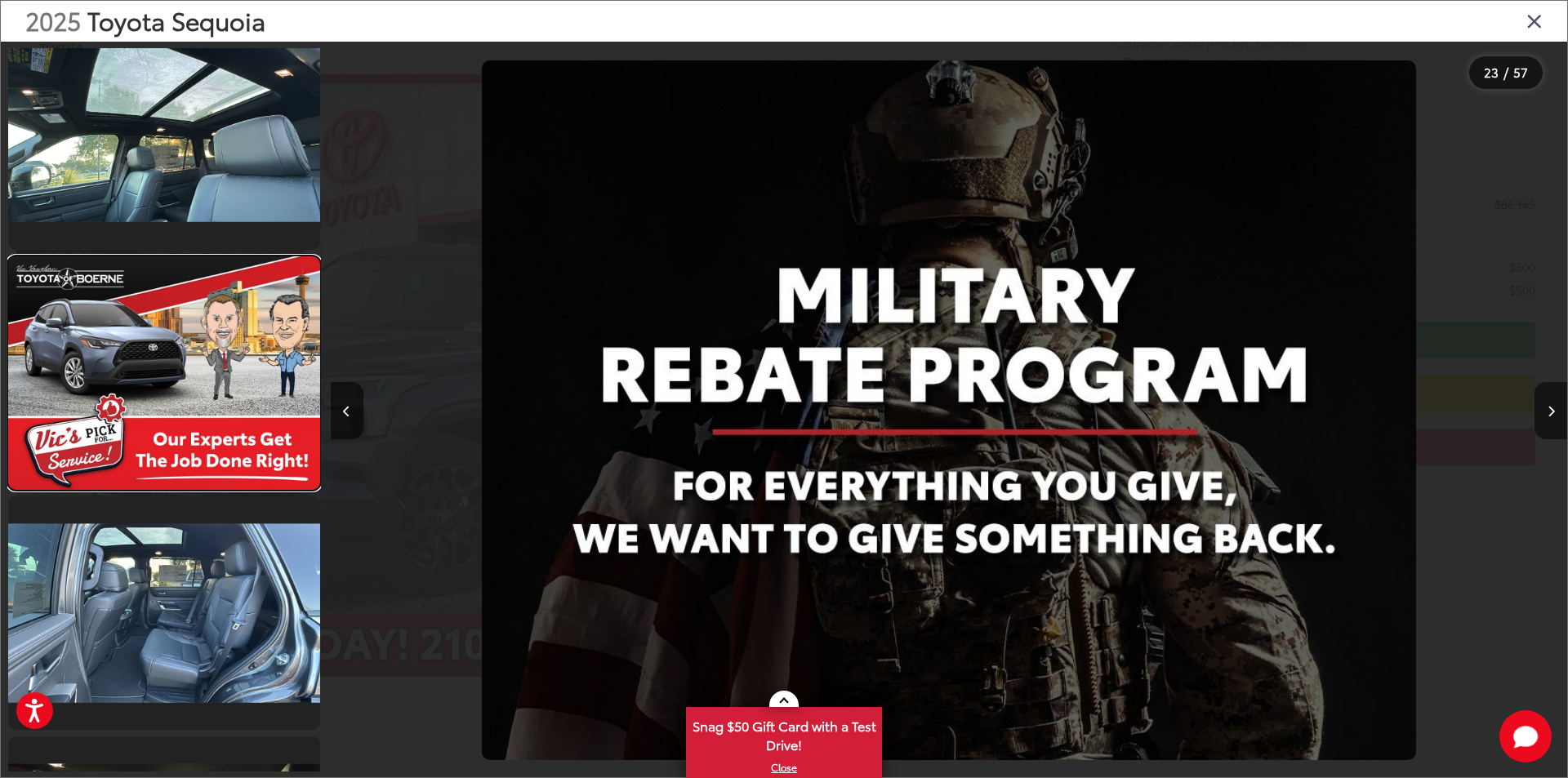
click at [166, 424] on link at bounding box center [164, 373] width 312 height 234
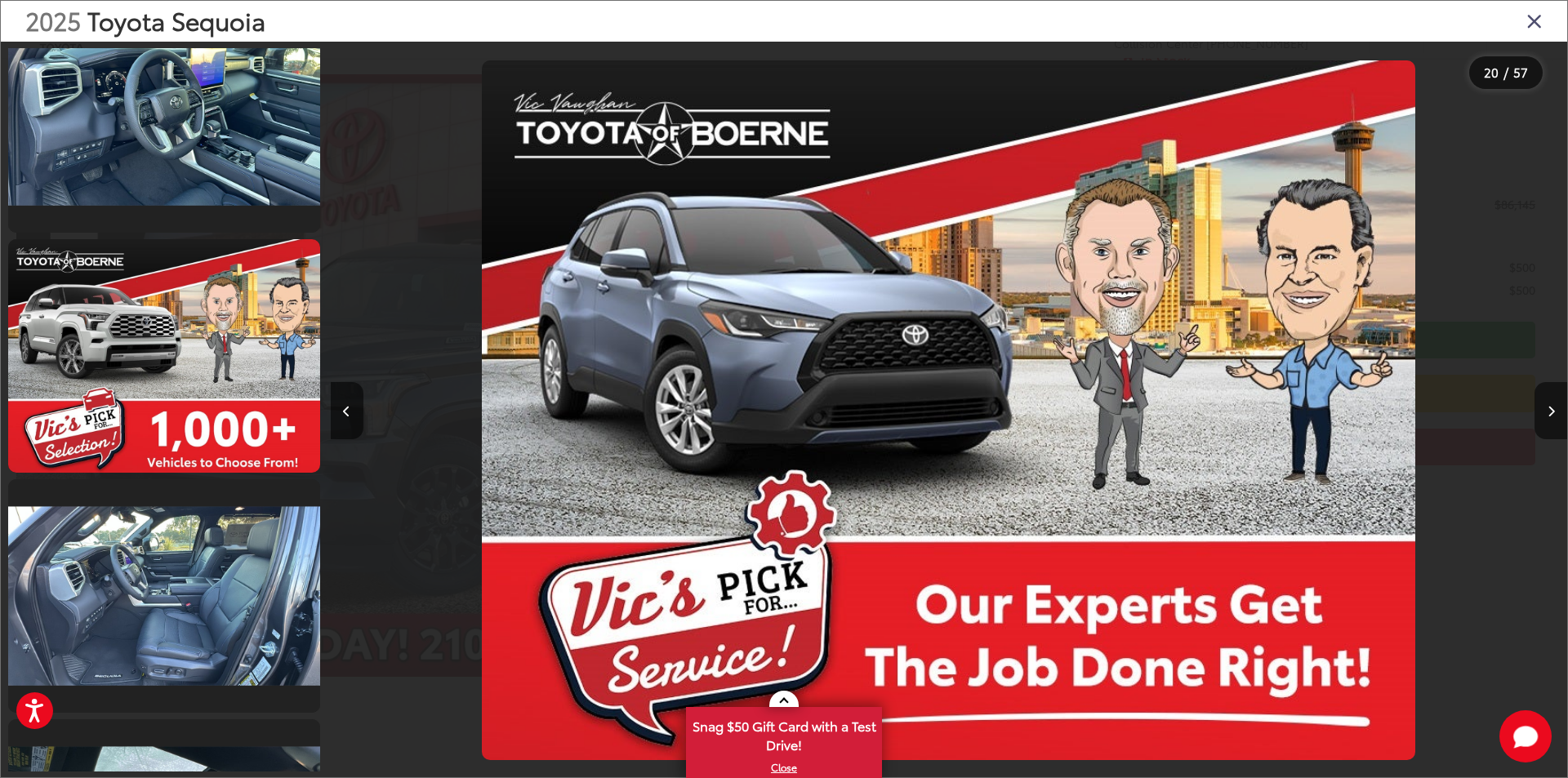
scroll to position [3636, 0]
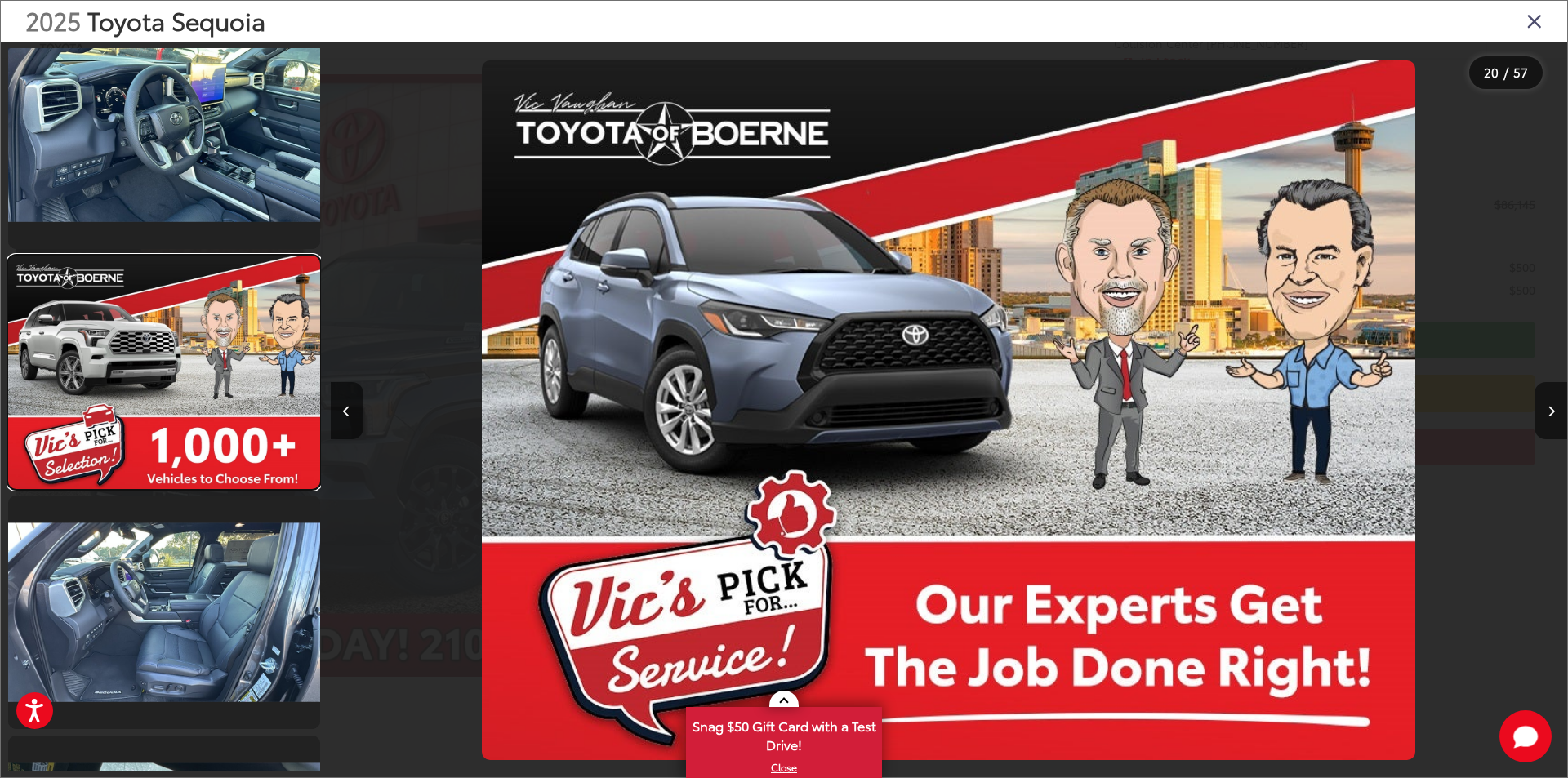
click at [166, 424] on link at bounding box center [164, 372] width 312 height 234
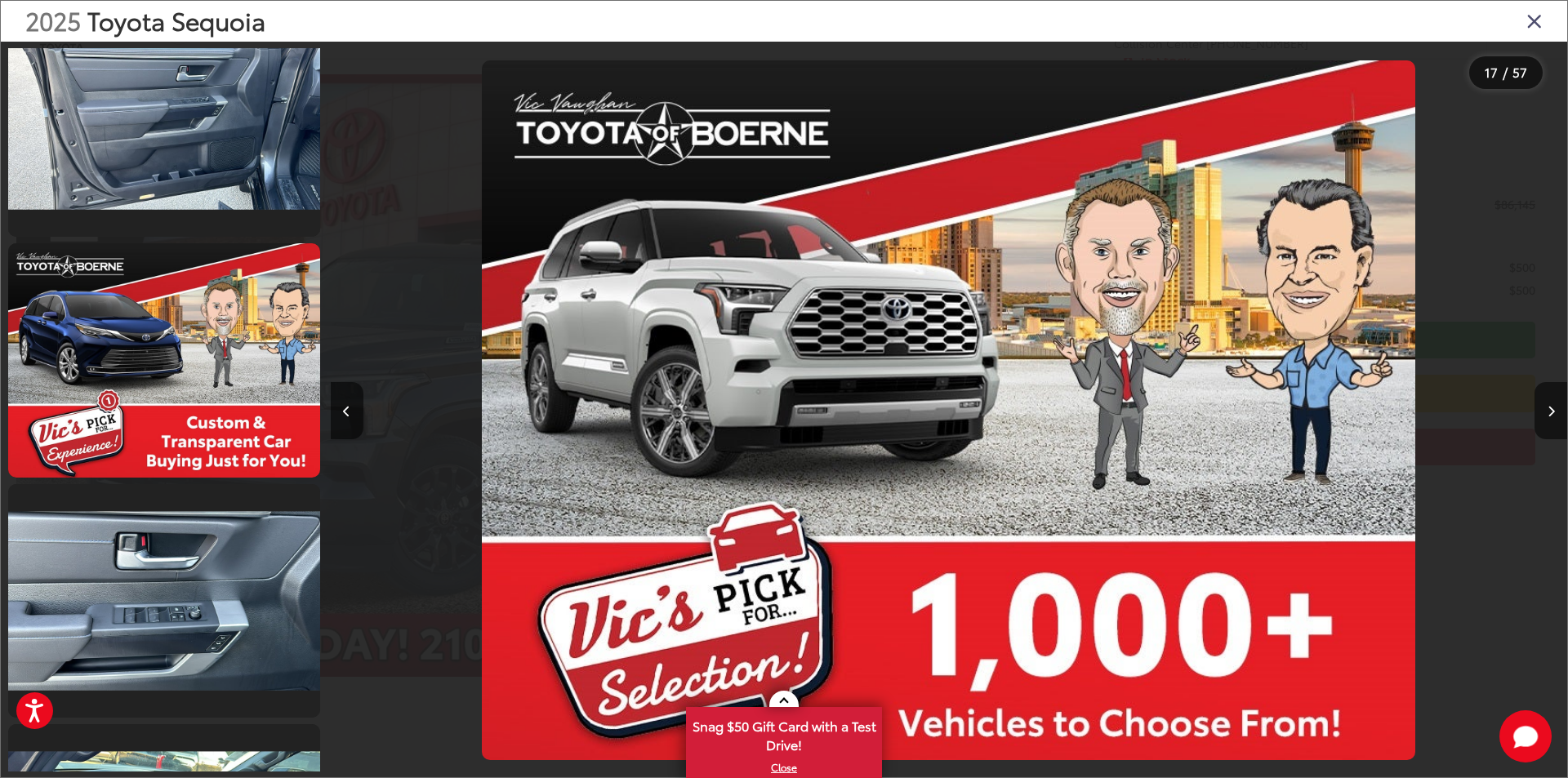
scroll to position [2916, 0]
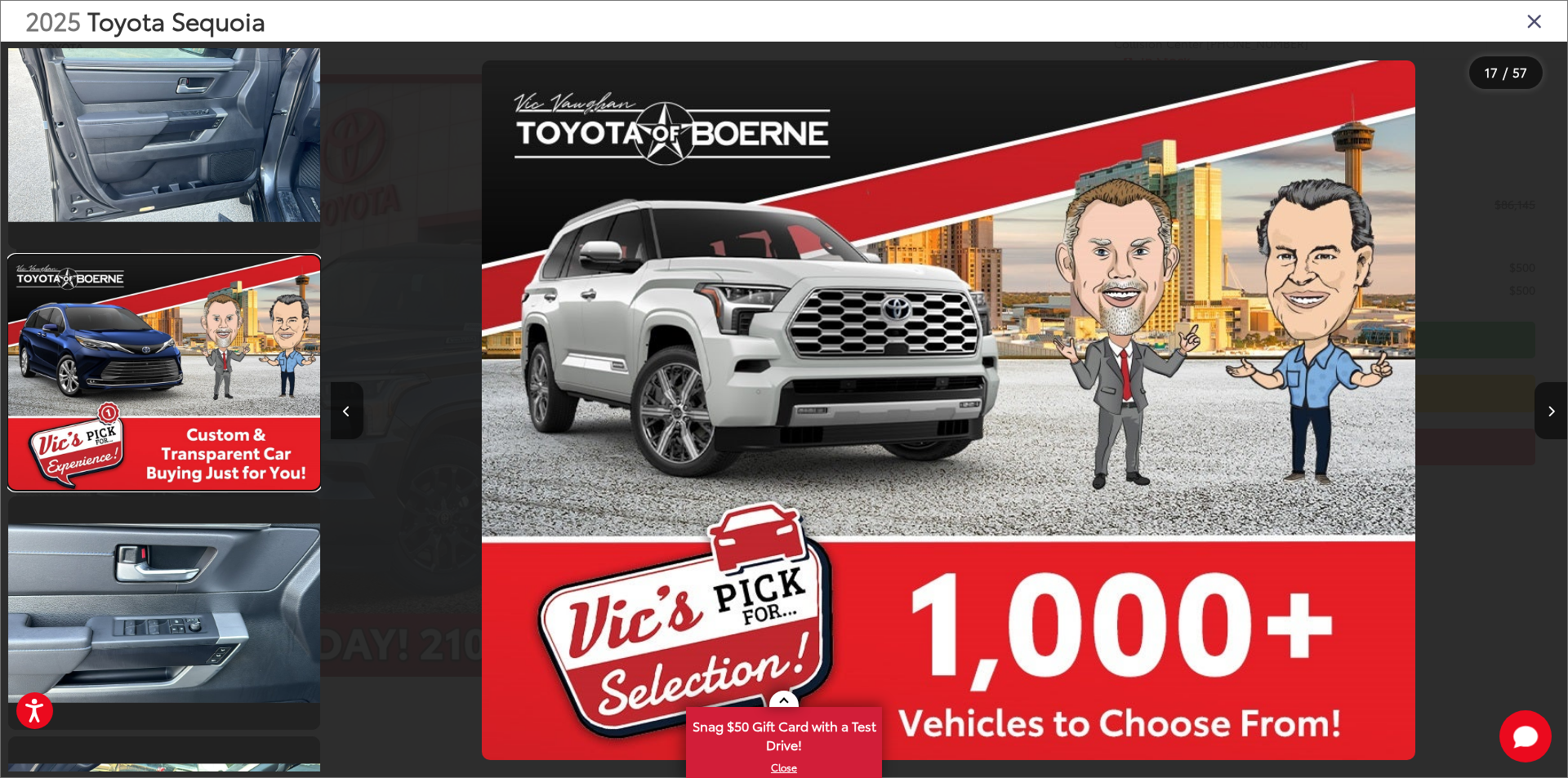
click at [166, 424] on link at bounding box center [164, 372] width 312 height 234
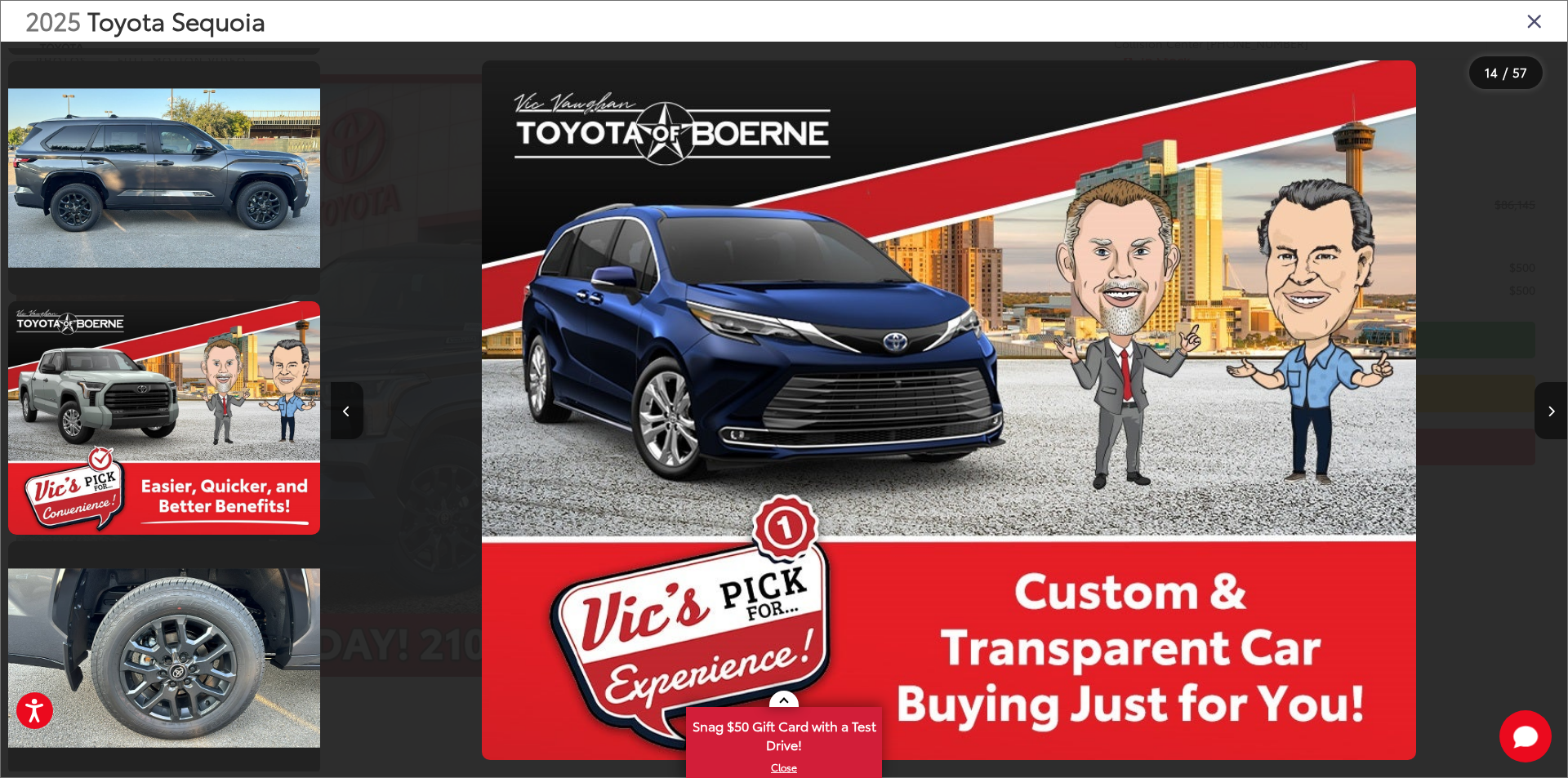
scroll to position [2113, 0]
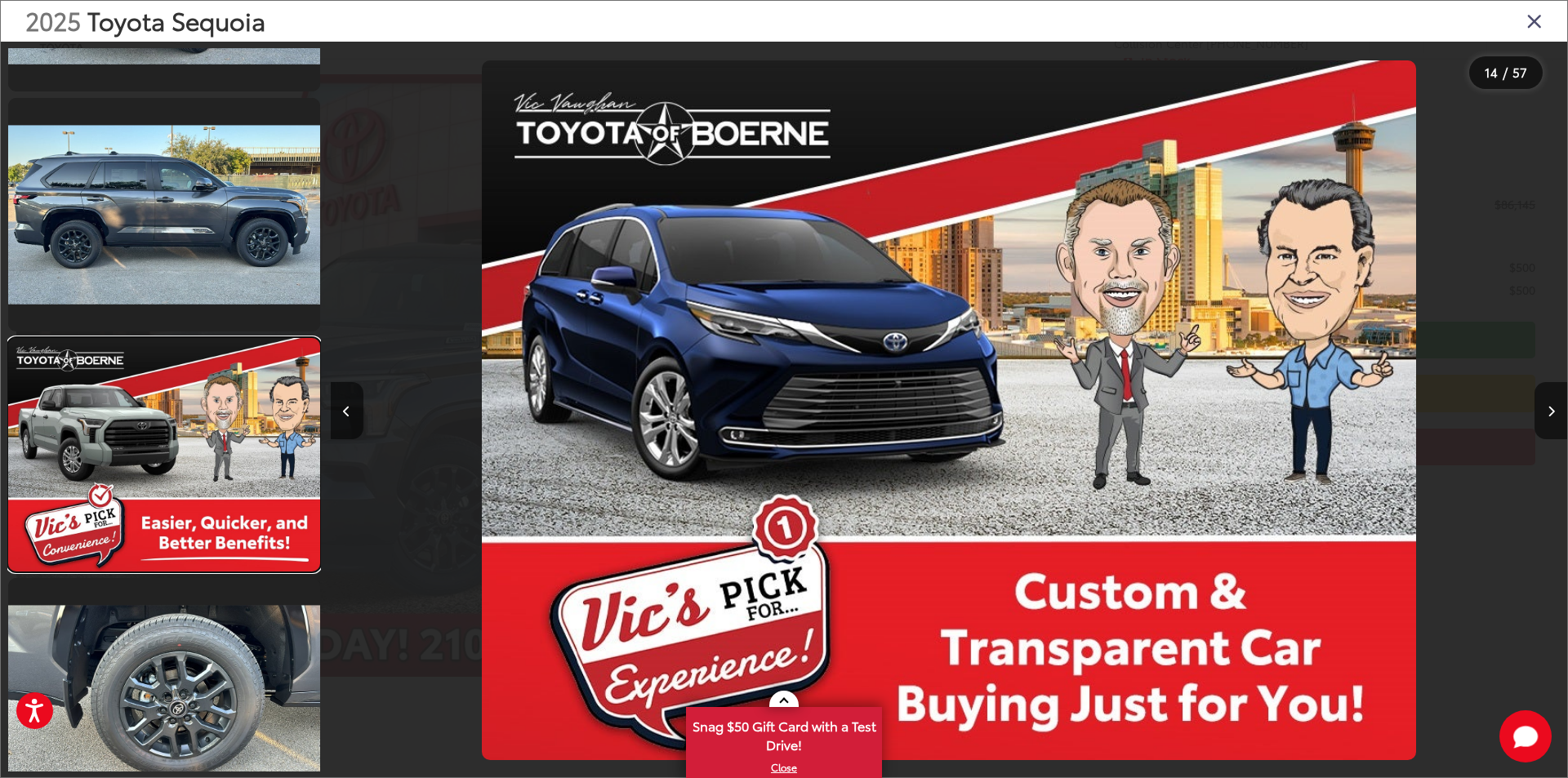
click at [166, 424] on link at bounding box center [164, 455] width 312 height 234
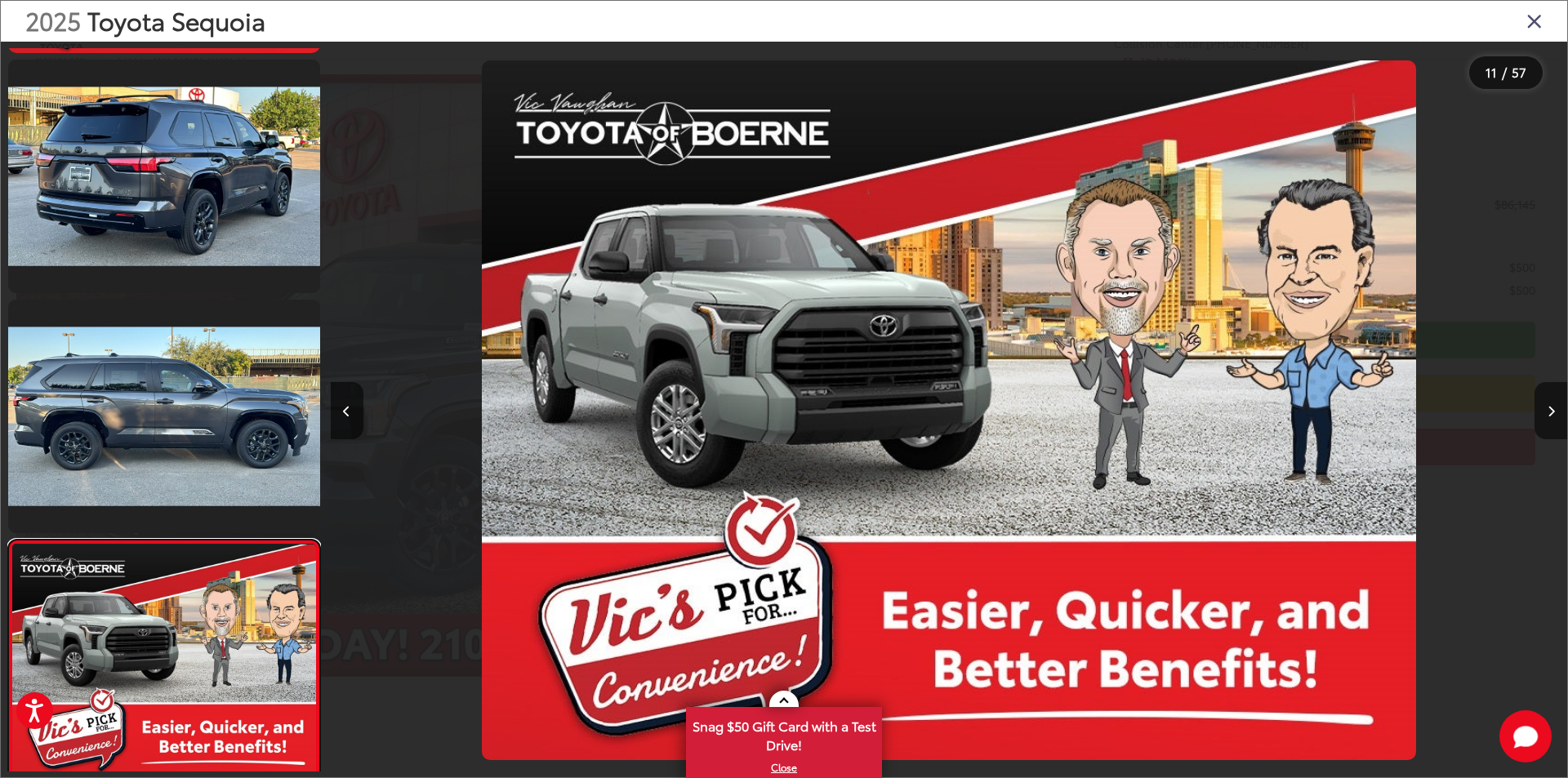
scroll to position [1882, 0]
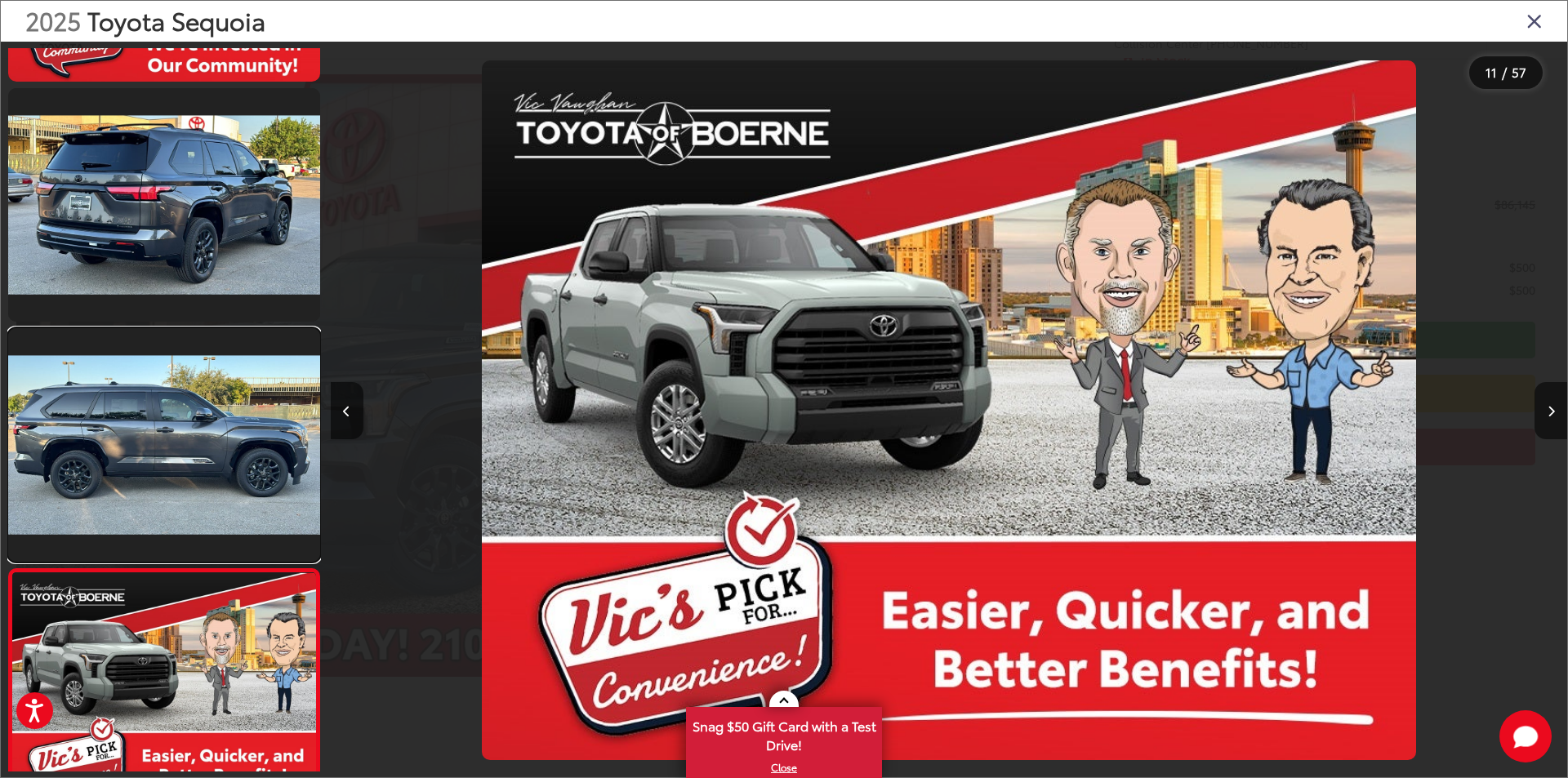
click at [166, 424] on link at bounding box center [164, 445] width 312 height 234
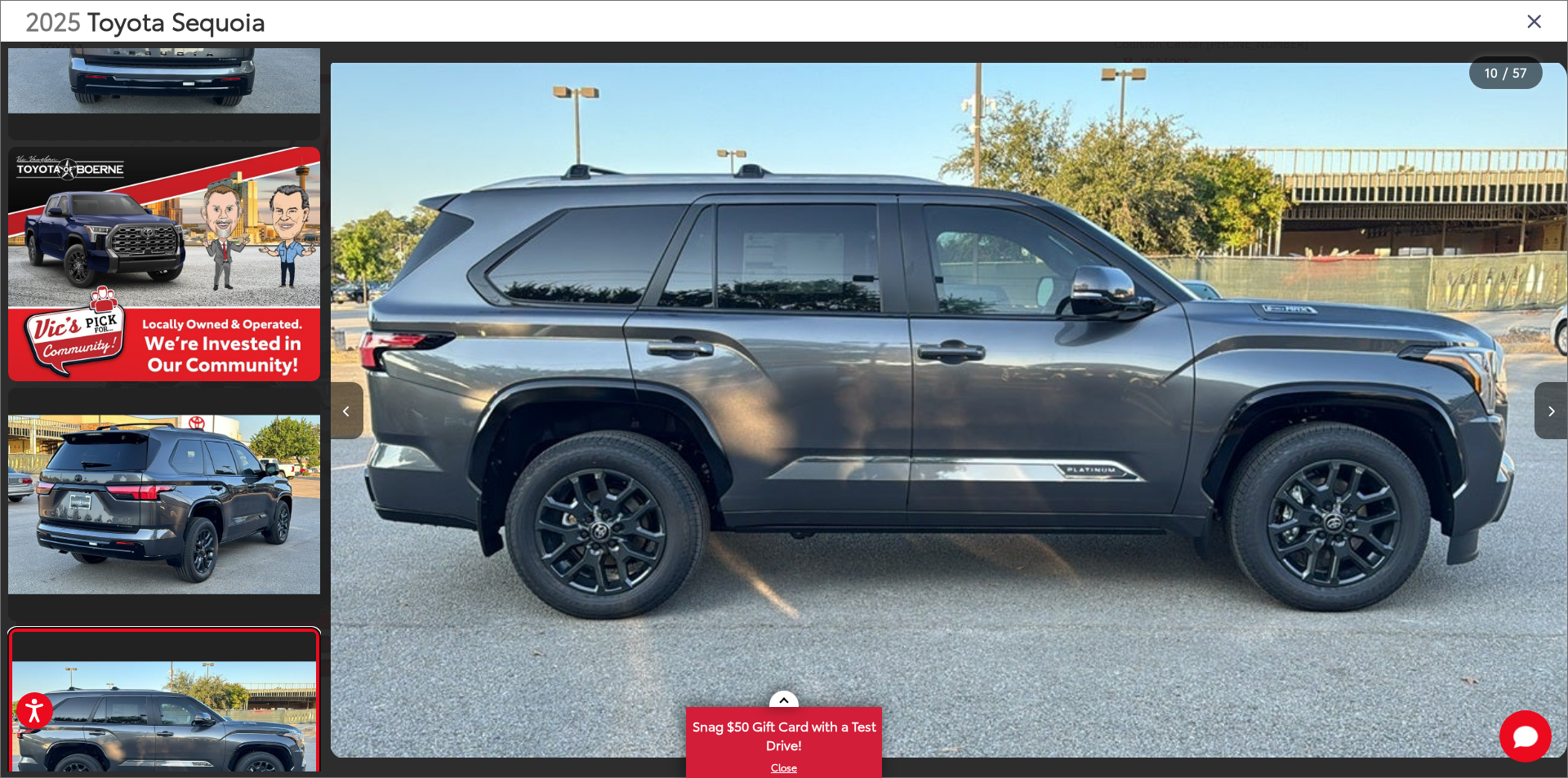
scroll to position [1479, 0]
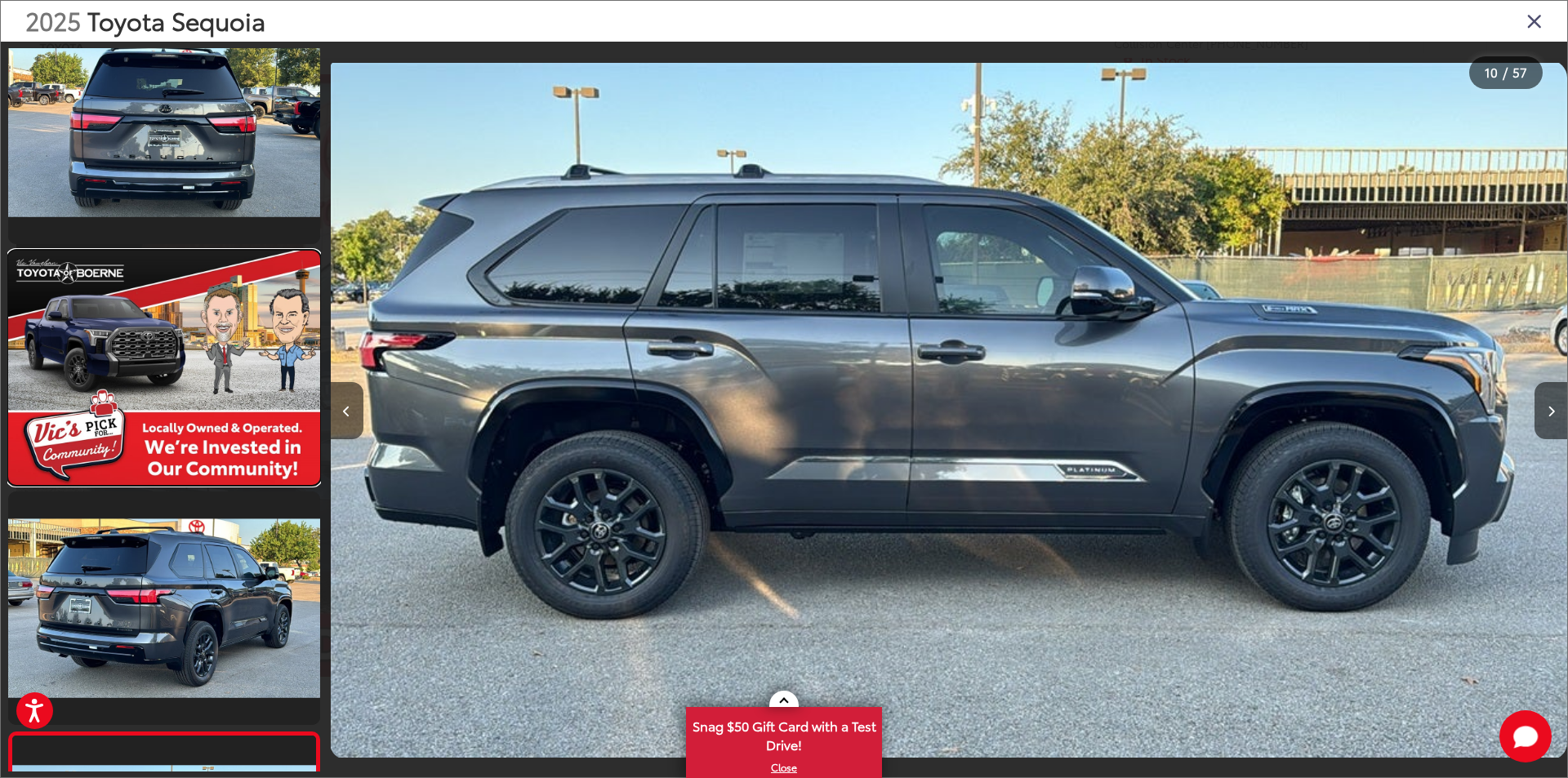
click at [166, 424] on link at bounding box center [164, 367] width 312 height 234
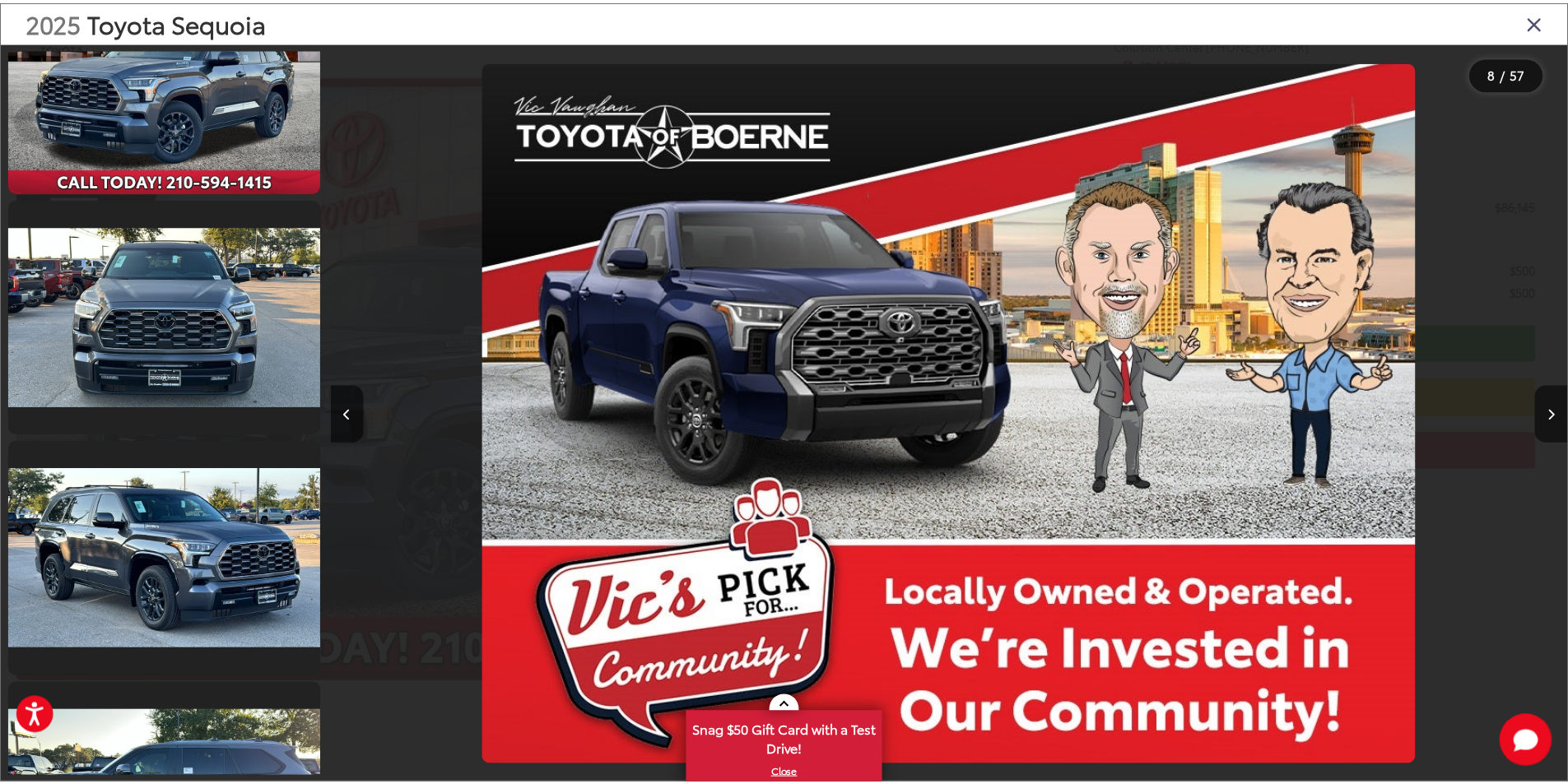
scroll to position [0, 0]
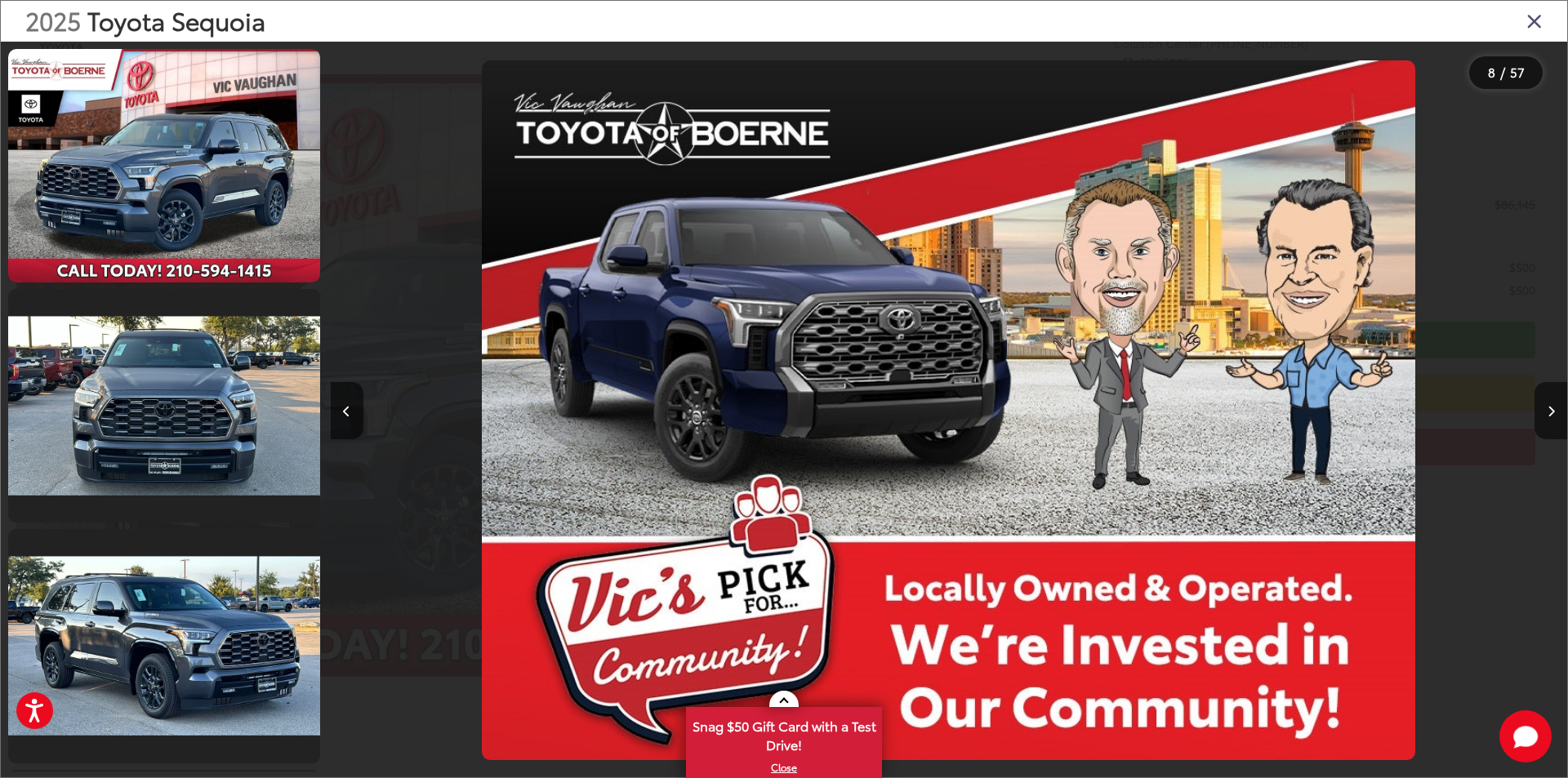
click at [1536, 25] on icon "Close gallery" at bounding box center [1535, 20] width 17 height 21
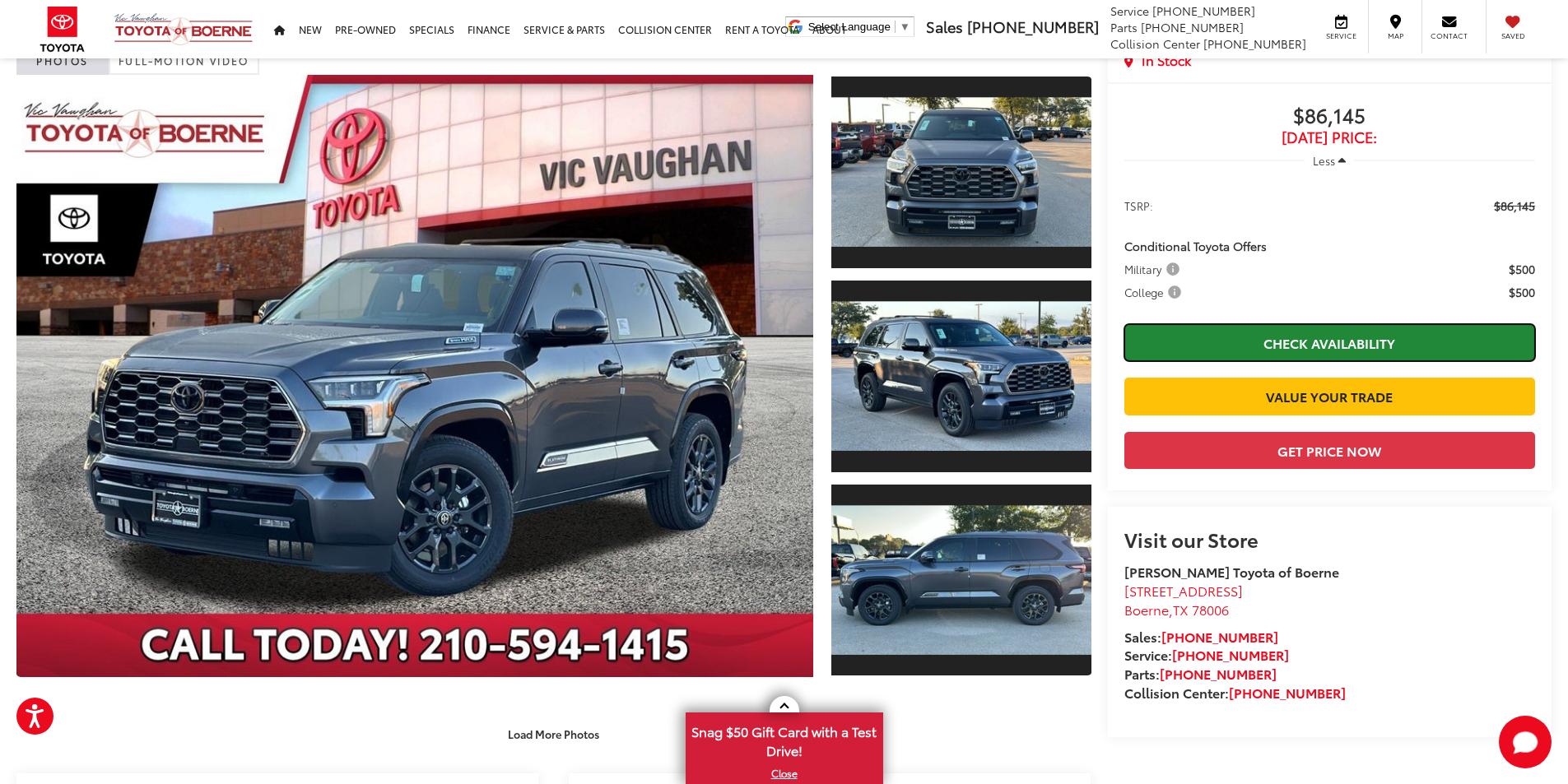
click at [1320, 347] on link "Check Availability" at bounding box center [1330, 342] width 411 height 37
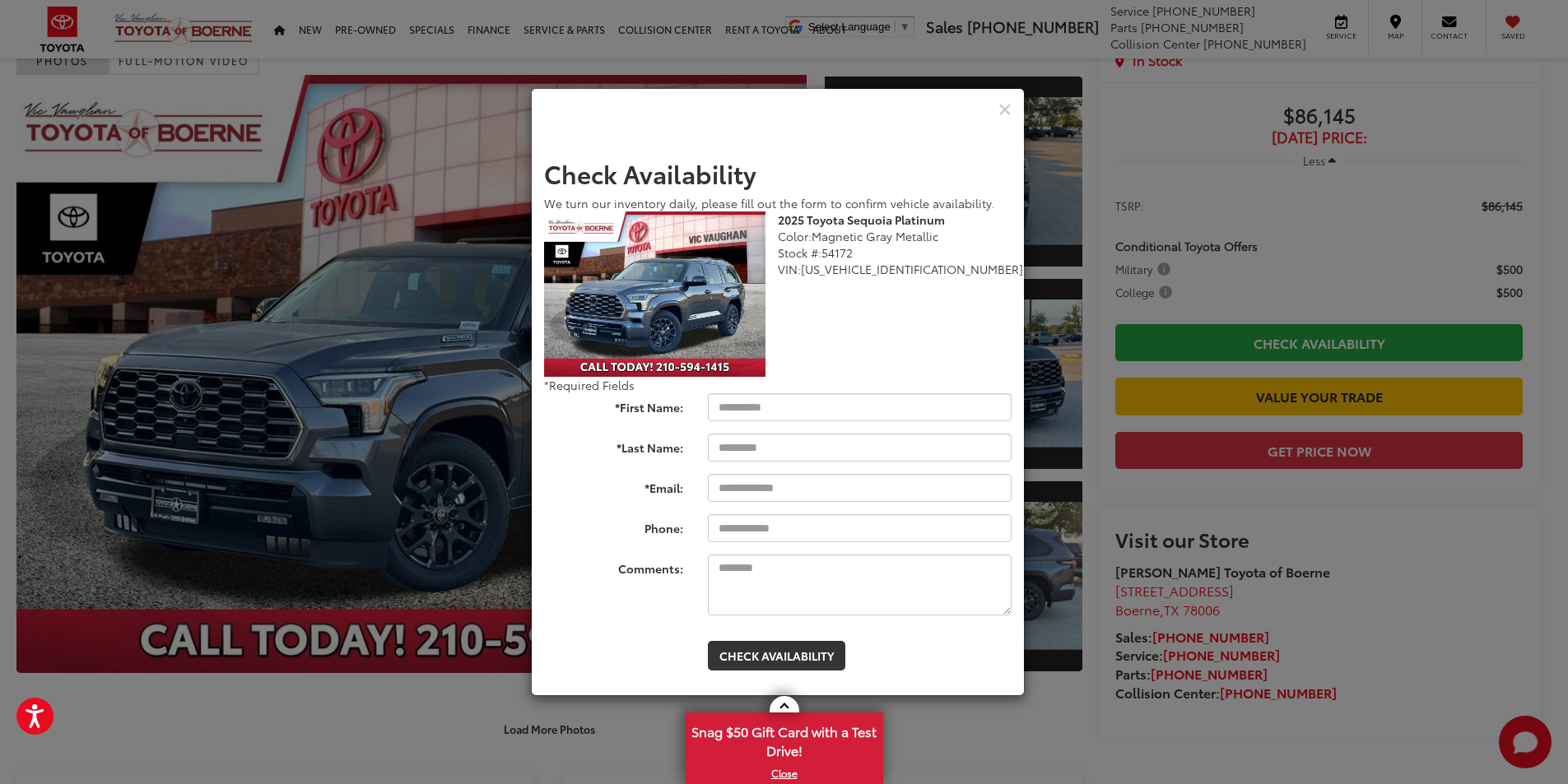
click at [1375, 607] on div "Check Availability We turn our inventory daily, please fill out the form to con…" at bounding box center [784, 392] width 1568 height 784
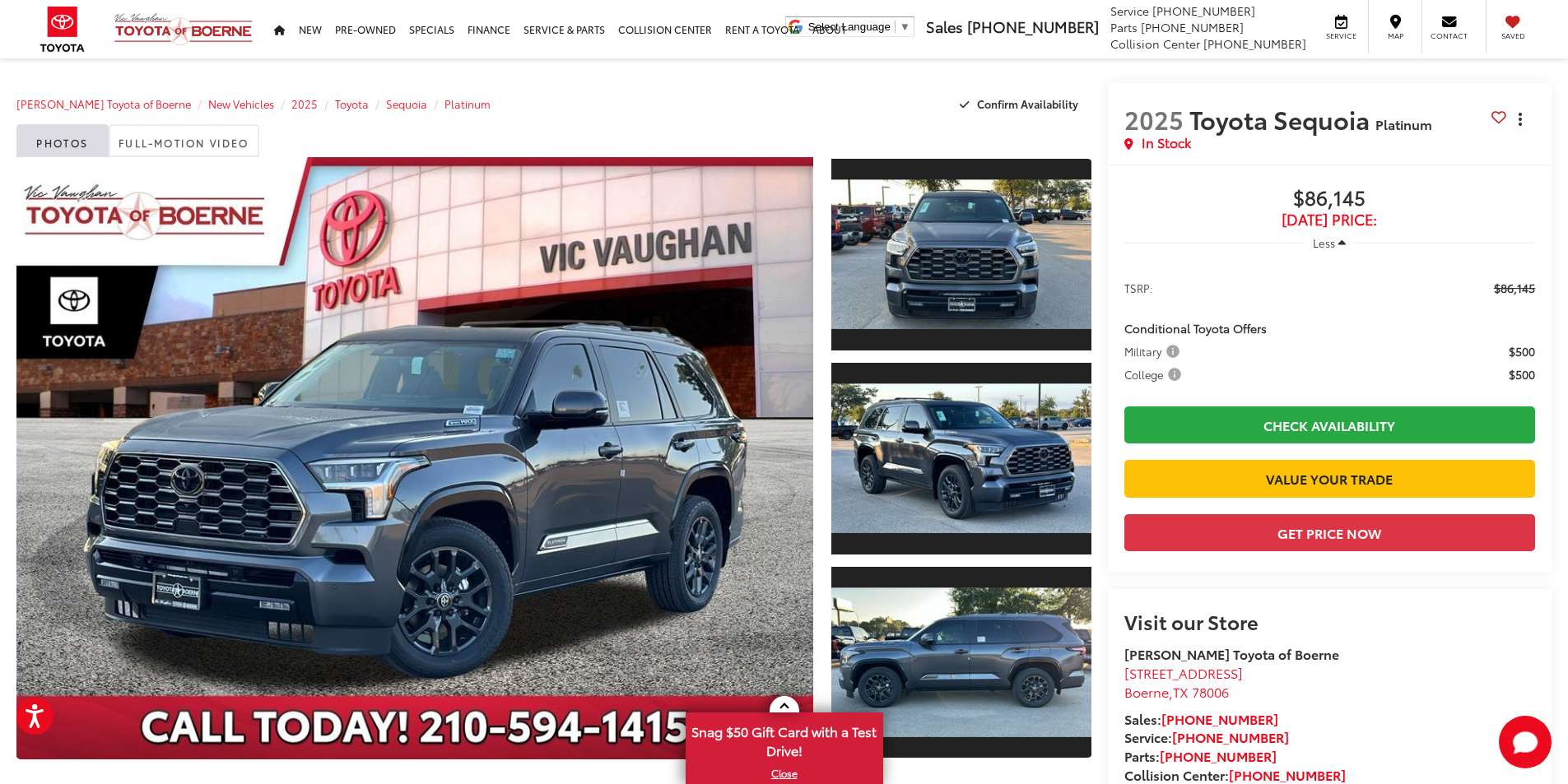
click at [1518, 120] on icon "dropdown dots" at bounding box center [1520, 119] width 3 height 3
click at [1467, 193] on span "Share" at bounding box center [1487, 190] width 70 height 17
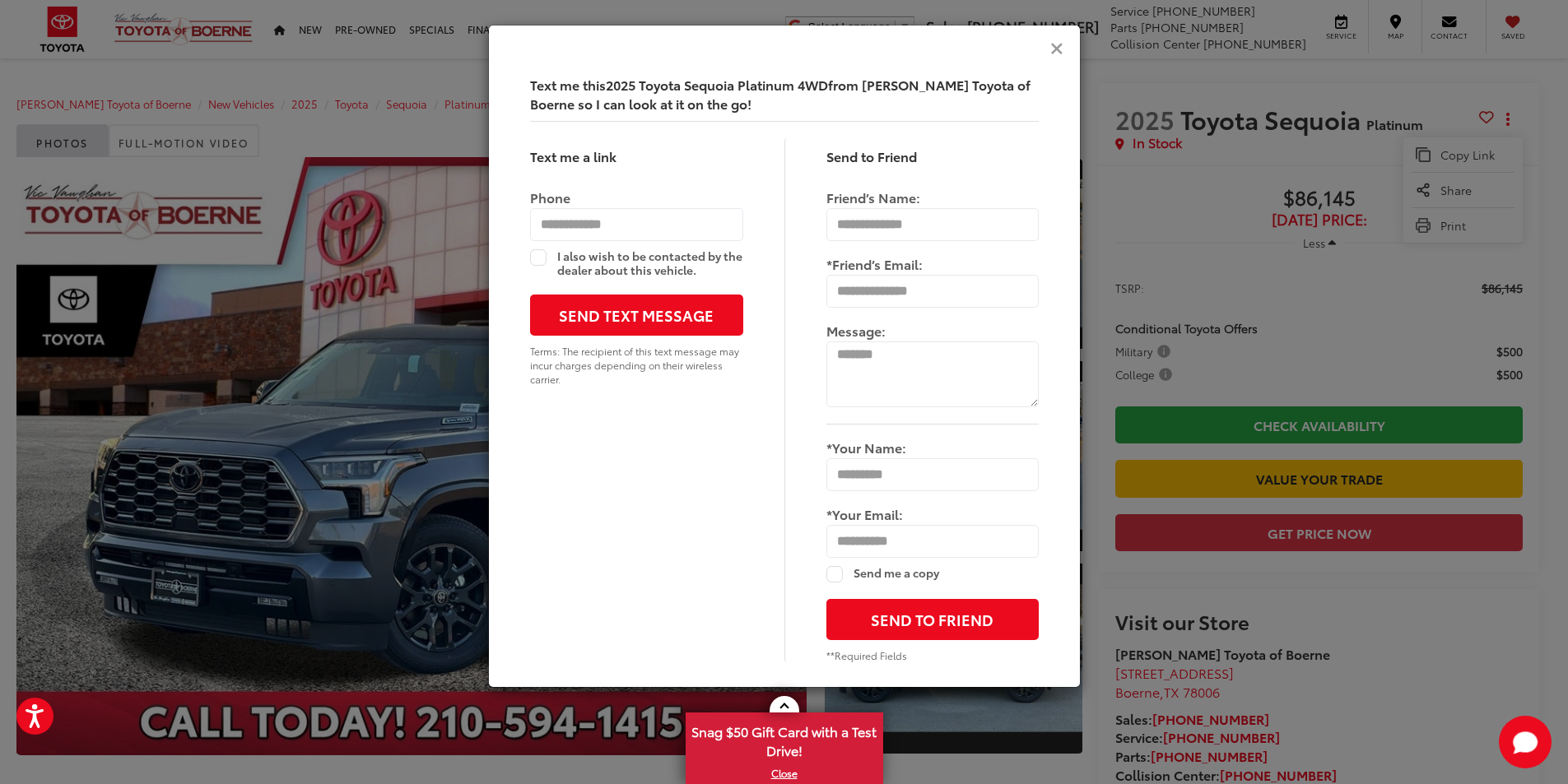
click at [1372, 601] on div "Text me this 2025 Toyota Sequoia Platinum 4WD from [PERSON_NAME] Toyota of Boer…" at bounding box center [784, 392] width 1568 height 784
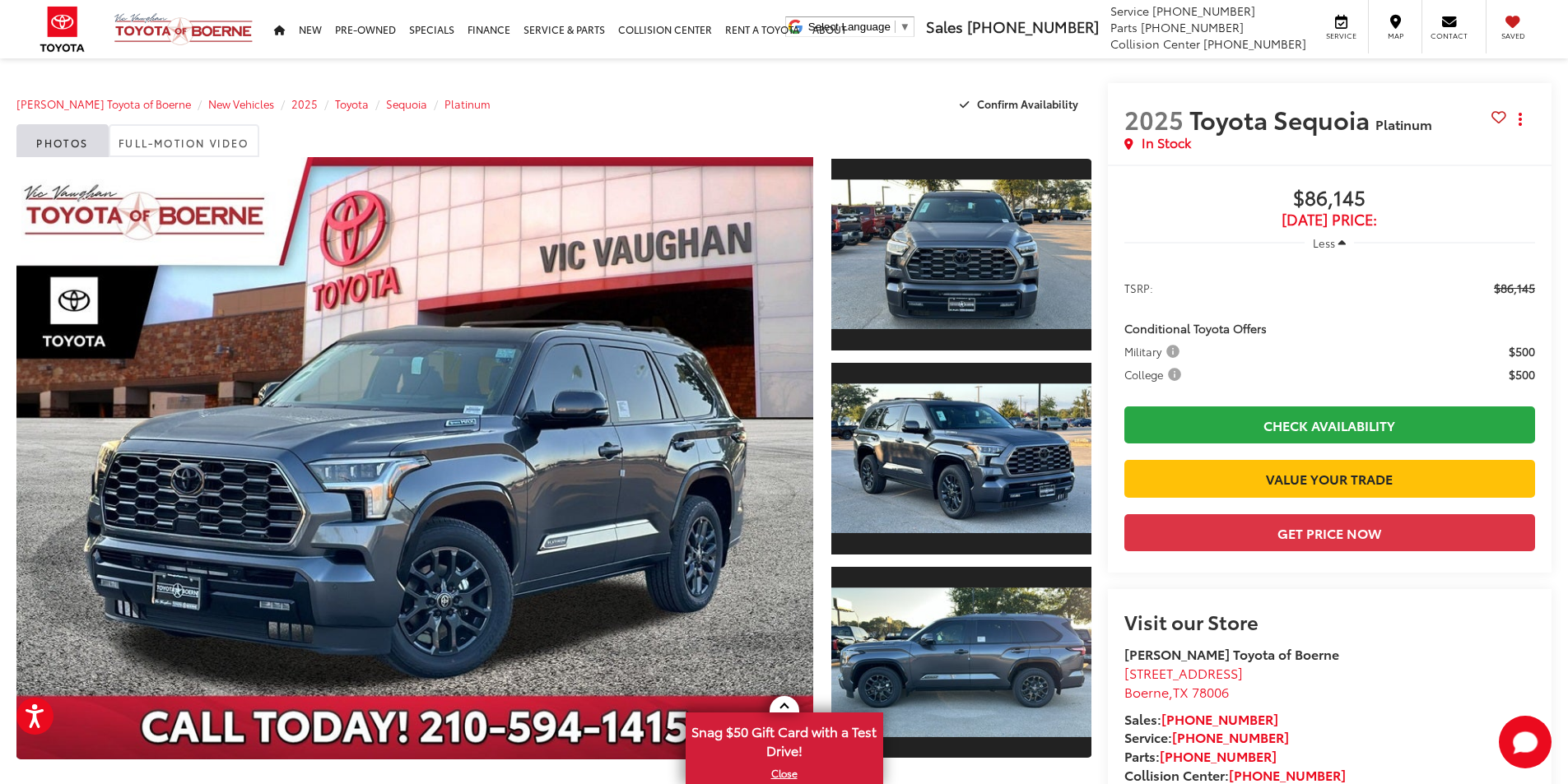
click at [1500, 117] on icon at bounding box center [1499, 117] width 15 height 1
